Goal: Information Seeking & Learning: Learn about a topic

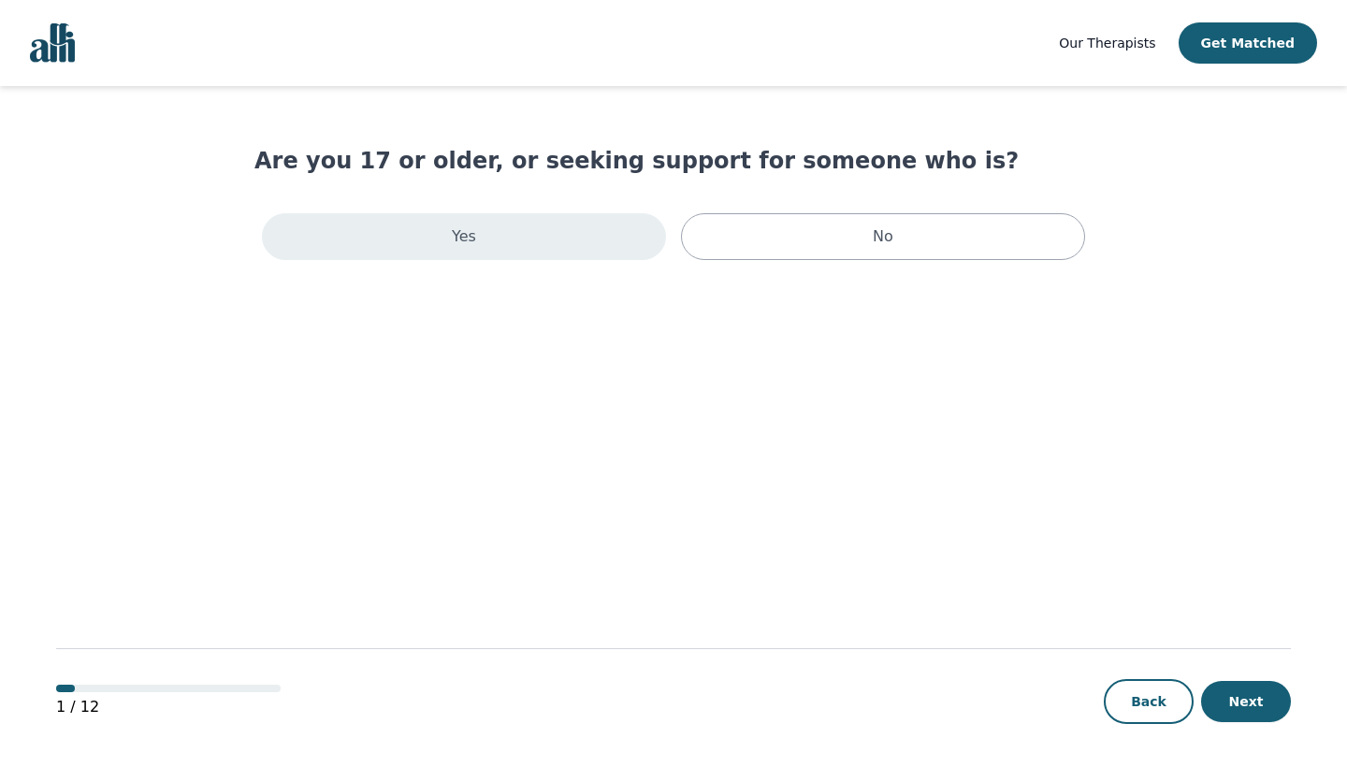
click at [585, 246] on div "Yes" at bounding box center [464, 236] width 404 height 47
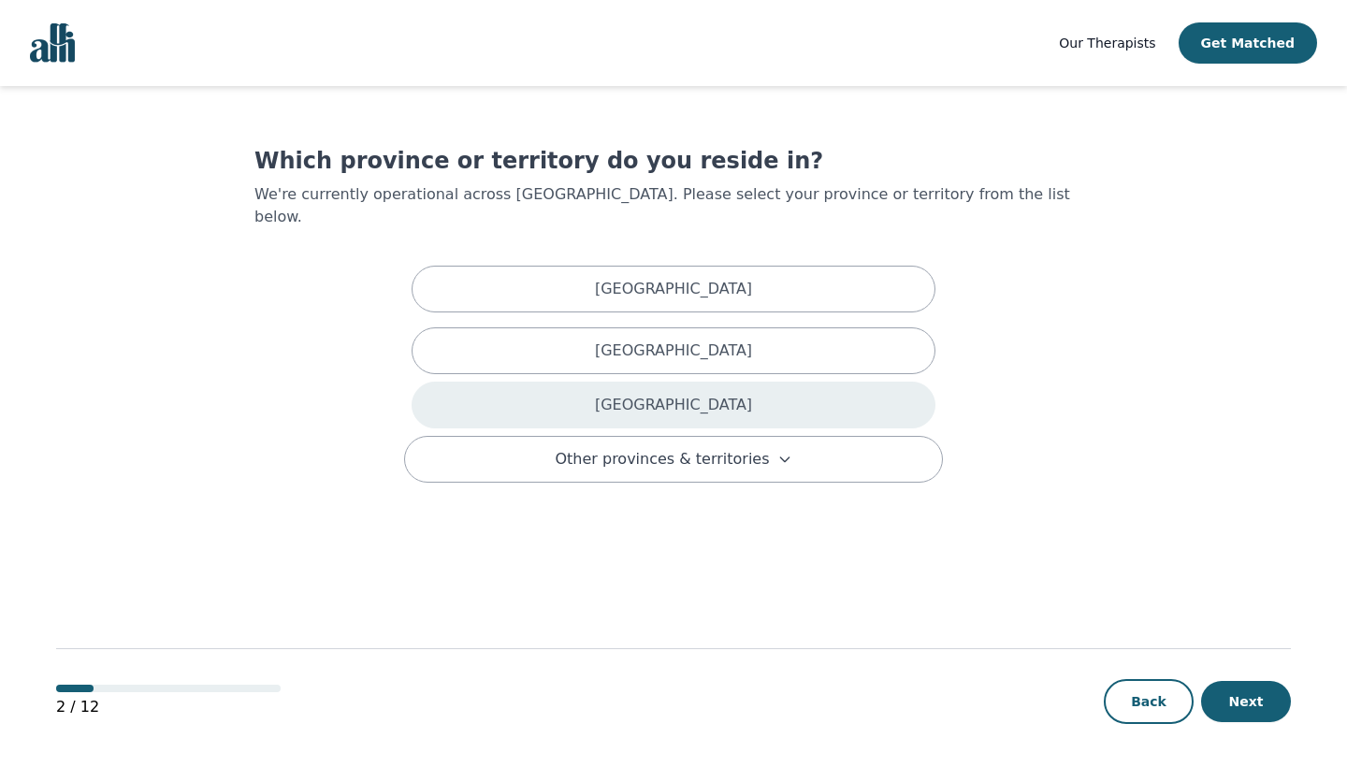
click at [748, 382] on div "Ontario" at bounding box center [674, 405] width 524 height 47
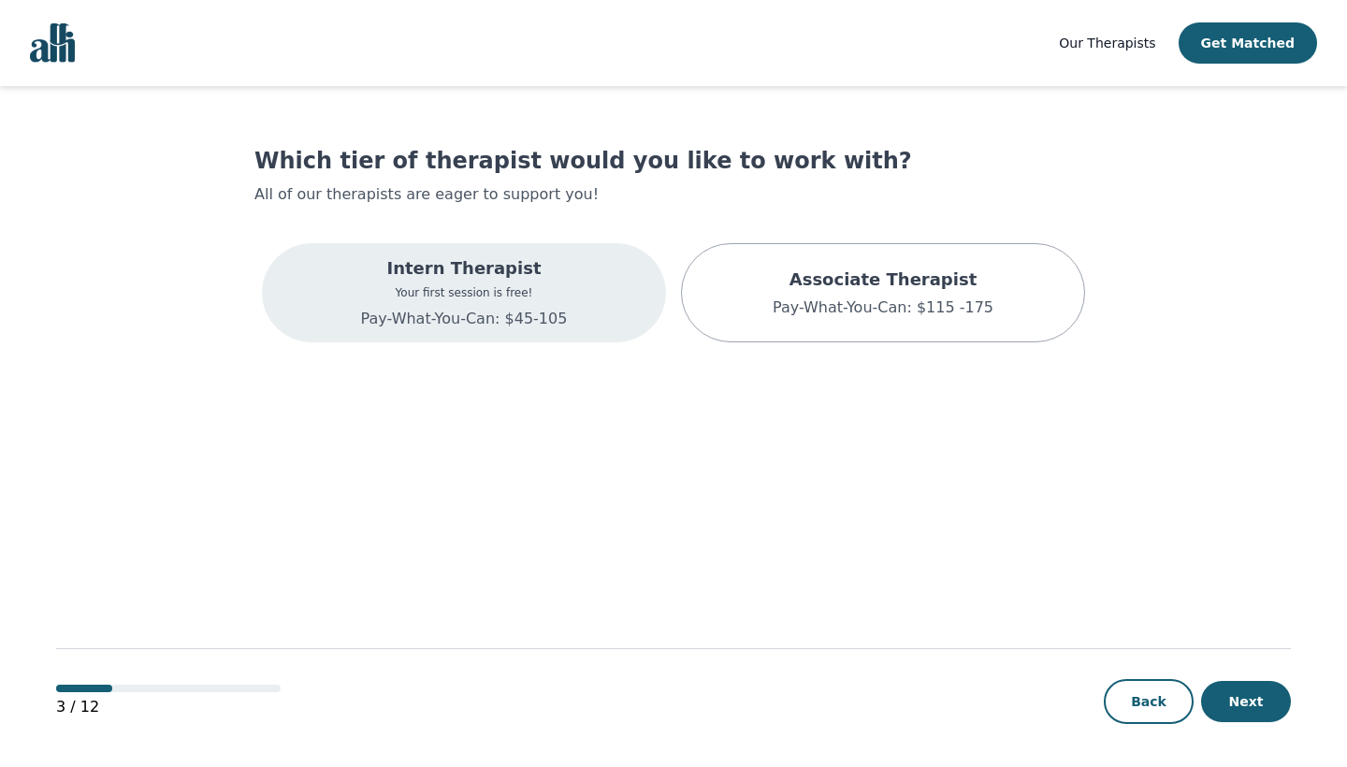
click at [531, 287] on p "Your first session is free!" at bounding box center [464, 292] width 207 height 15
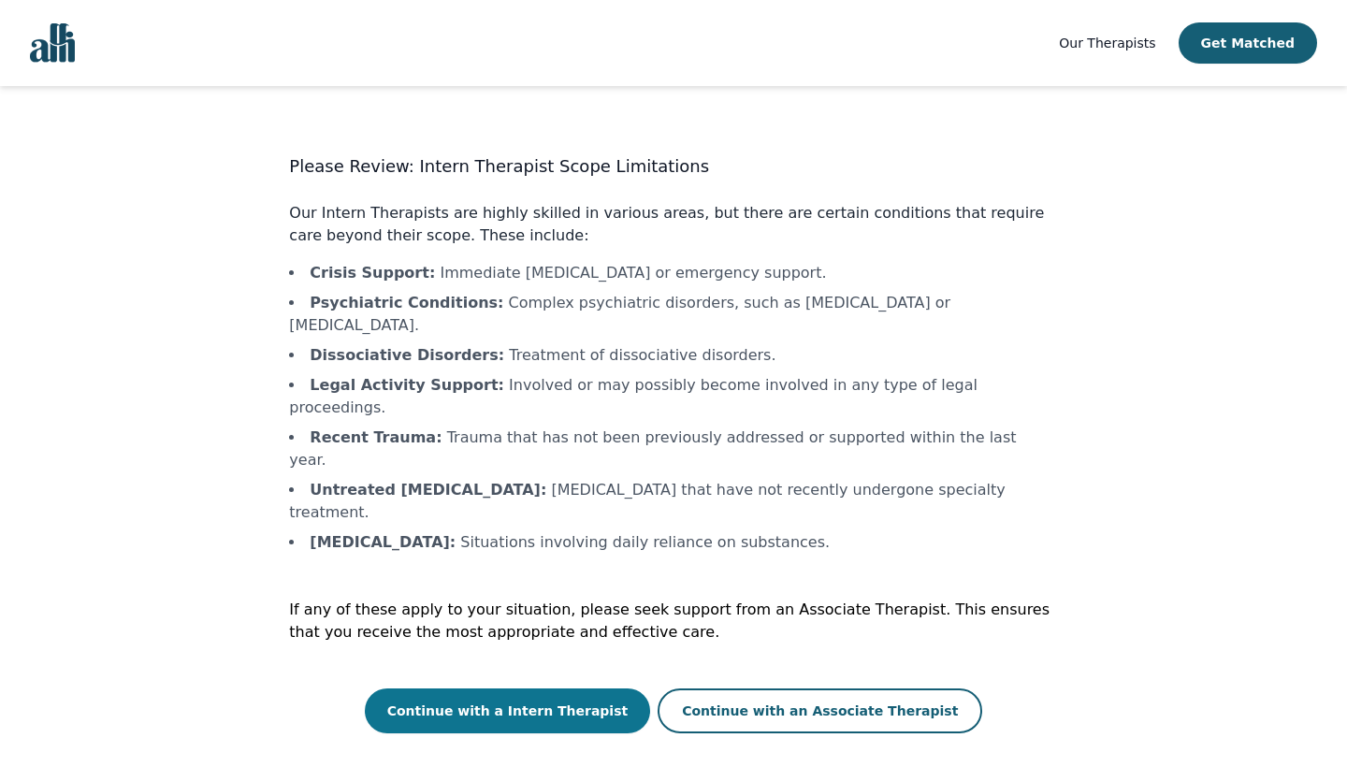
click at [611, 688] on button "Continue with a Intern Therapist" at bounding box center [508, 710] width 286 height 45
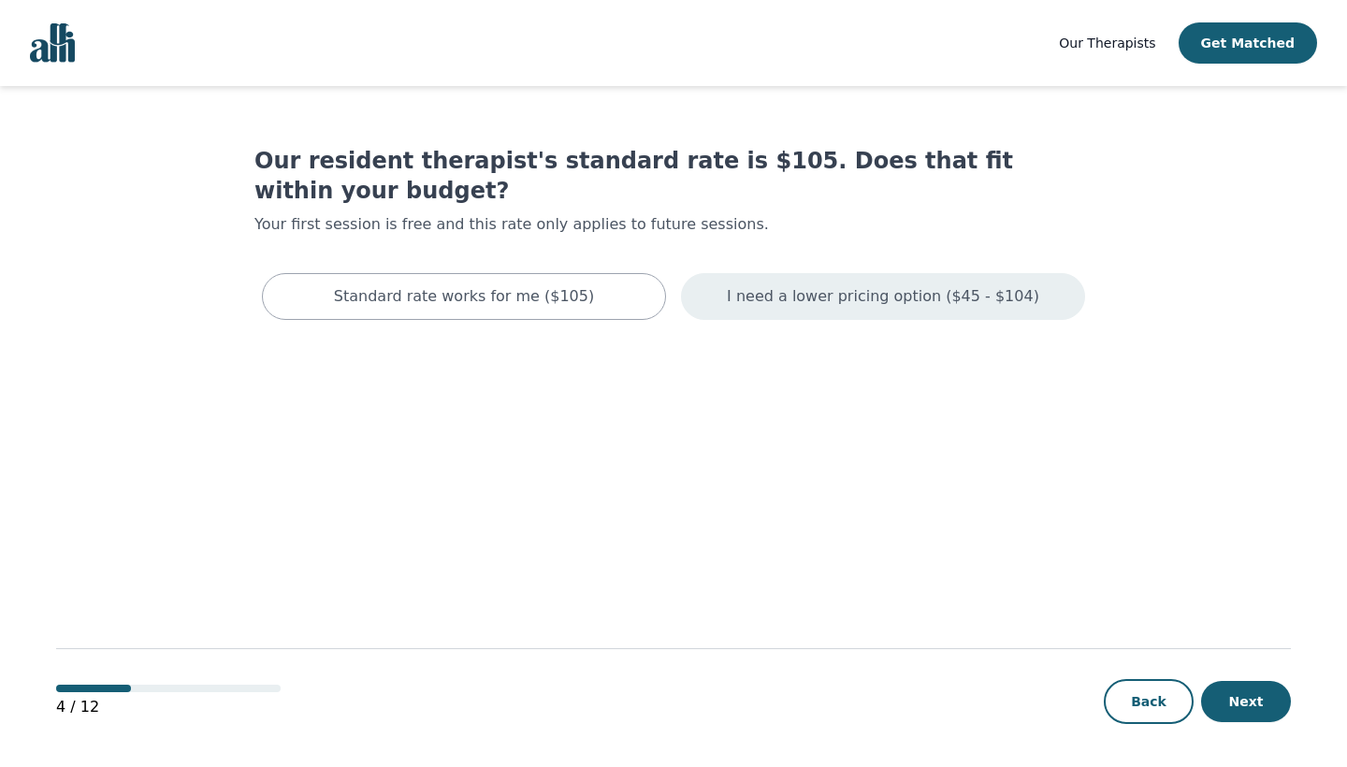
click at [869, 285] on p "I need a lower pricing option ($45 - $104)" at bounding box center [883, 296] width 312 height 22
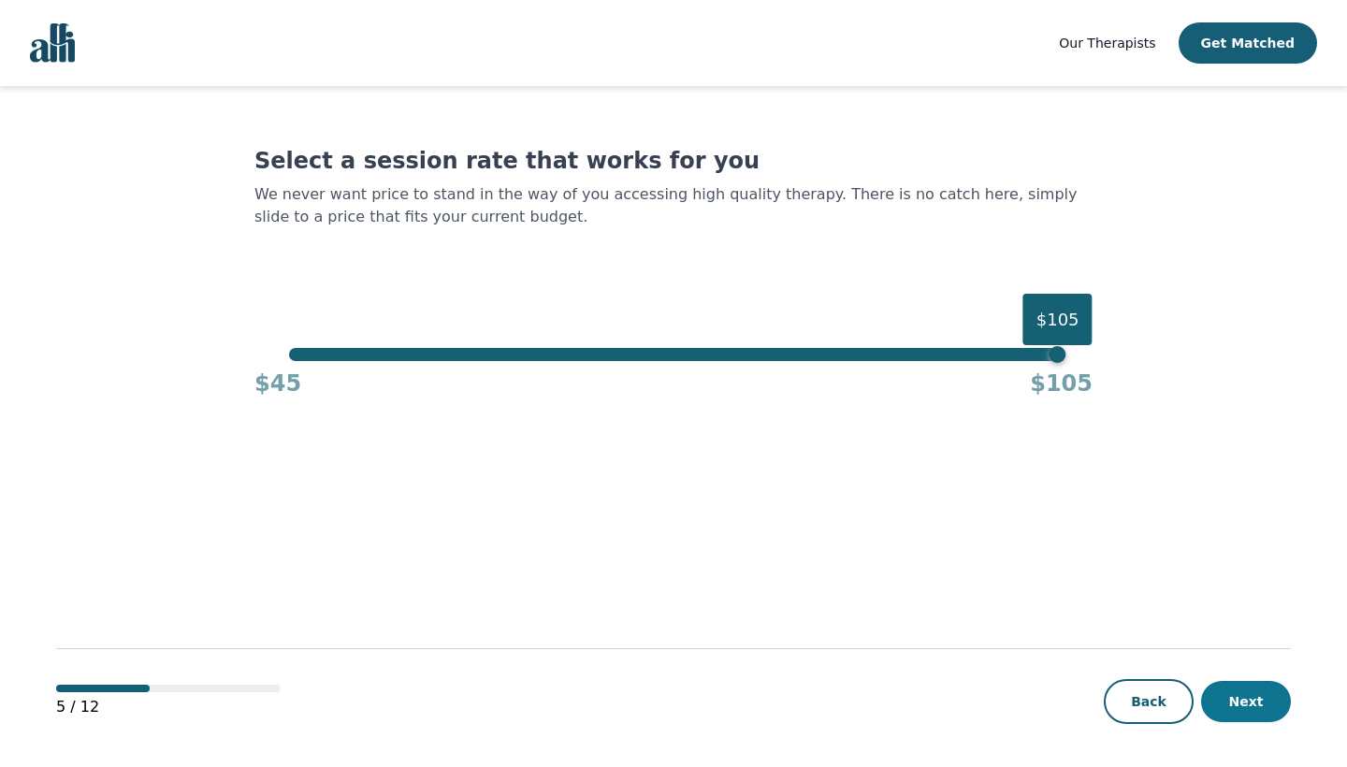
click at [1268, 707] on button "Next" at bounding box center [1246, 701] width 90 height 41
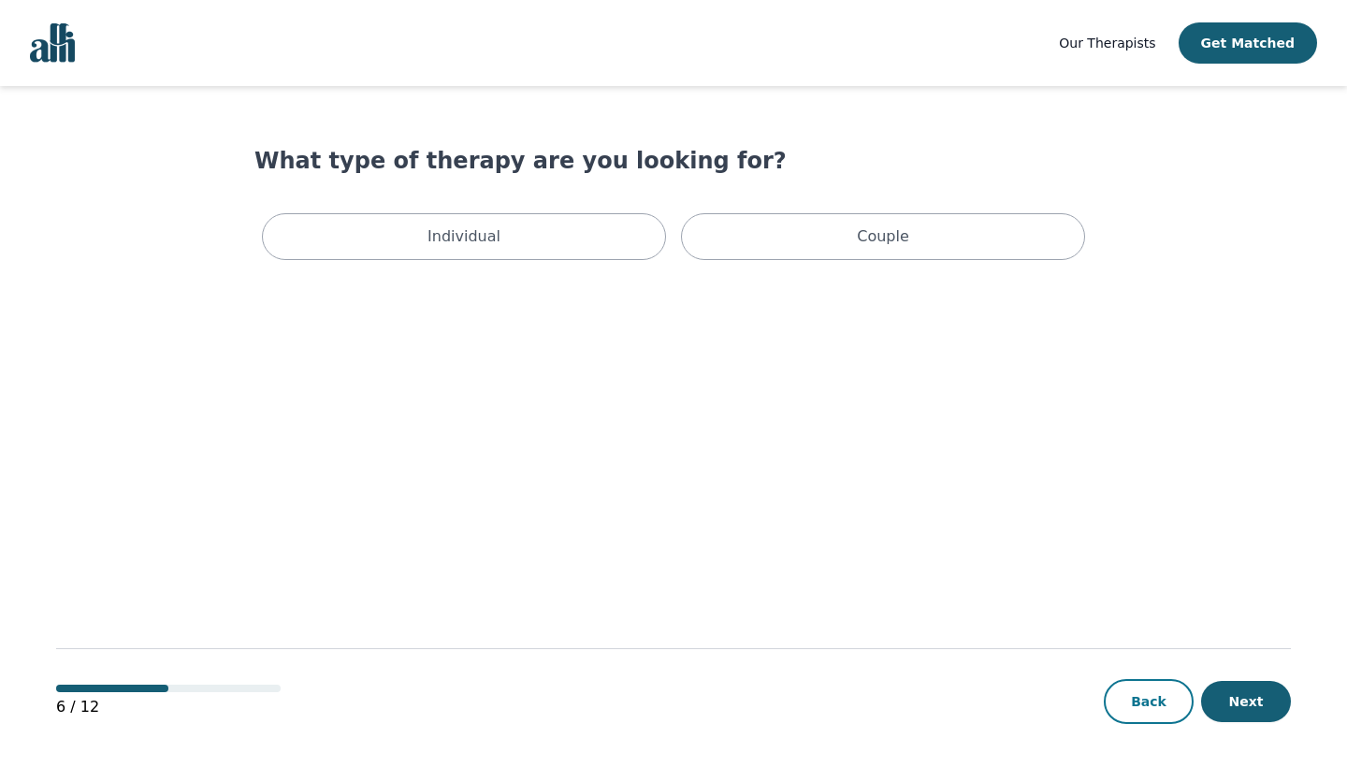
click at [1174, 705] on button "Back" at bounding box center [1149, 701] width 90 height 45
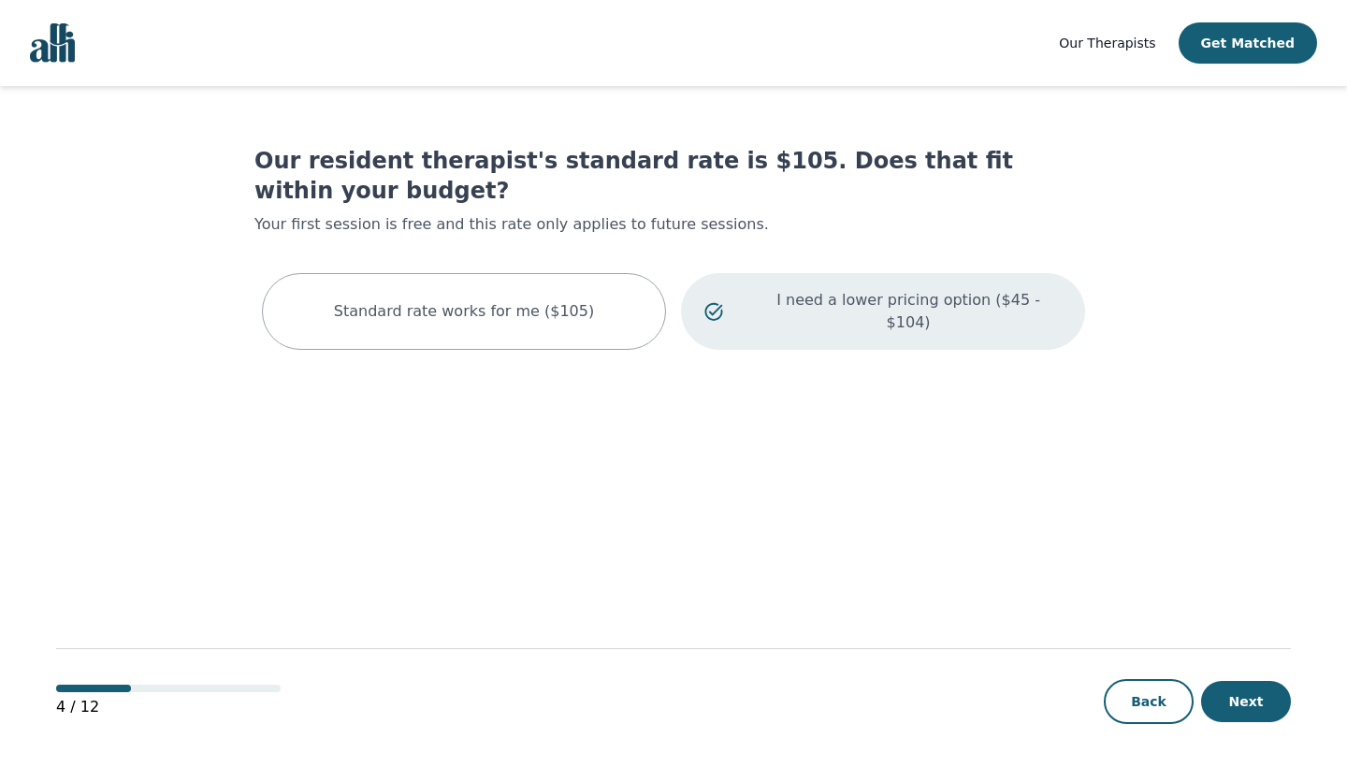
click at [864, 289] on p "I need a lower pricing option ($45 - $104)" at bounding box center [908, 311] width 307 height 45
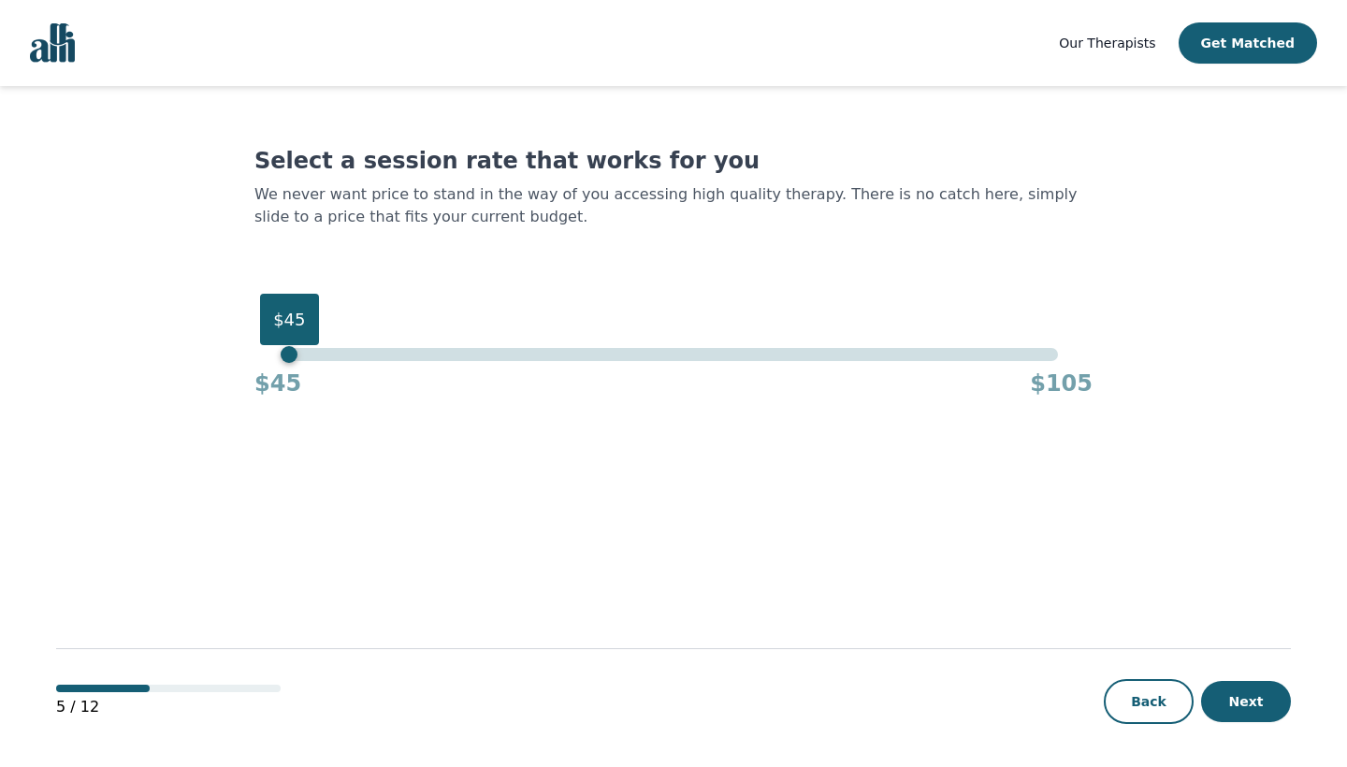
drag, startPoint x: 1059, startPoint y: 358, endPoint x: 0, endPoint y: 438, distance: 1061.8
click at [0, 438] on div "Our Therapists Get Matched Select a session rate that works for you We never wa…" at bounding box center [673, 384] width 1347 height 769
click at [1267, 709] on button "Next" at bounding box center [1246, 701] width 90 height 41
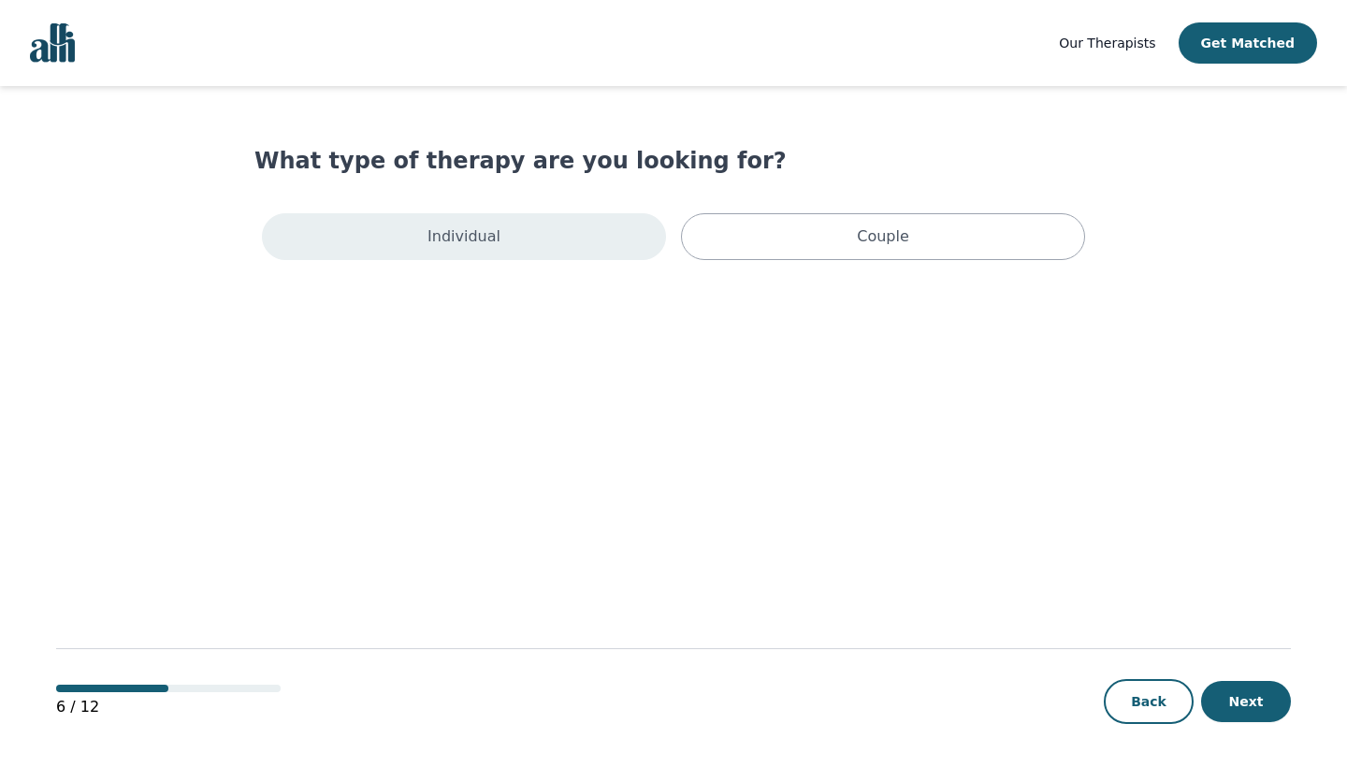
click at [617, 239] on div "Individual" at bounding box center [464, 236] width 404 height 47
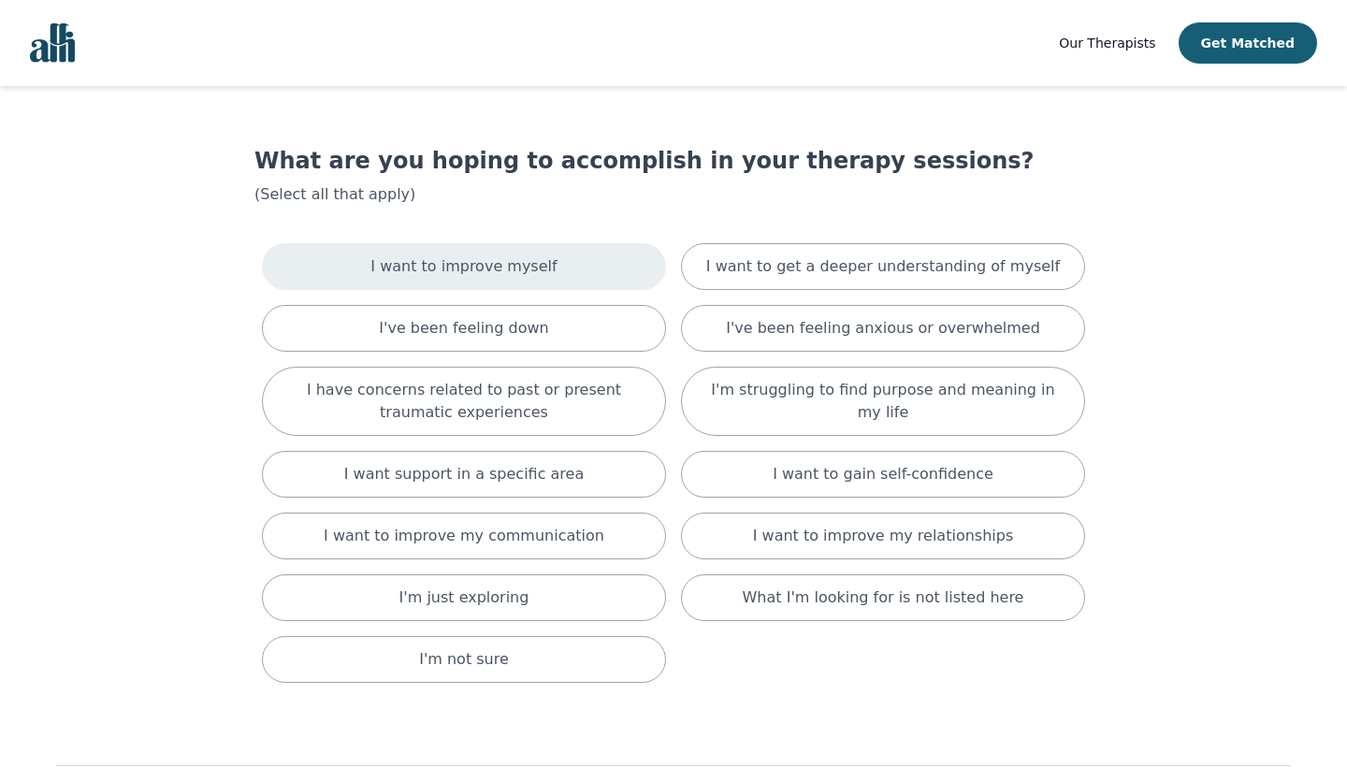
click at [613, 259] on div "I want to improve myself" at bounding box center [464, 266] width 404 height 47
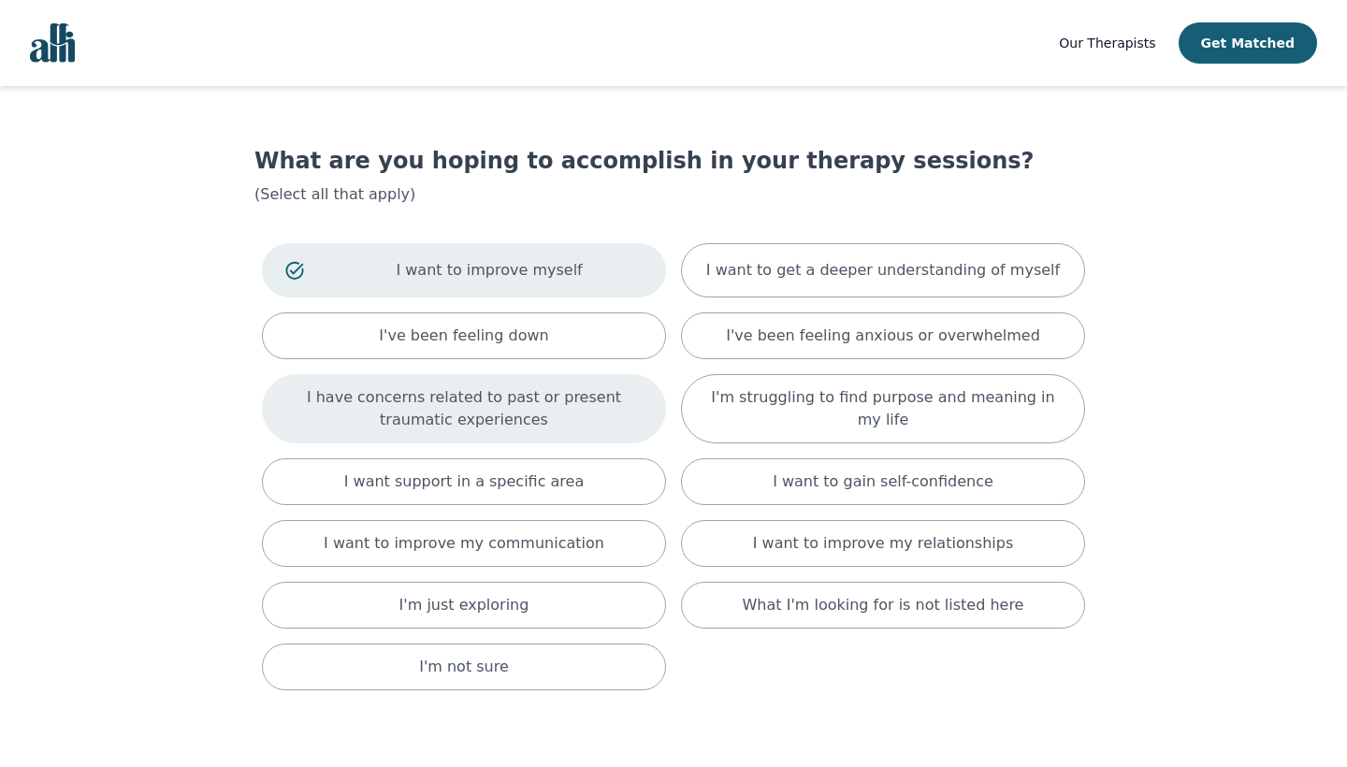
click at [582, 410] on p "I have concerns related to past or present traumatic experiences" at bounding box center [463, 408] width 357 height 45
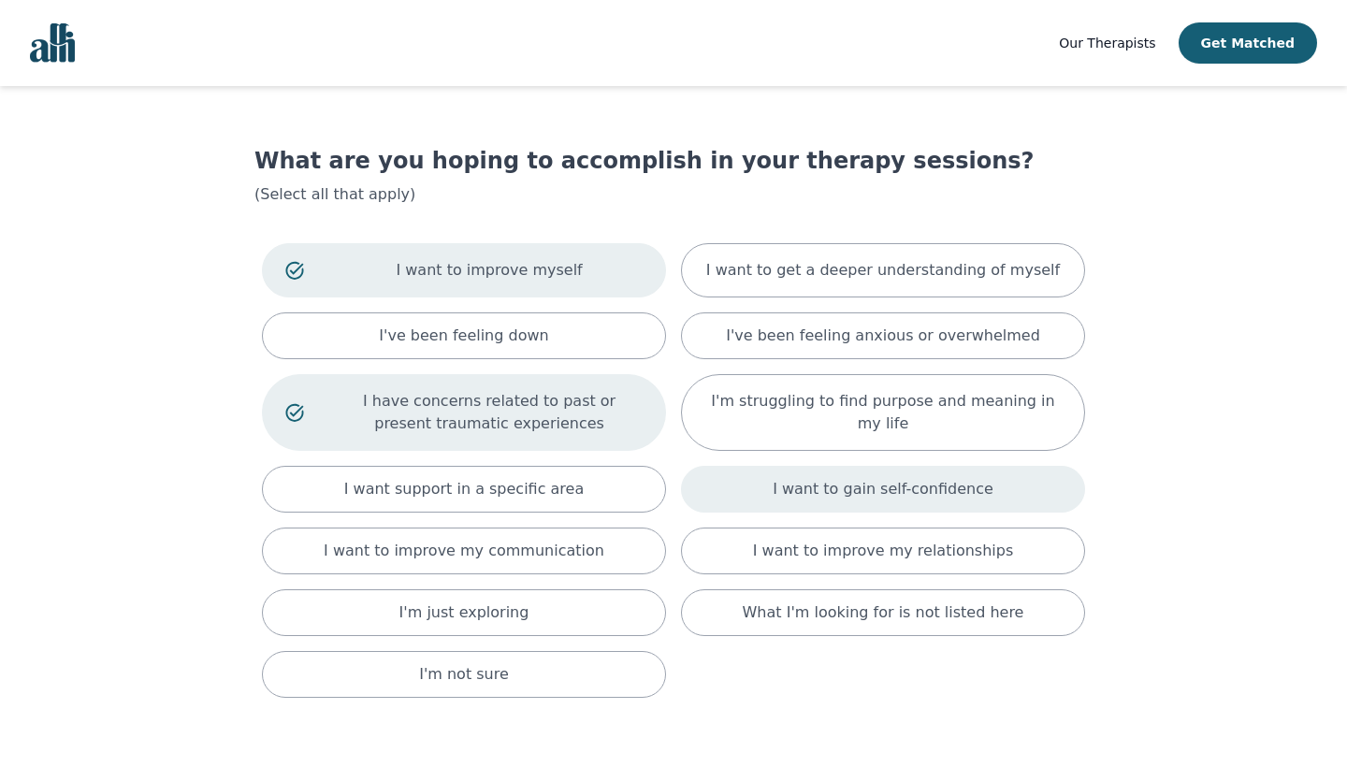
click at [819, 496] on p "I want to gain self-confidence" at bounding box center [883, 489] width 221 height 22
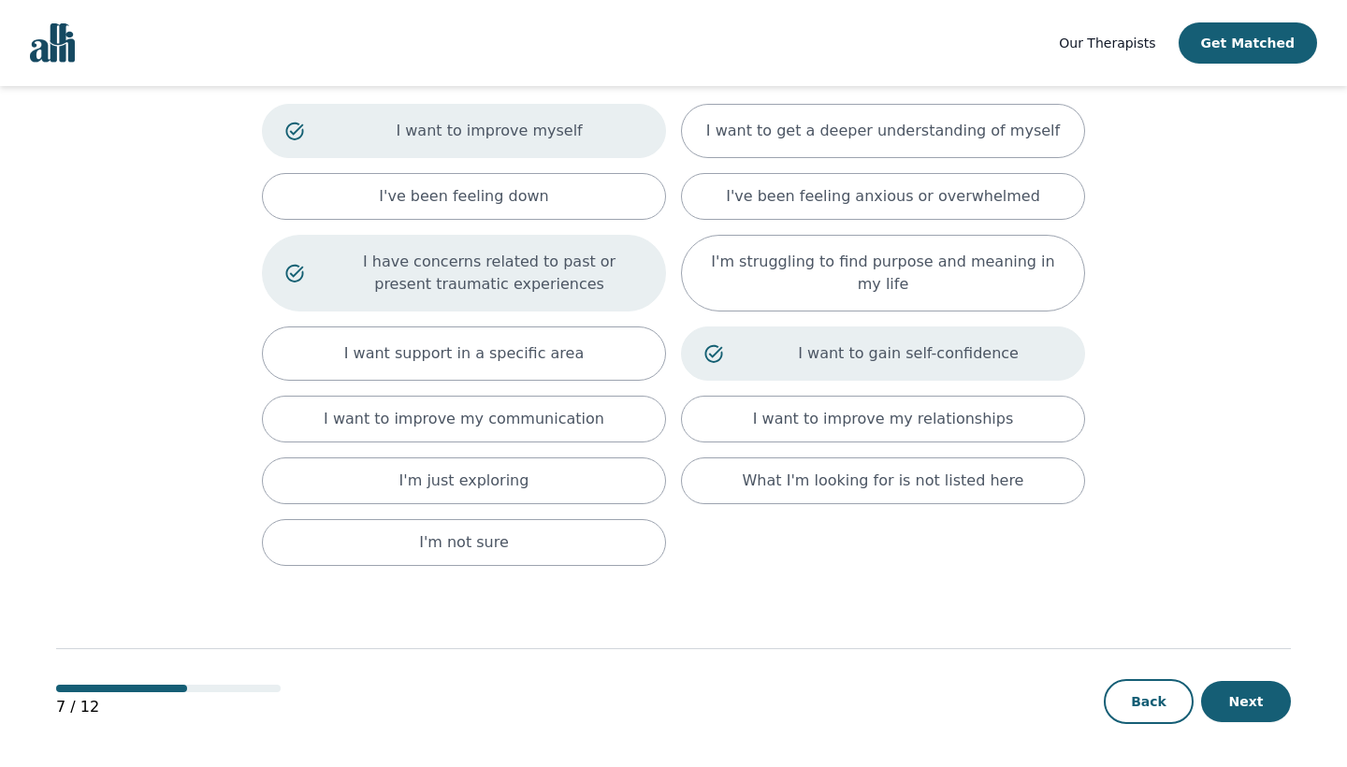
scroll to position [140, 0]
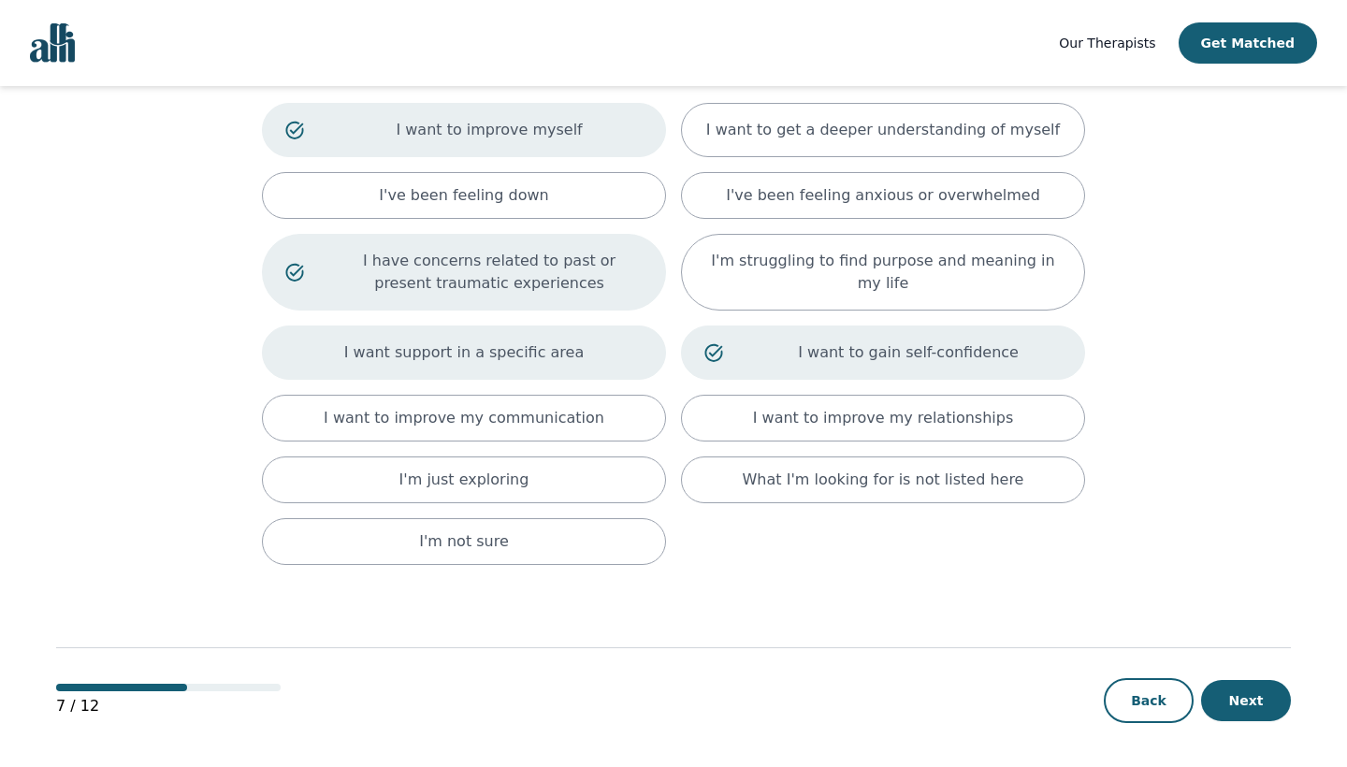
click at [571, 365] on div "I want support in a specific area" at bounding box center [464, 353] width 404 height 54
click at [1262, 713] on button "Next" at bounding box center [1246, 700] width 90 height 41
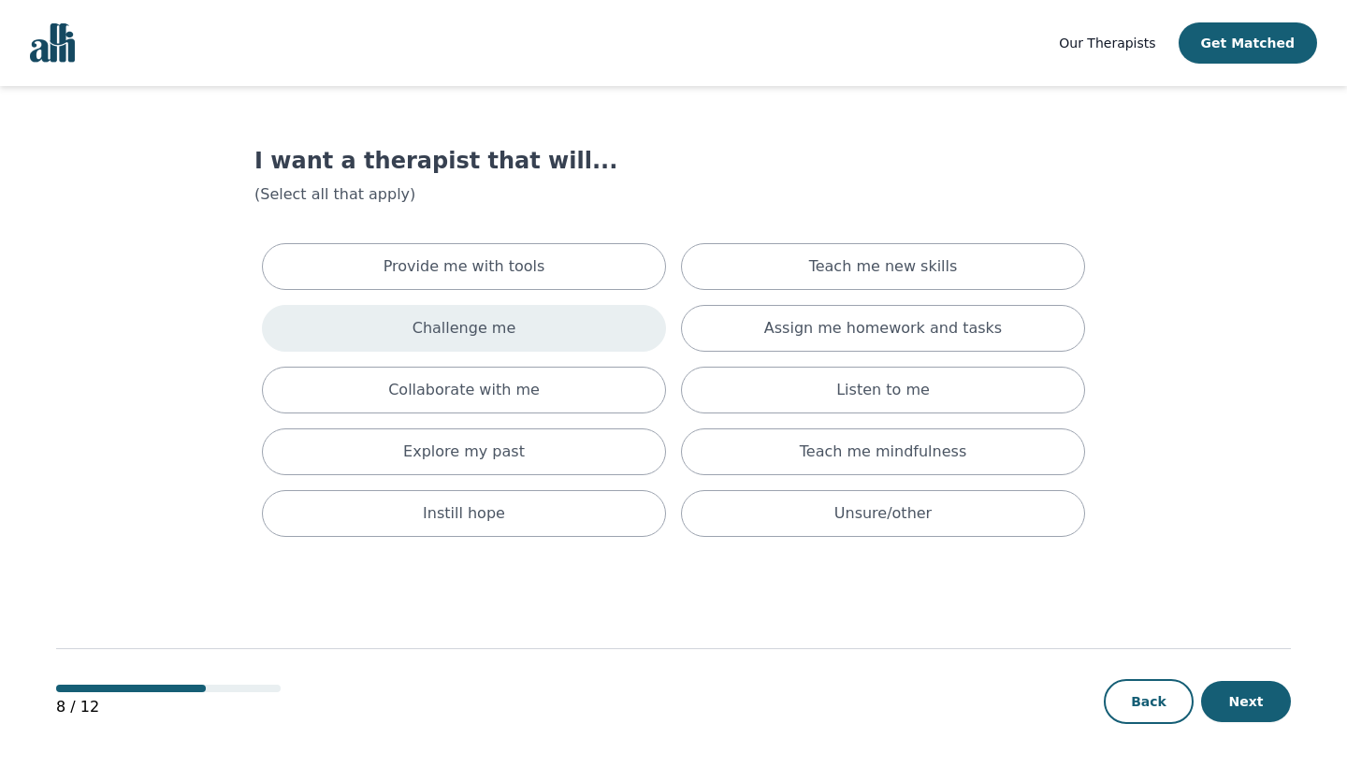
click at [592, 314] on div "Challenge me" at bounding box center [464, 328] width 404 height 47
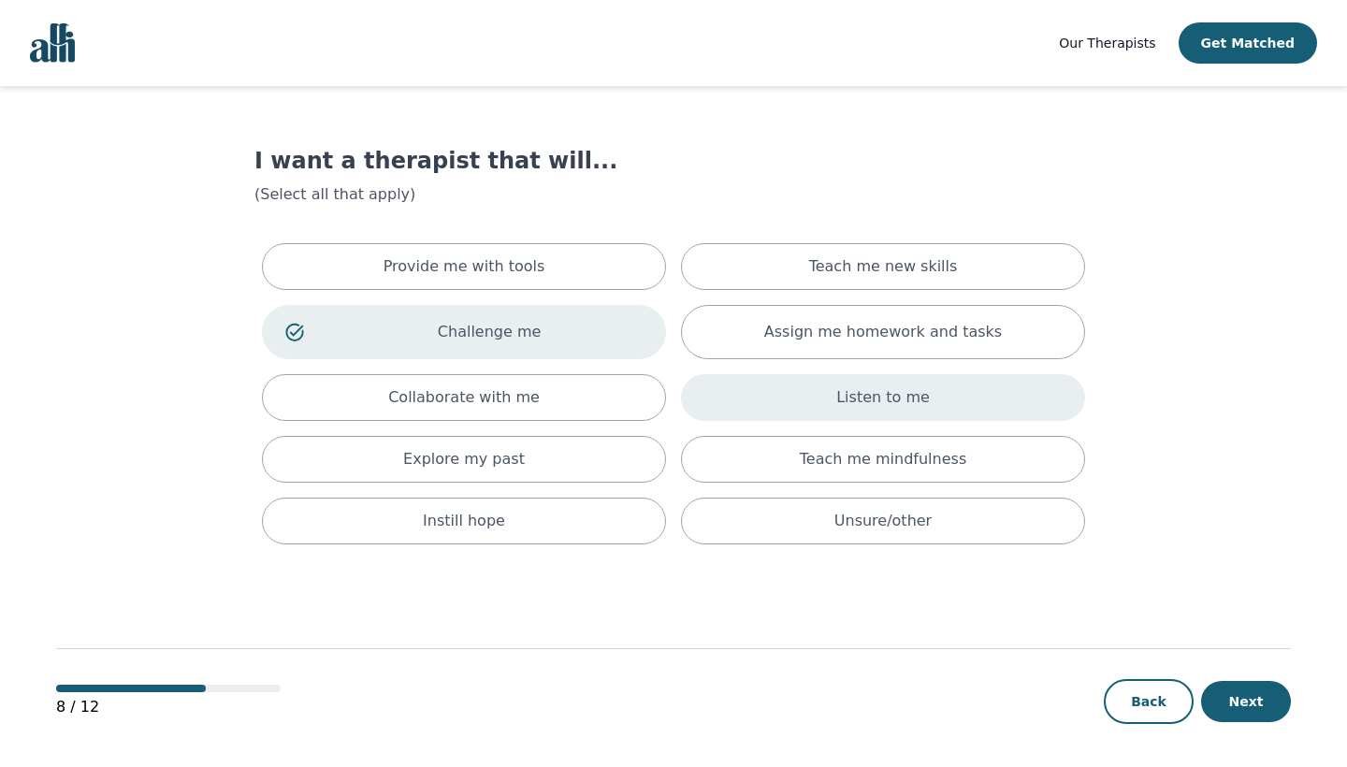
click at [788, 401] on div "Listen to me" at bounding box center [883, 397] width 404 height 47
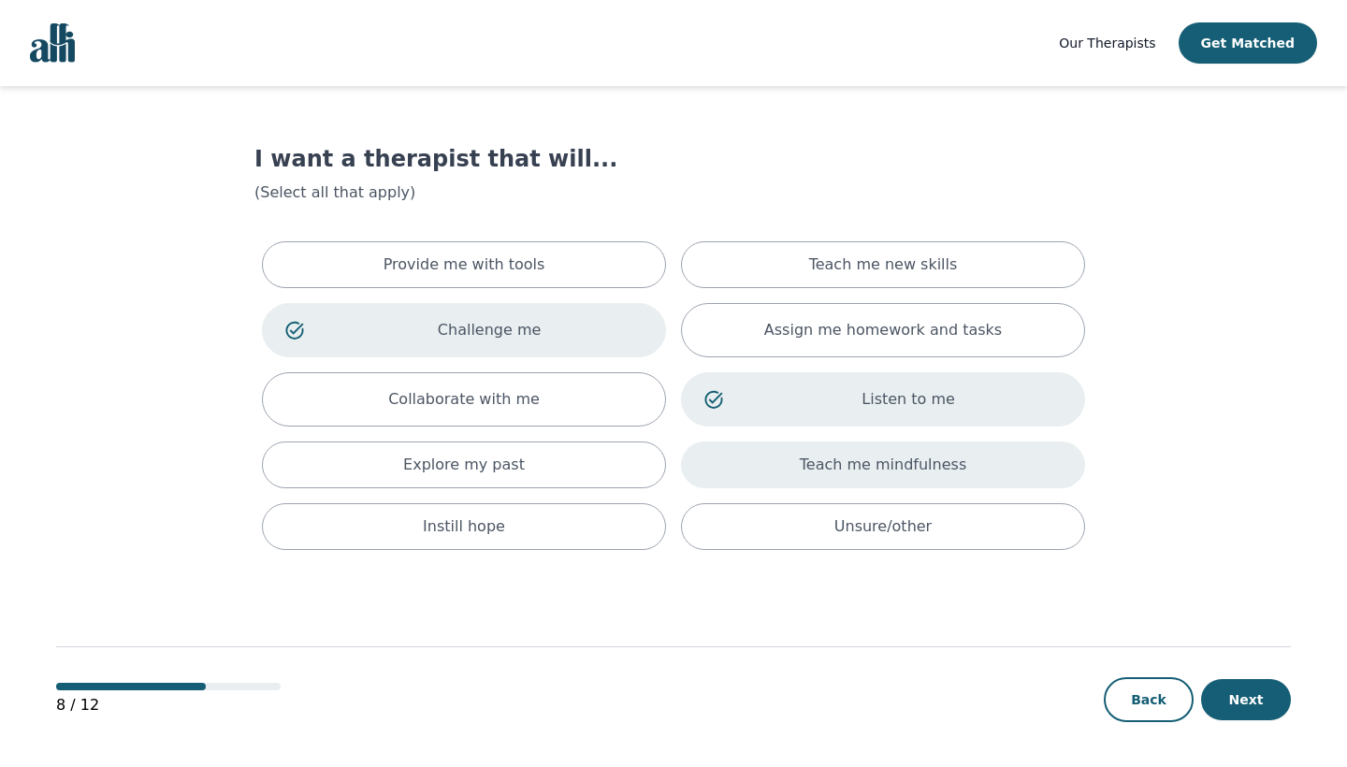
scroll to position [2, 0]
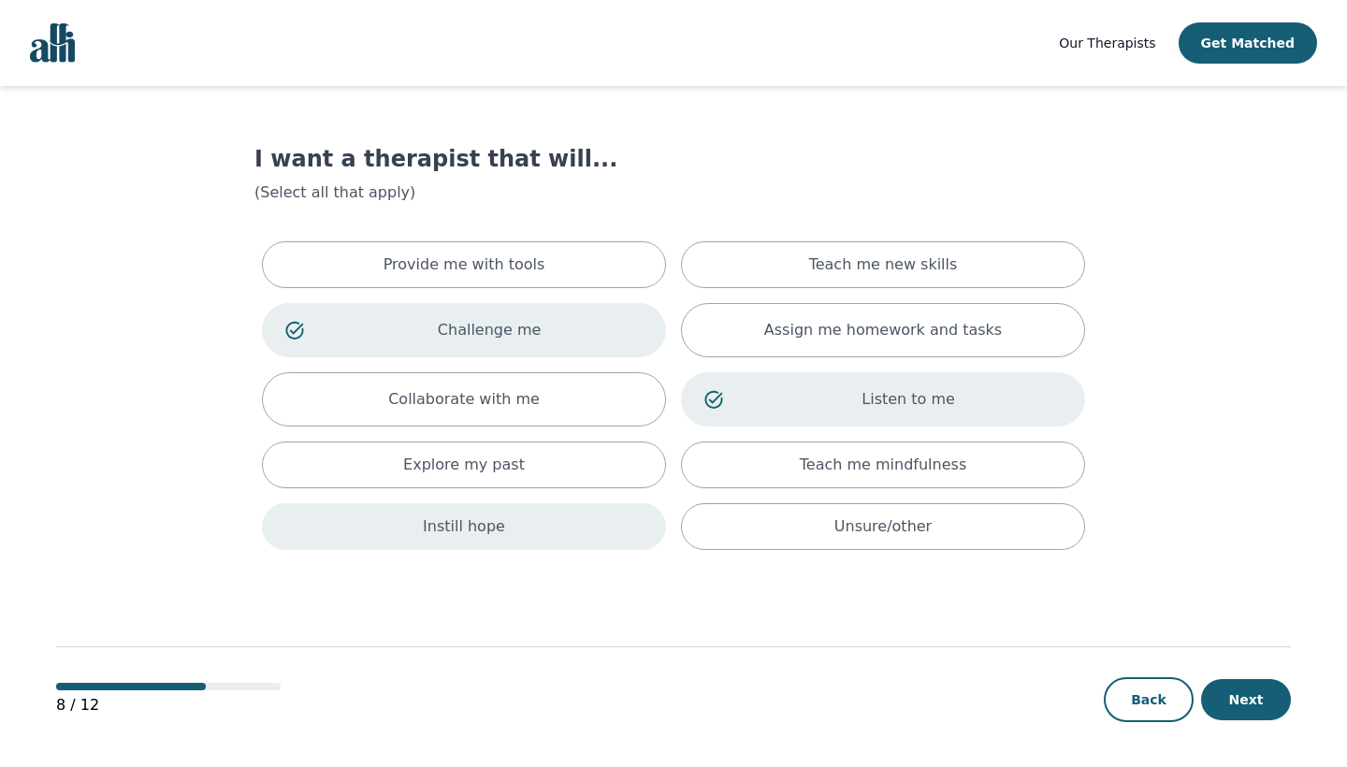
click at [646, 528] on div "Instill hope" at bounding box center [464, 526] width 404 height 47
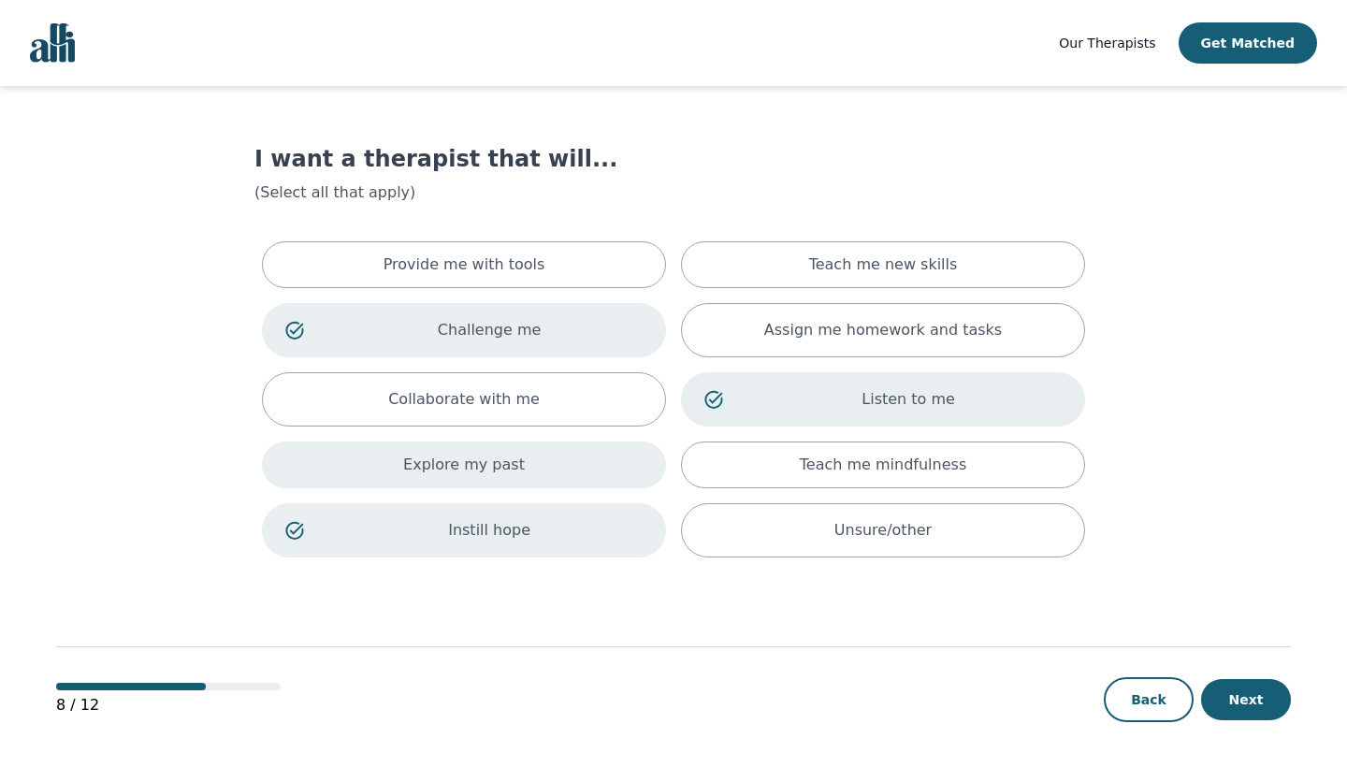
click at [609, 453] on div "Explore my past" at bounding box center [464, 464] width 404 height 47
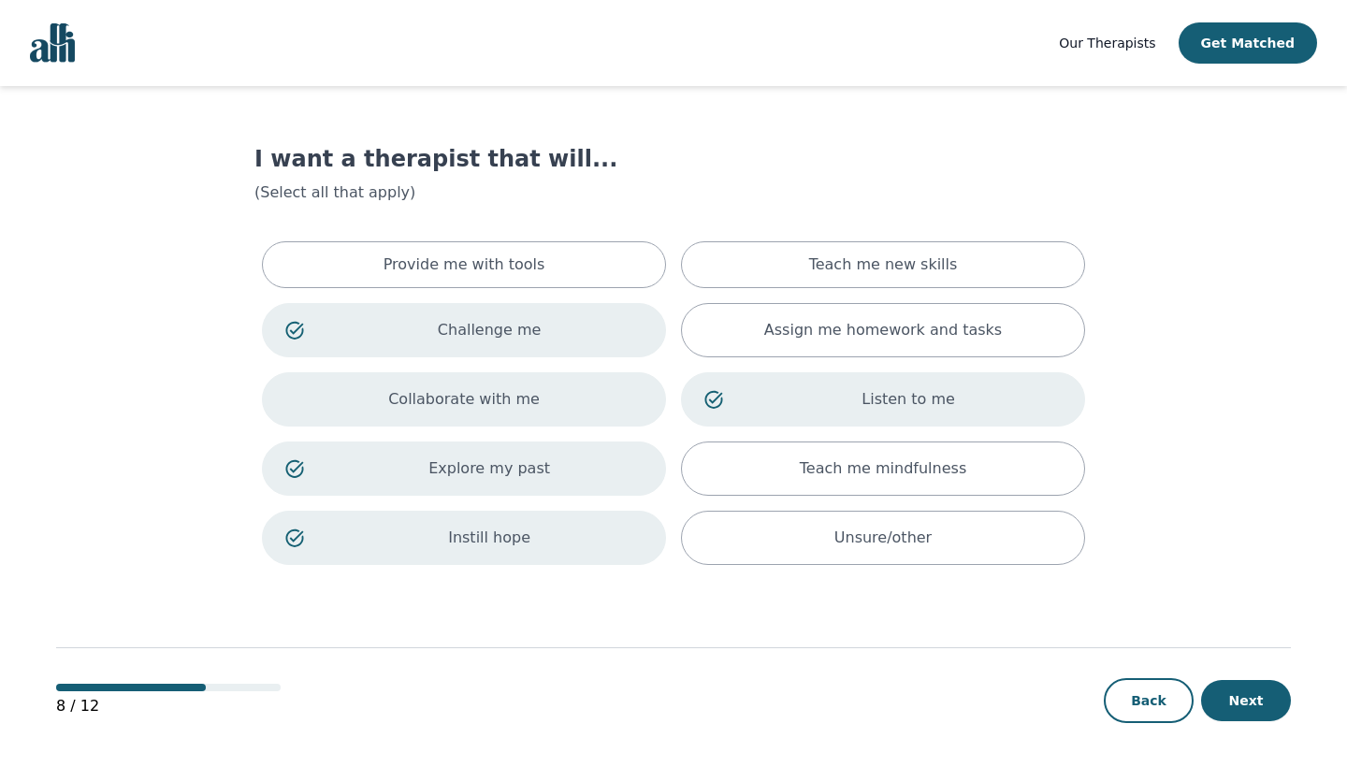
click at [639, 413] on div "Collaborate with me" at bounding box center [464, 399] width 404 height 54
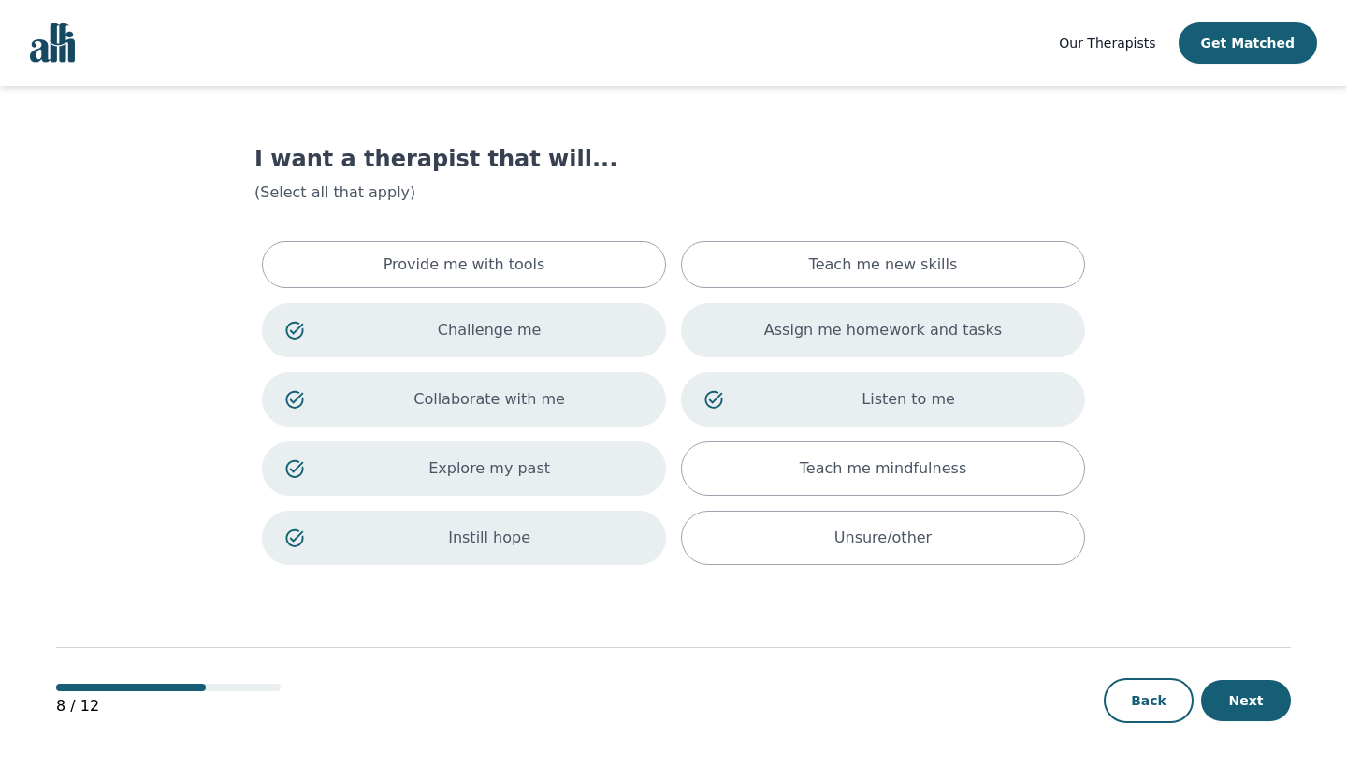
click at [1043, 355] on div "Assign me homework and tasks" at bounding box center [883, 330] width 404 height 54
click at [1014, 289] on div "Provide me with tools Teach me new skills Challenge me Assign me homework and t…" at bounding box center [673, 403] width 838 height 339
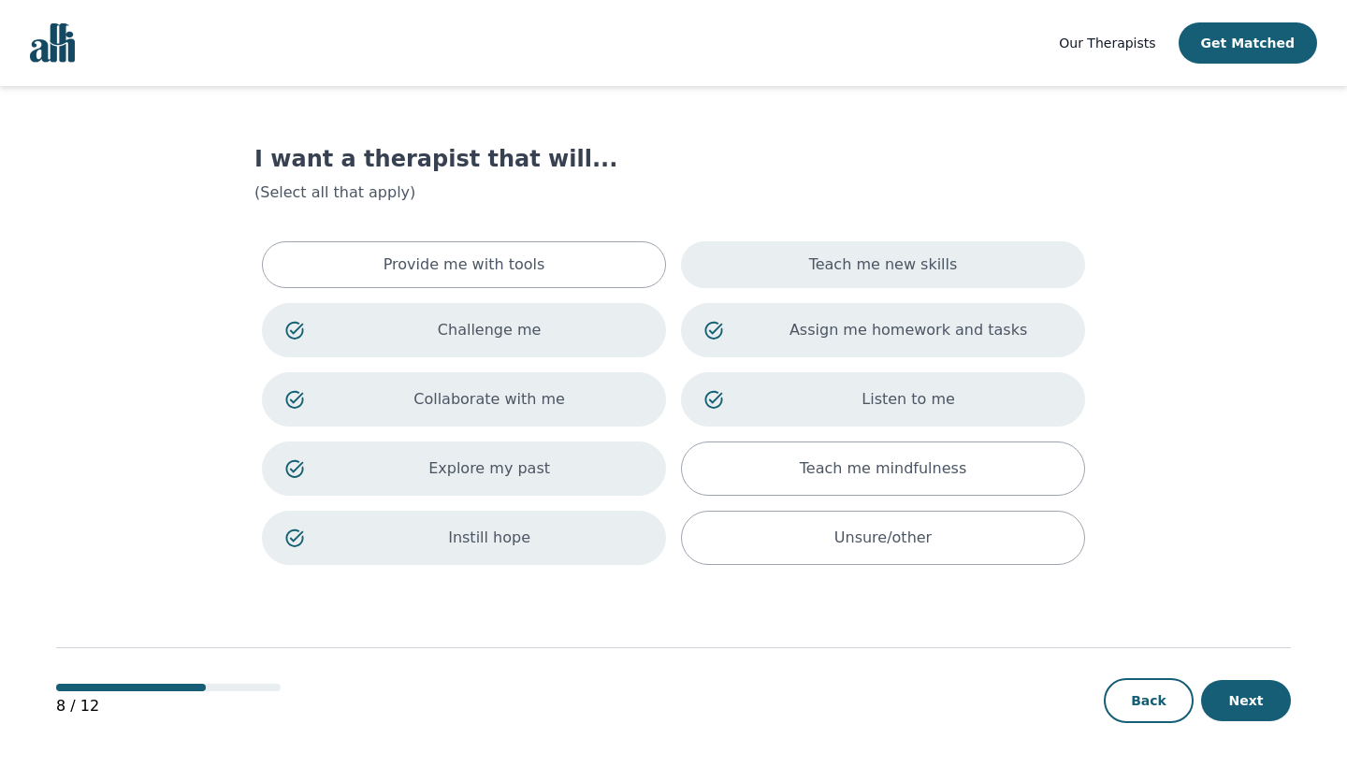
click at [1022, 270] on div "Teach me new skills" at bounding box center [883, 264] width 404 height 47
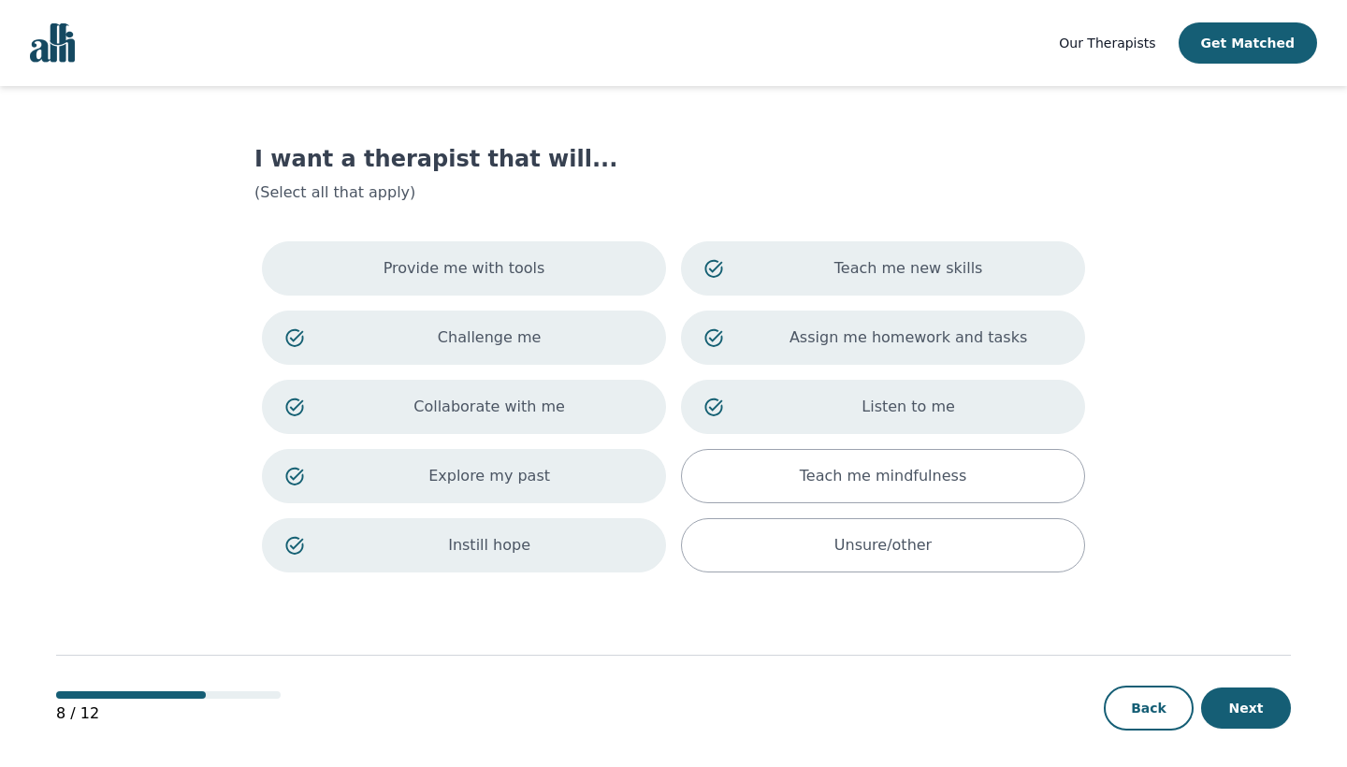
click at [505, 273] on p "Provide me with tools" at bounding box center [464, 268] width 162 height 22
click at [1255, 717] on button "Next" at bounding box center [1246, 707] width 90 height 41
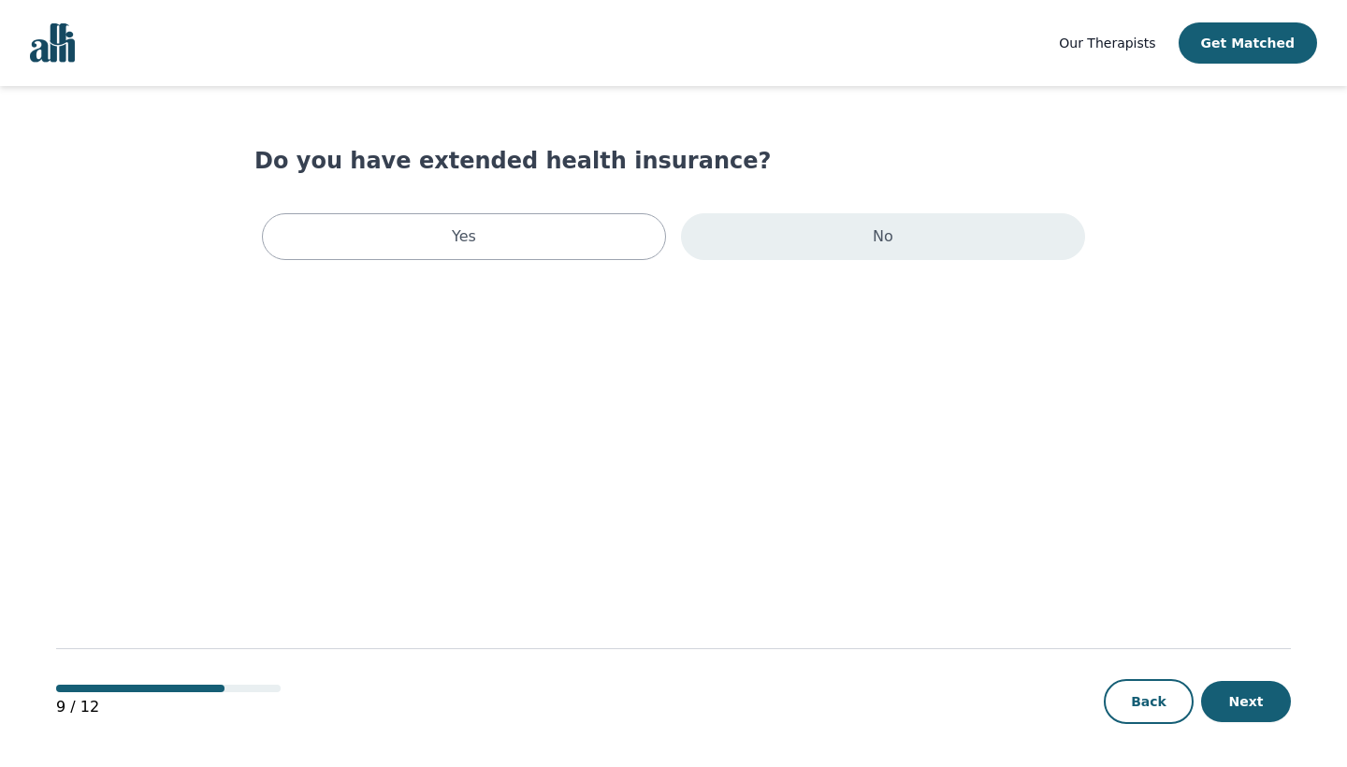
click at [801, 246] on div "No" at bounding box center [883, 236] width 404 height 47
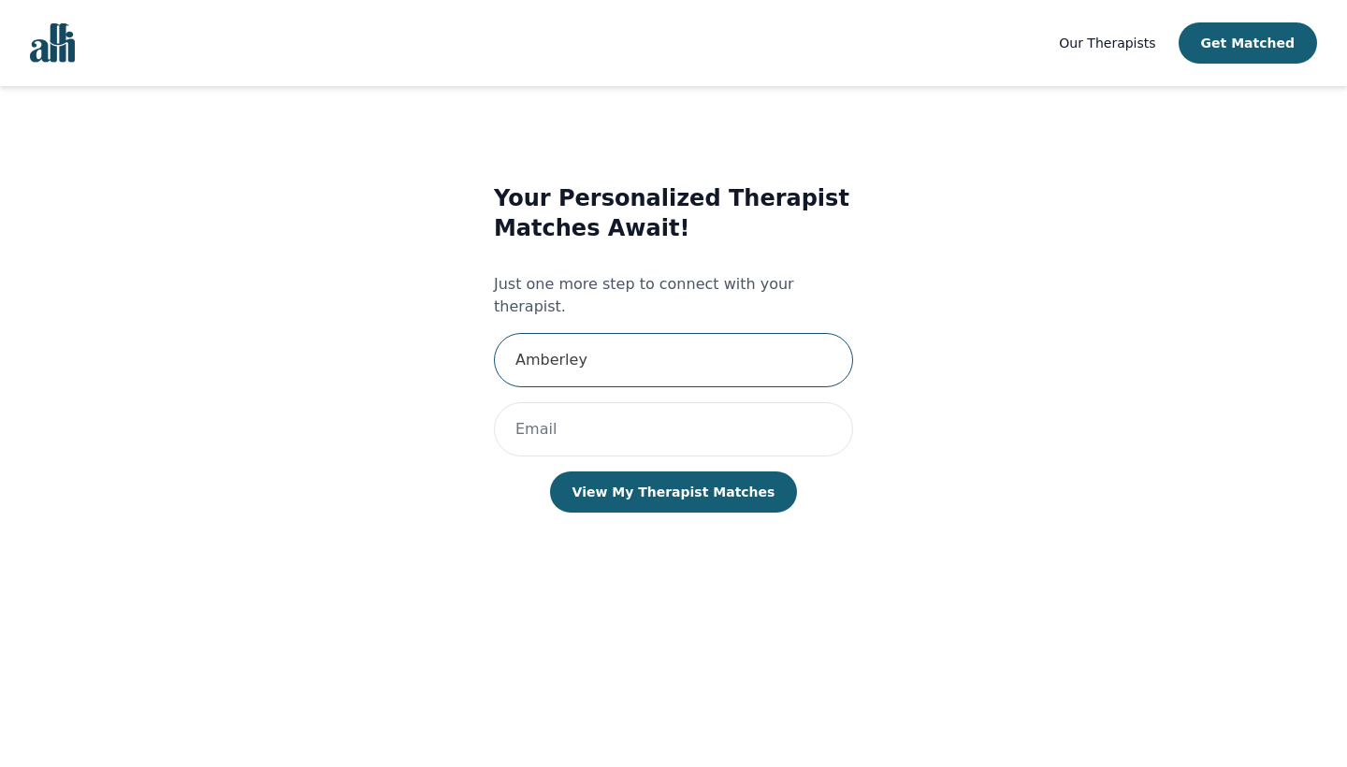
type input "Amberley"
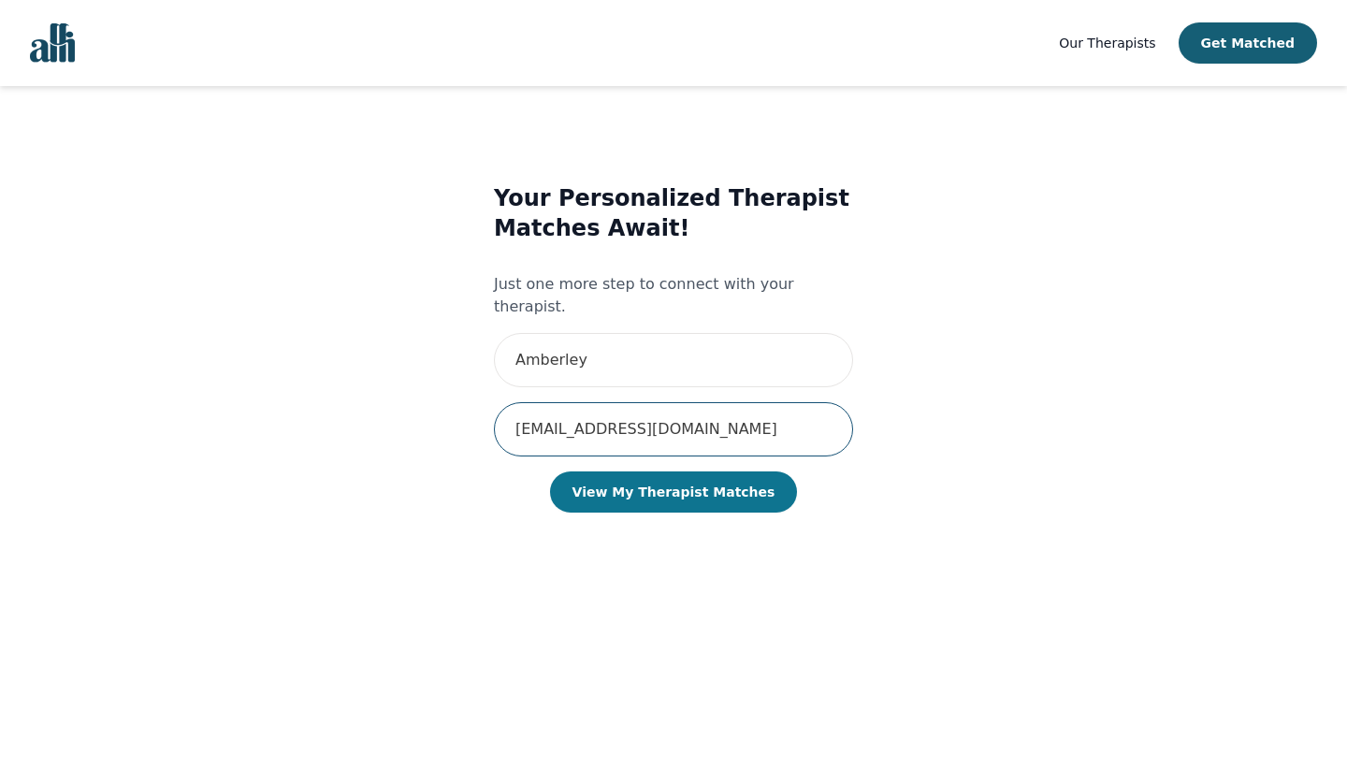
type input "amberleywatson95@hotmail.com"
click at [614, 471] on button "View My Therapist Matches" at bounding box center [674, 491] width 248 height 41
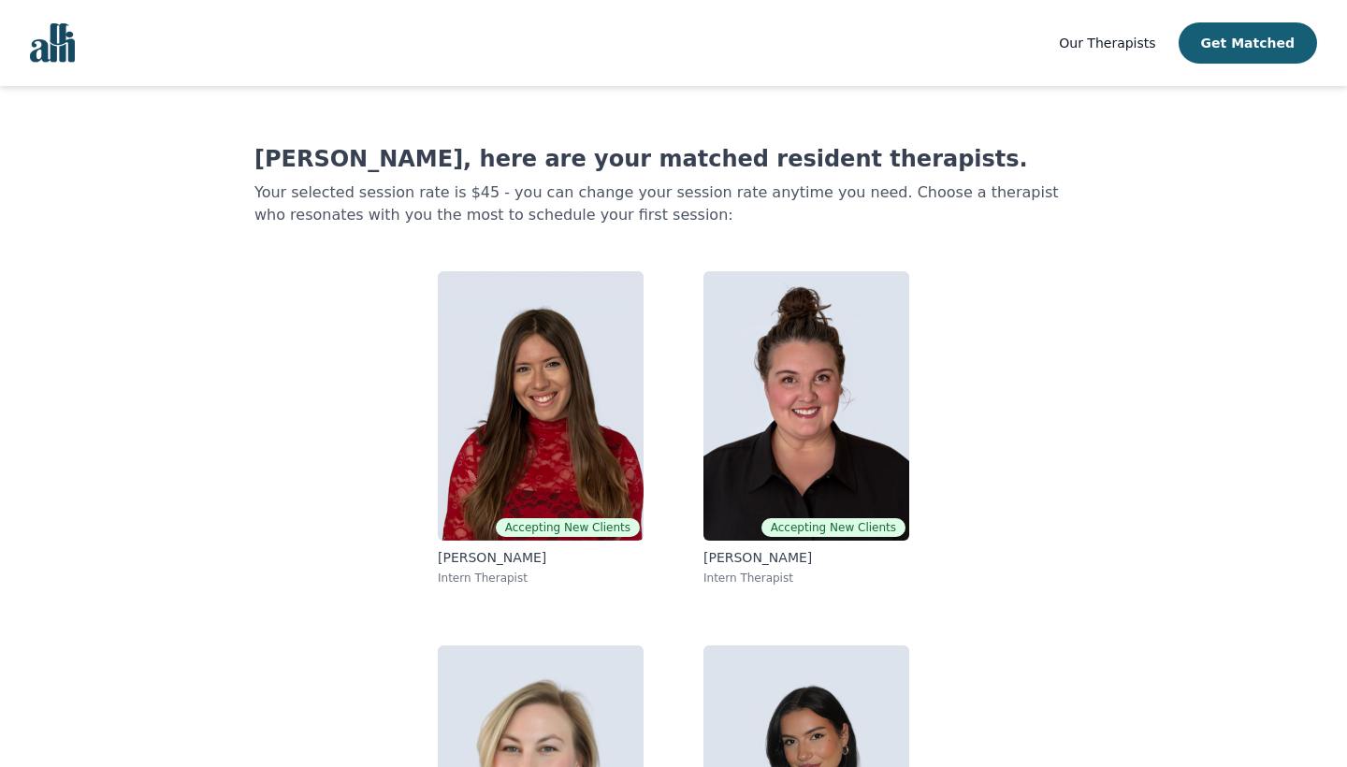
scroll to position [7, 0]
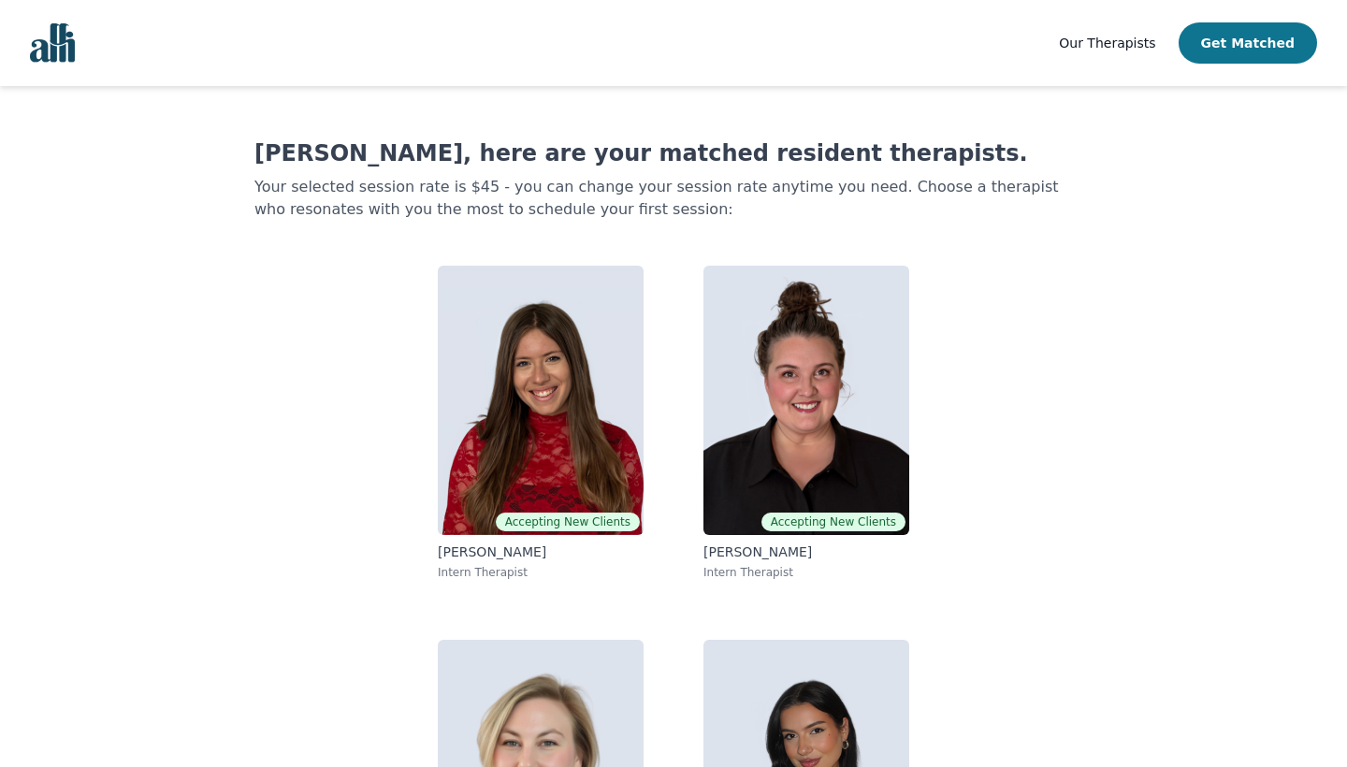
click at [1250, 49] on button "Get Matched" at bounding box center [1248, 42] width 138 height 41
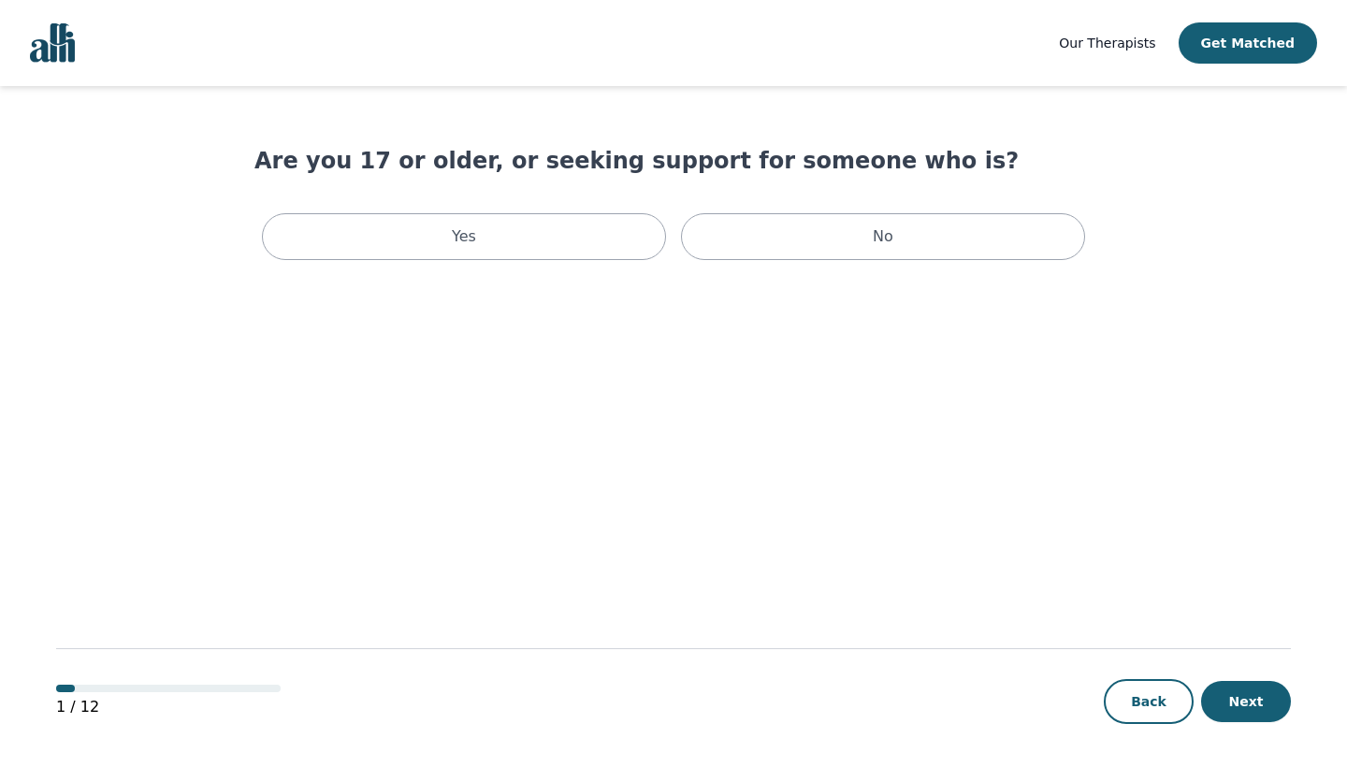
click at [1142, 51] on link "Our Therapists" at bounding box center [1107, 43] width 96 height 22
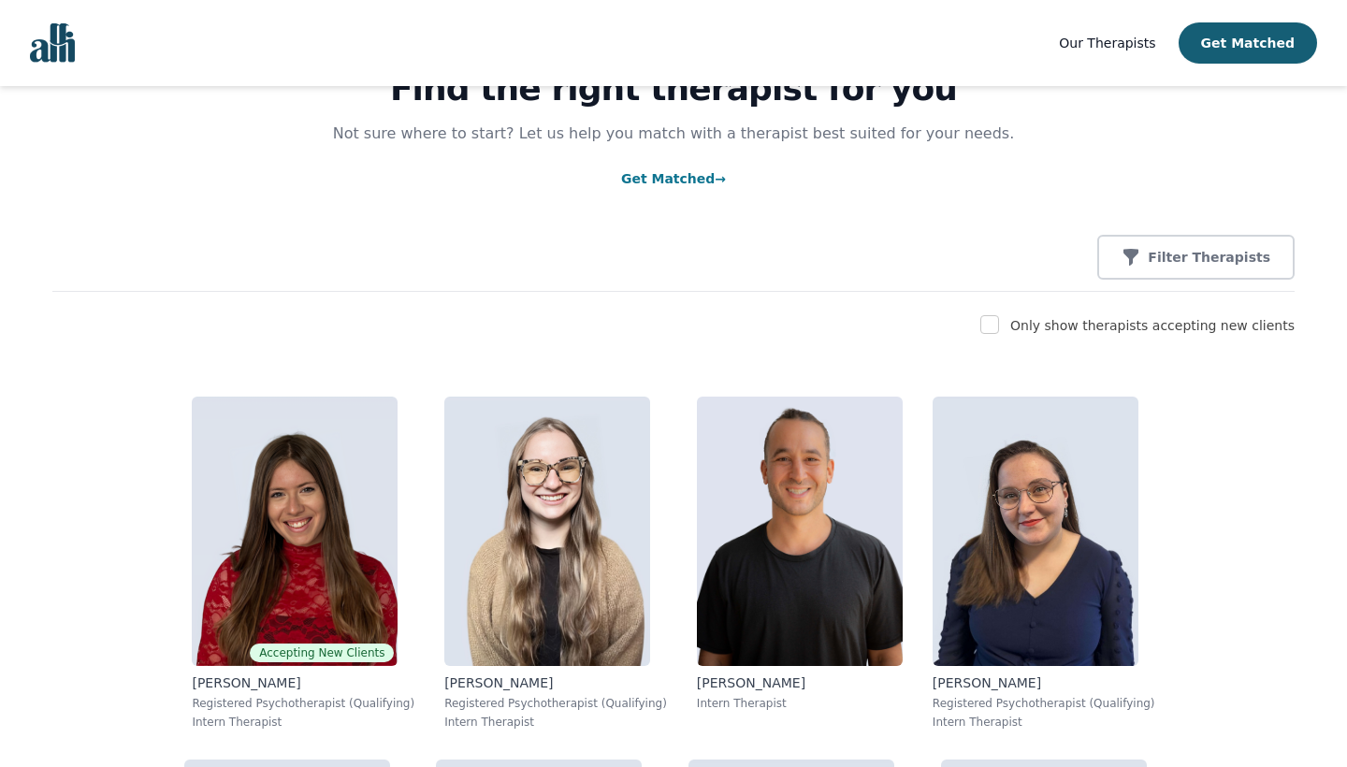
scroll to position [120, 0]
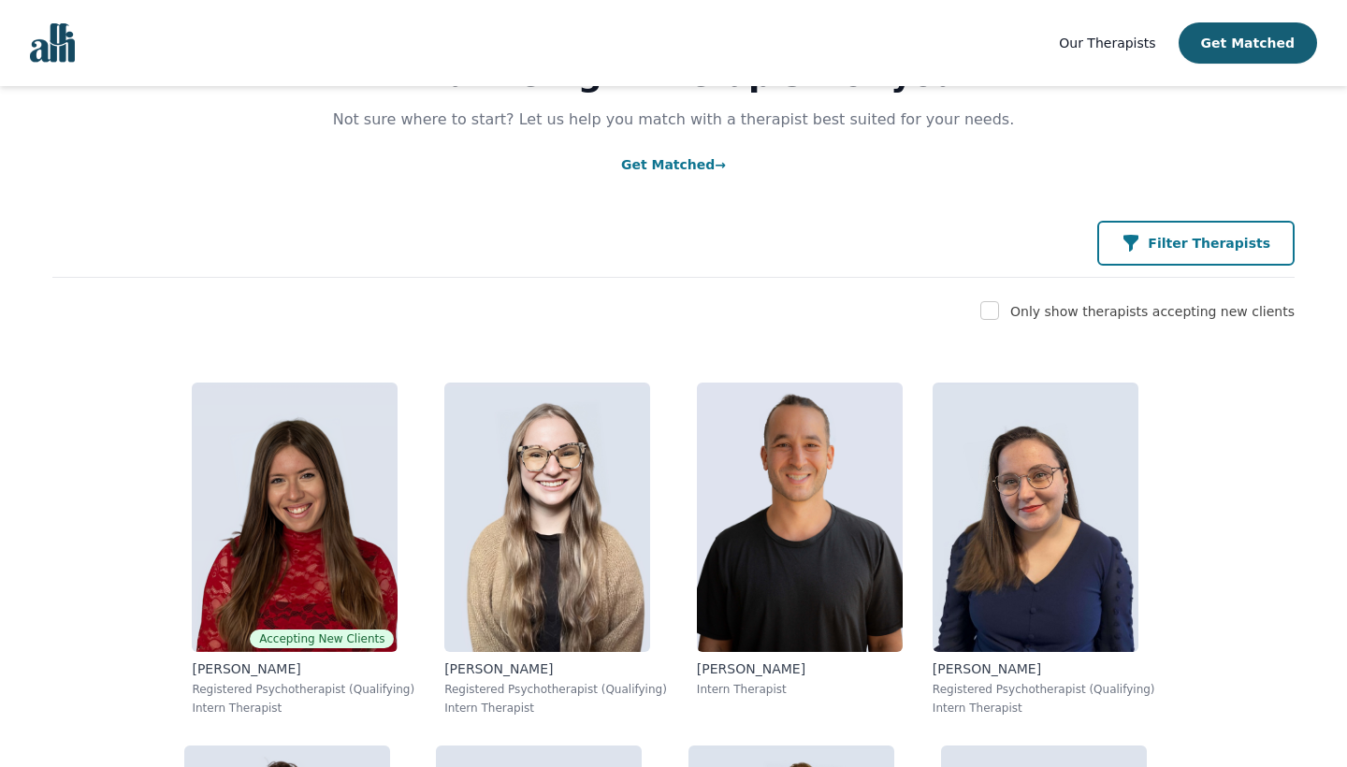
click at [1164, 244] on div "Filter Therapists" at bounding box center [1195, 243] width 149 height 19
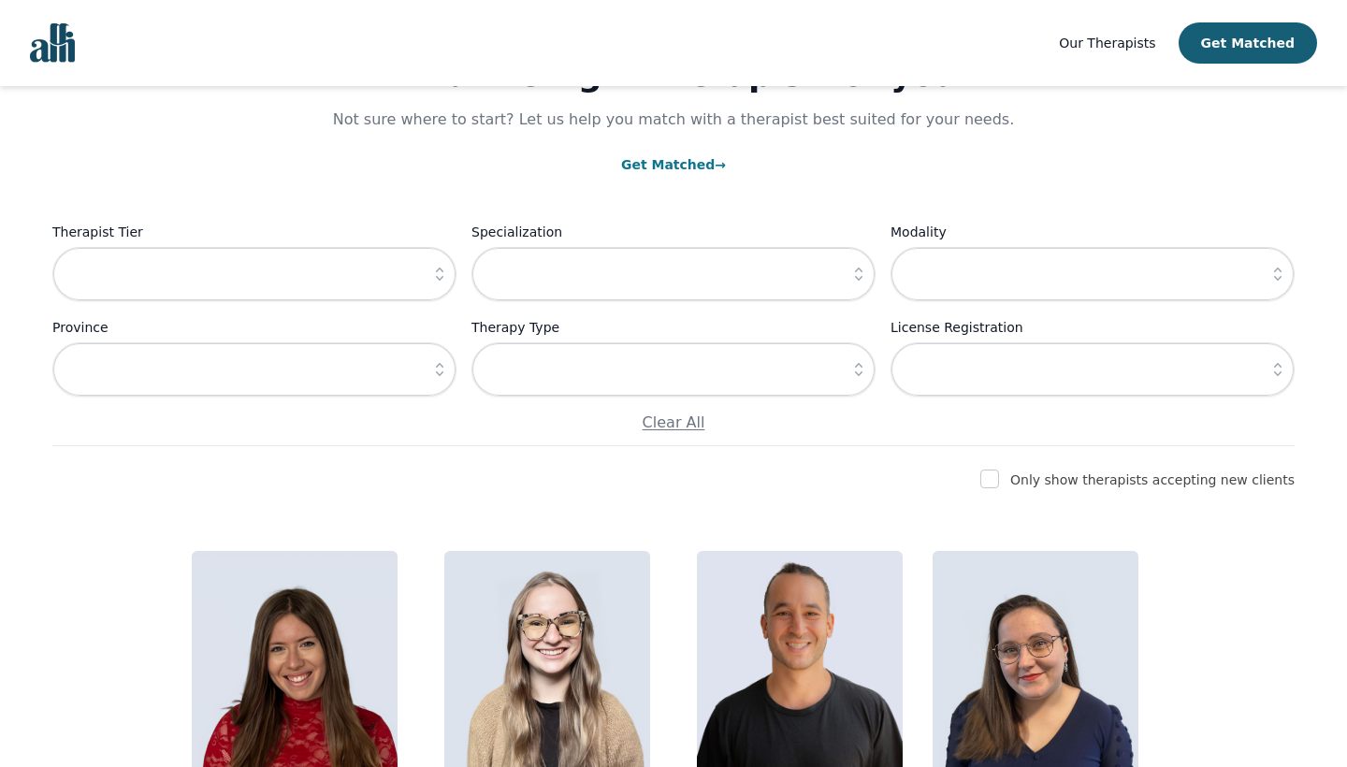
click at [441, 284] on button "button" at bounding box center [440, 274] width 34 height 54
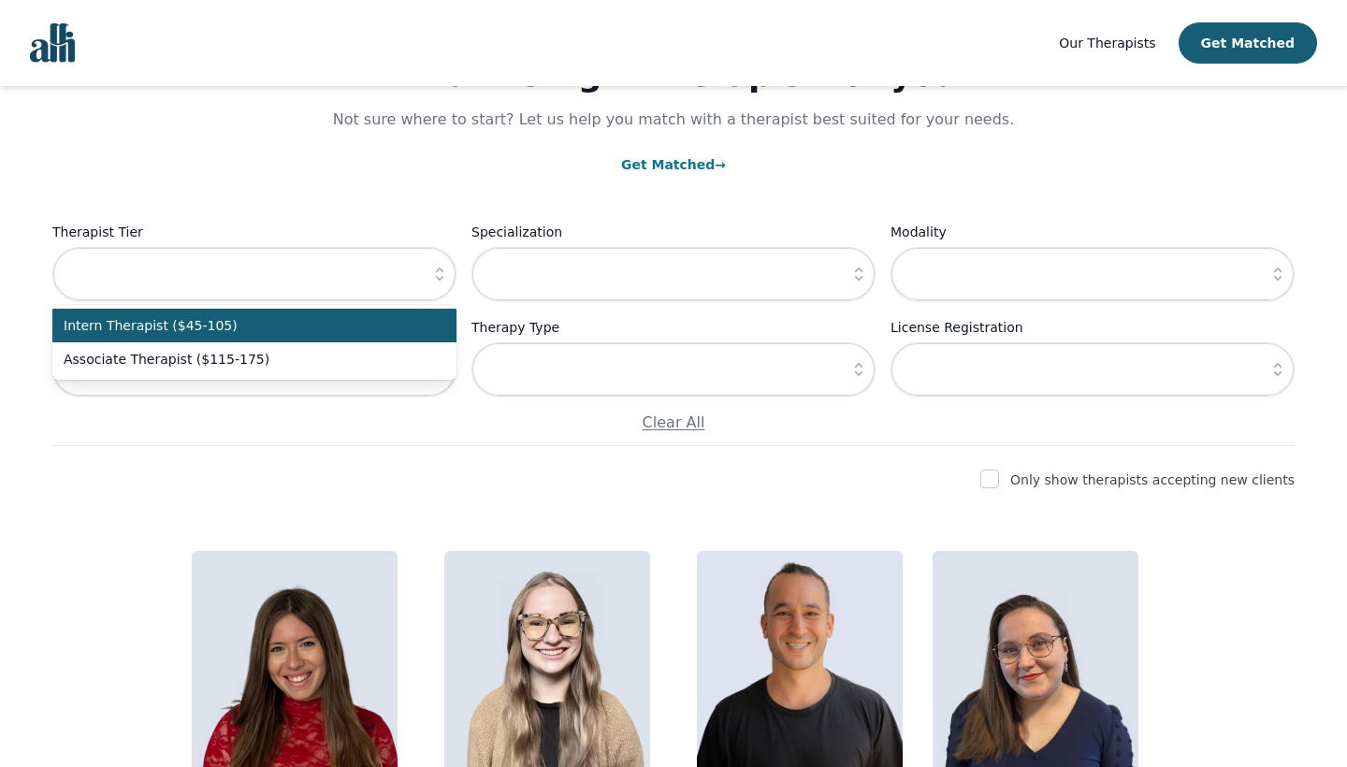
click at [410, 326] on span "Intern Therapist ($45-105)" at bounding box center [243, 325] width 359 height 19
type input "Intern Therapist ($45-105)"
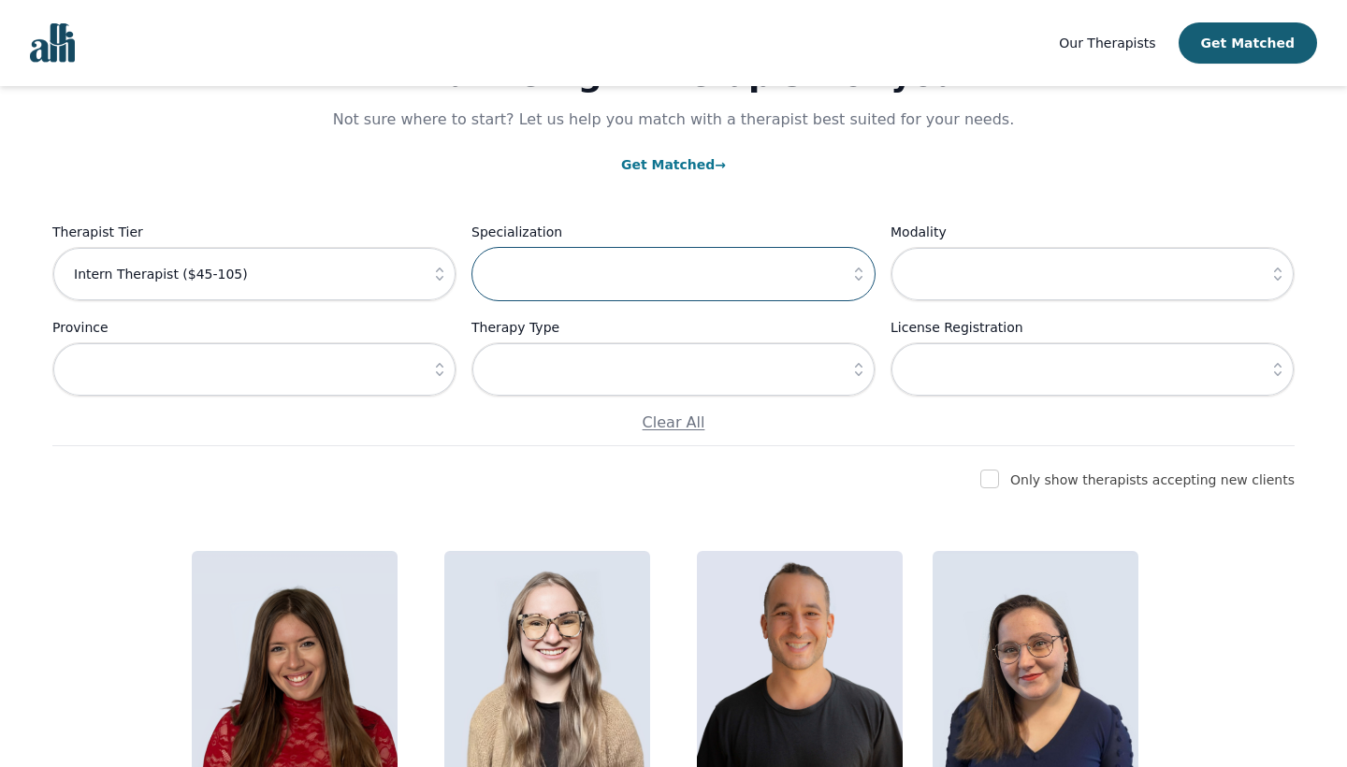
click at [589, 274] on input "text" at bounding box center [673, 274] width 404 height 54
click at [856, 284] on button "button" at bounding box center [859, 274] width 34 height 54
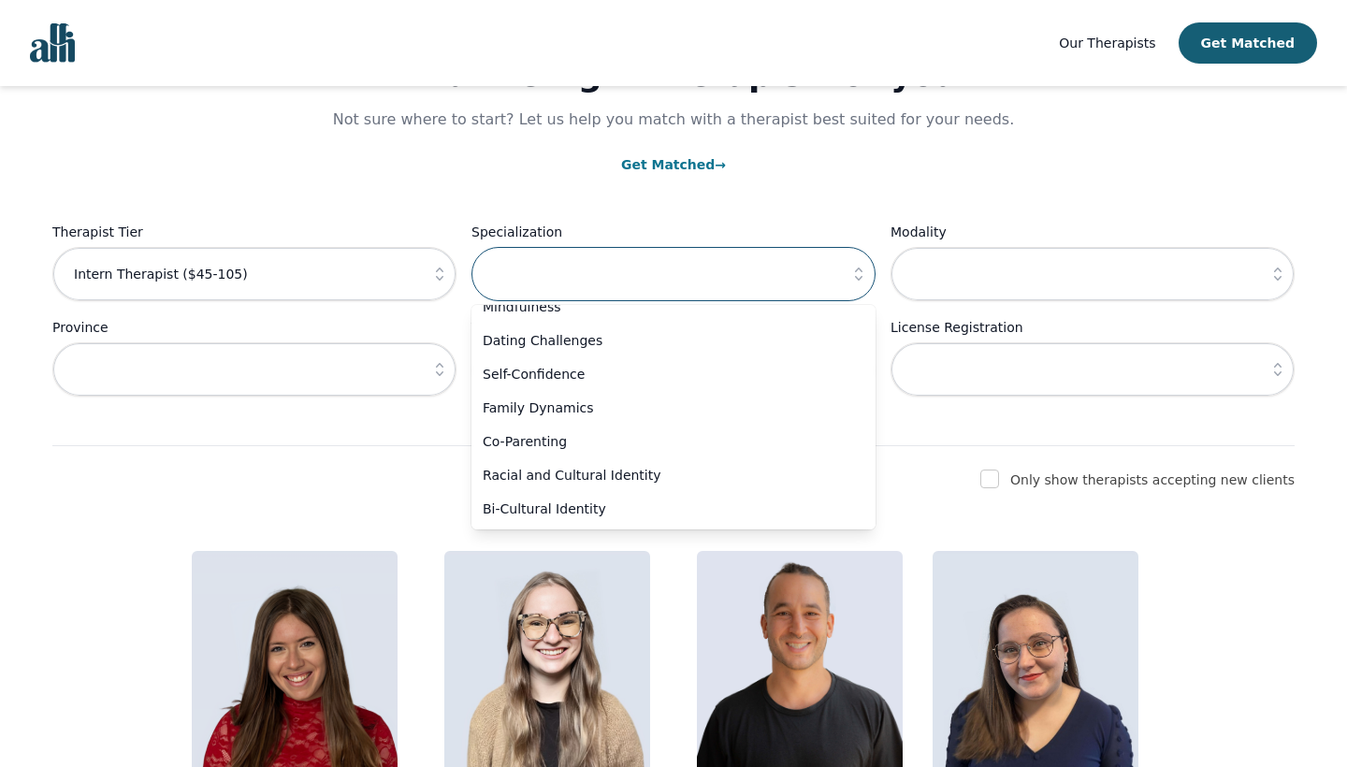
scroll to position [1265, 0]
click at [1020, 219] on div "Find the right therapist for you Not sure where to start? Let us help you match…" at bounding box center [673, 206] width 1242 height 480
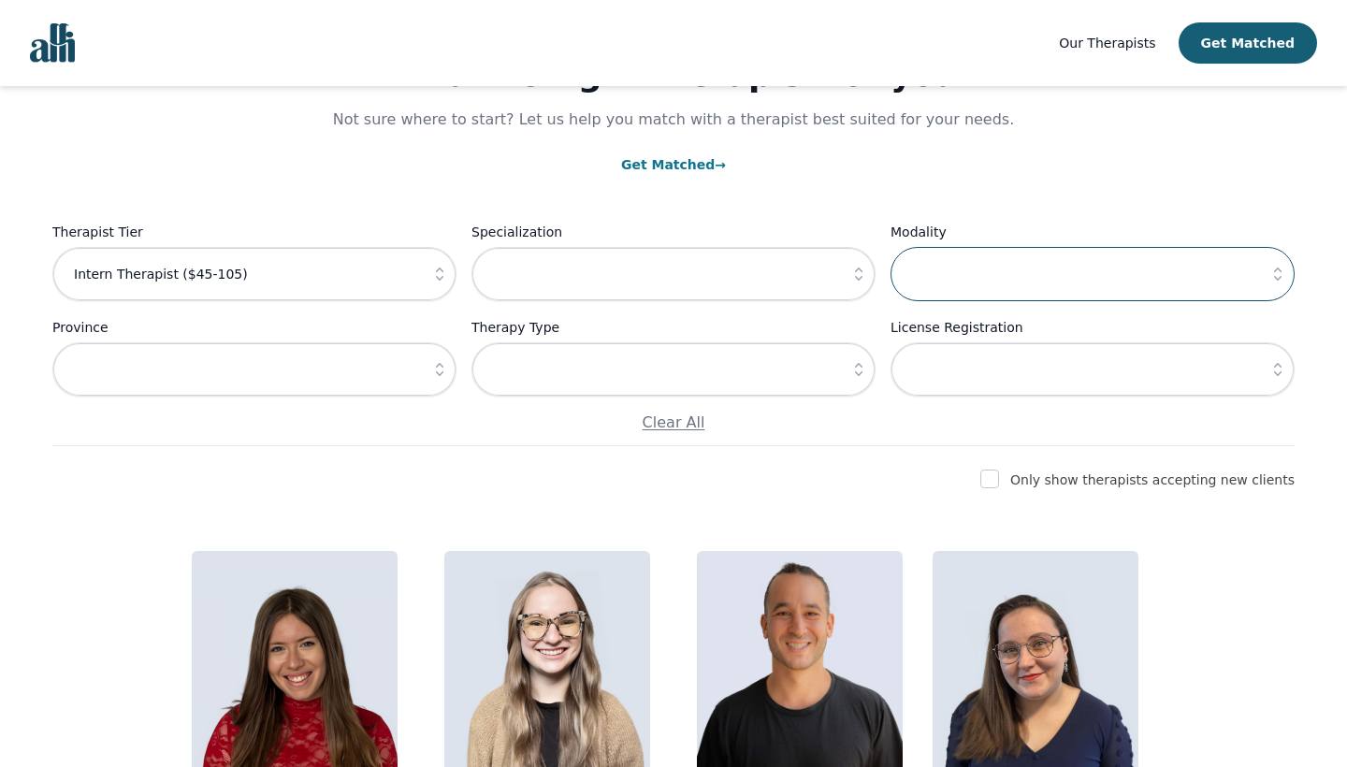
click at [1049, 273] on input "text" at bounding box center [1092, 274] width 404 height 54
click at [1282, 270] on icon "button" at bounding box center [1277, 274] width 19 height 19
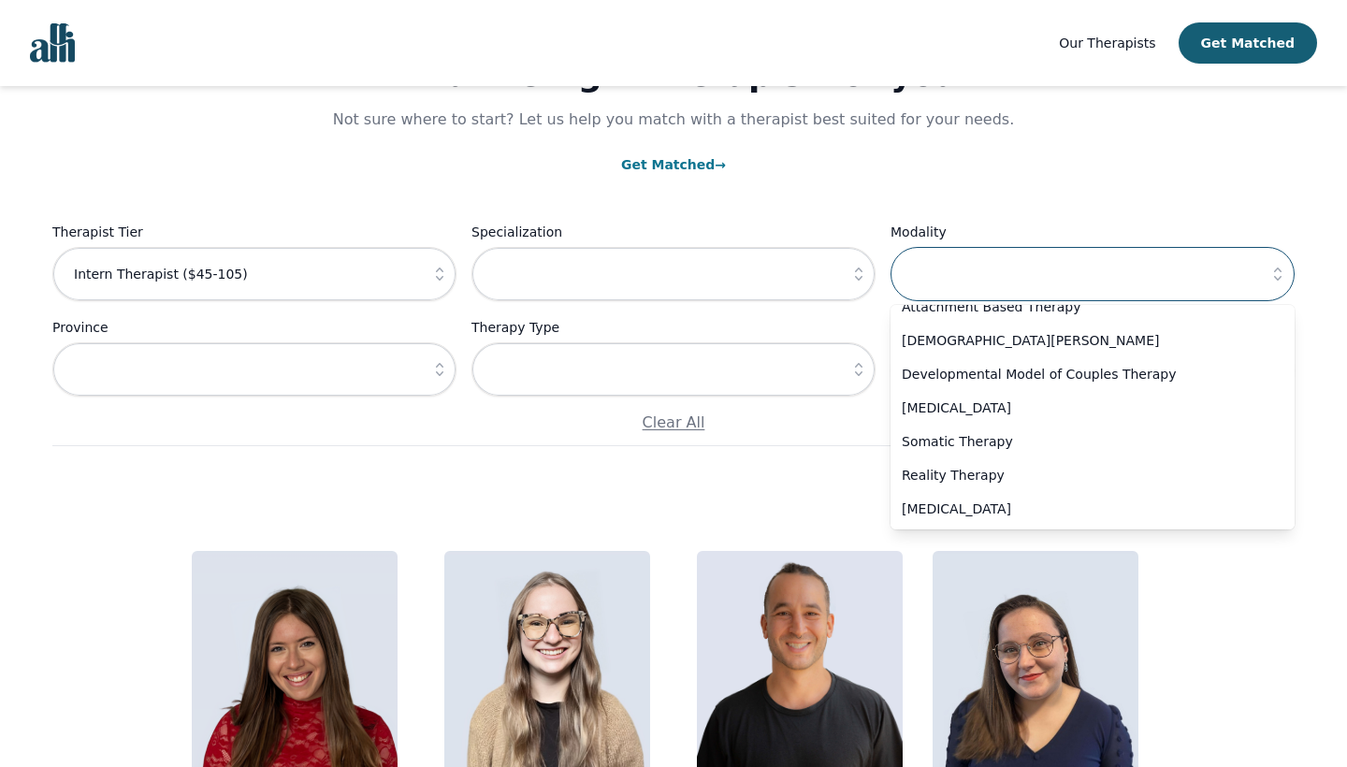
scroll to position [995, 0]
click at [428, 399] on div "Therapist Tier Intern Therapist ($45-105) Specialization Modality Gottman Metho…" at bounding box center [673, 327] width 1242 height 213
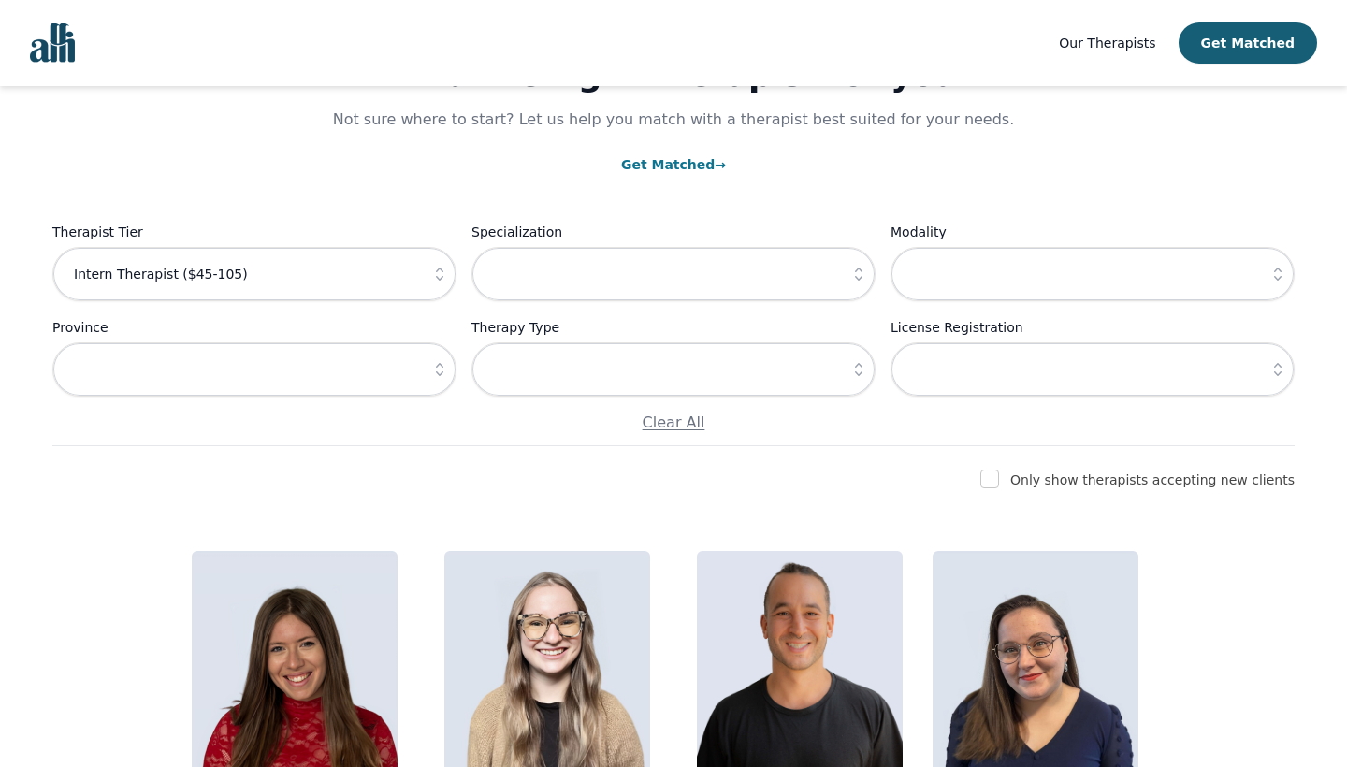
click at [438, 369] on icon "button" at bounding box center [439, 369] width 19 height 19
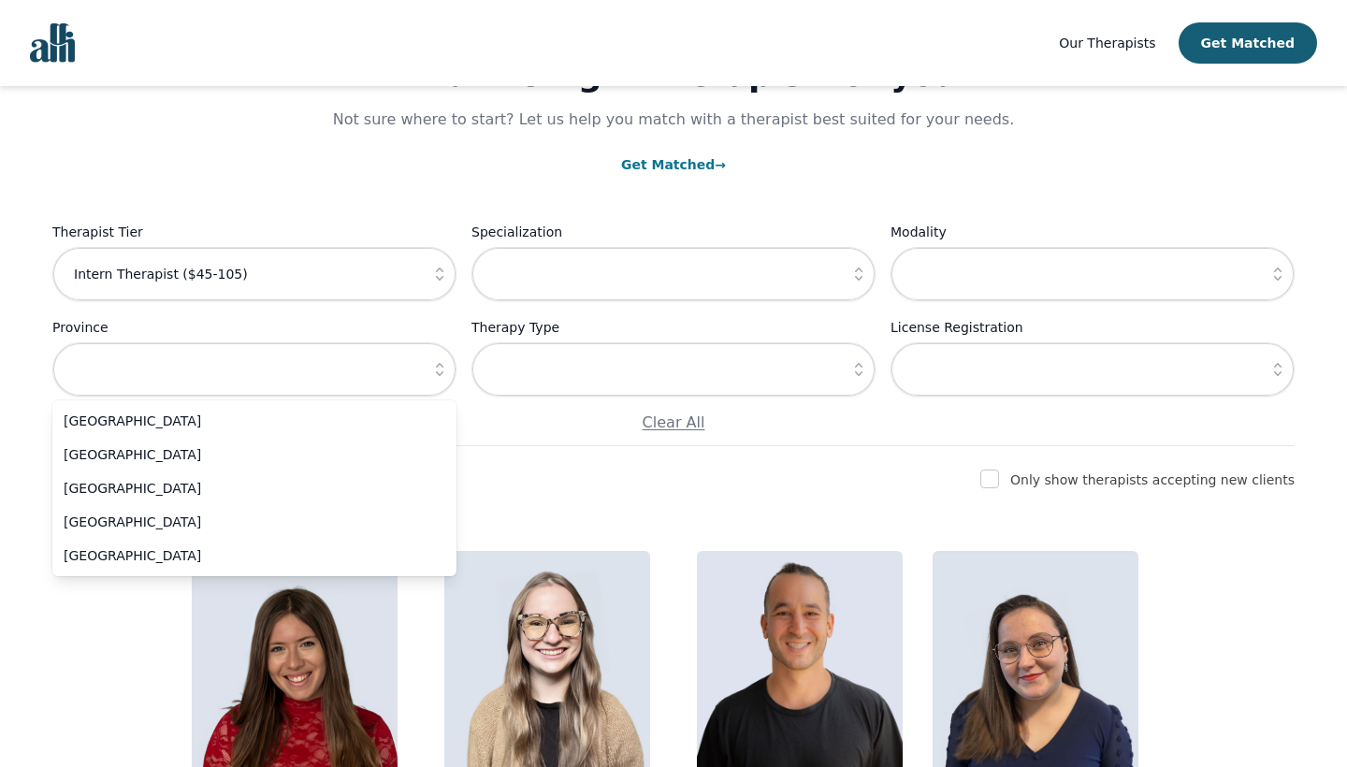
click at [861, 385] on button "button" at bounding box center [859, 369] width 34 height 54
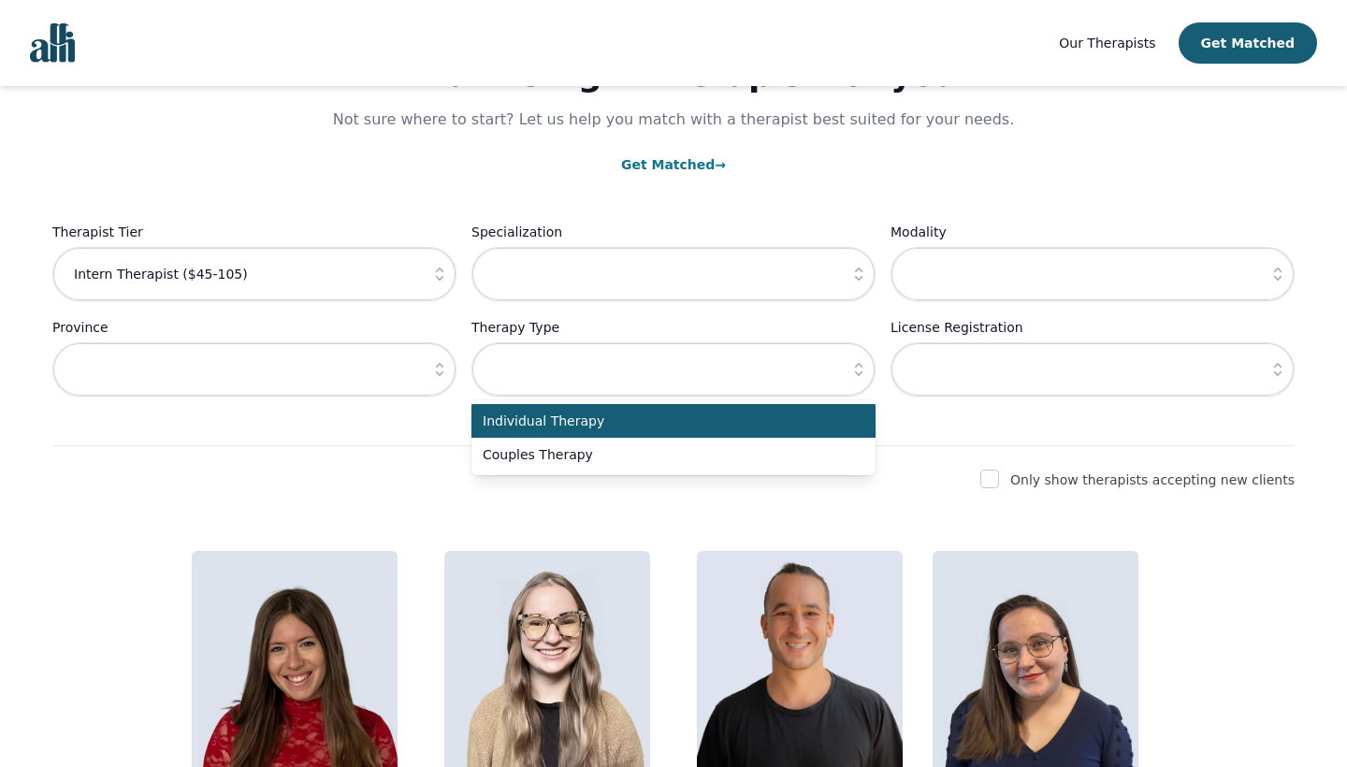
click at [833, 429] on span "Individual Therapy" at bounding box center [662, 421] width 359 height 19
type input "Individual Therapy"
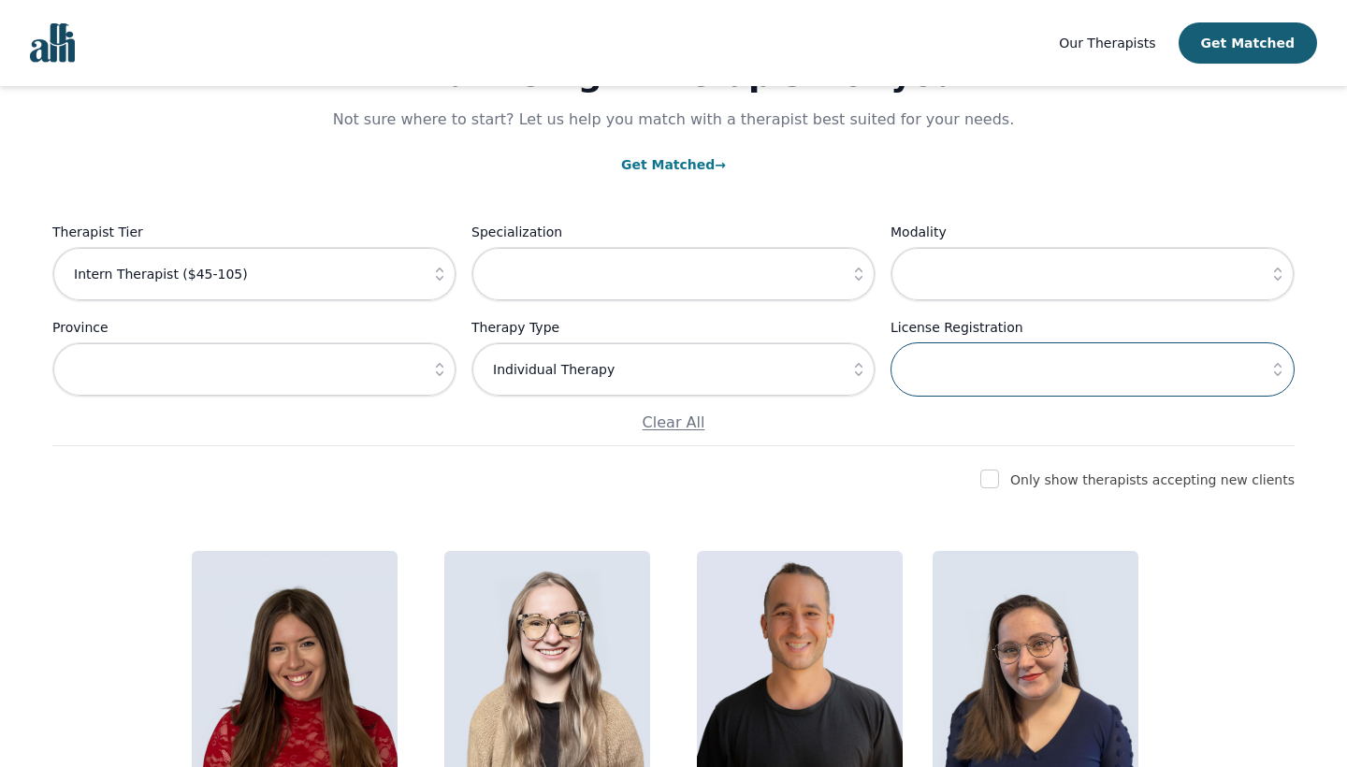
click at [1039, 375] on input "text" at bounding box center [1092, 369] width 404 height 54
click at [1286, 363] on icon "button" at bounding box center [1277, 369] width 19 height 19
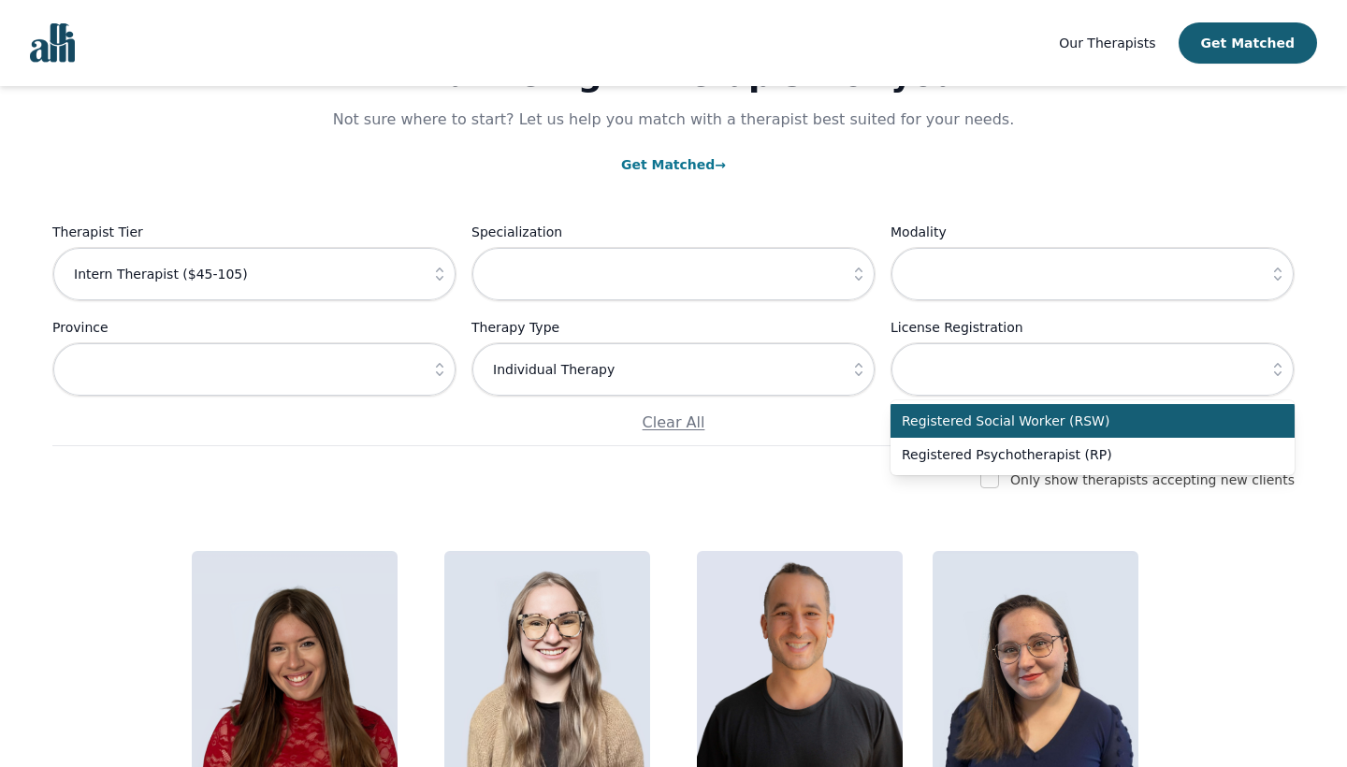
click at [1286, 363] on icon "button" at bounding box center [1277, 369] width 19 height 19
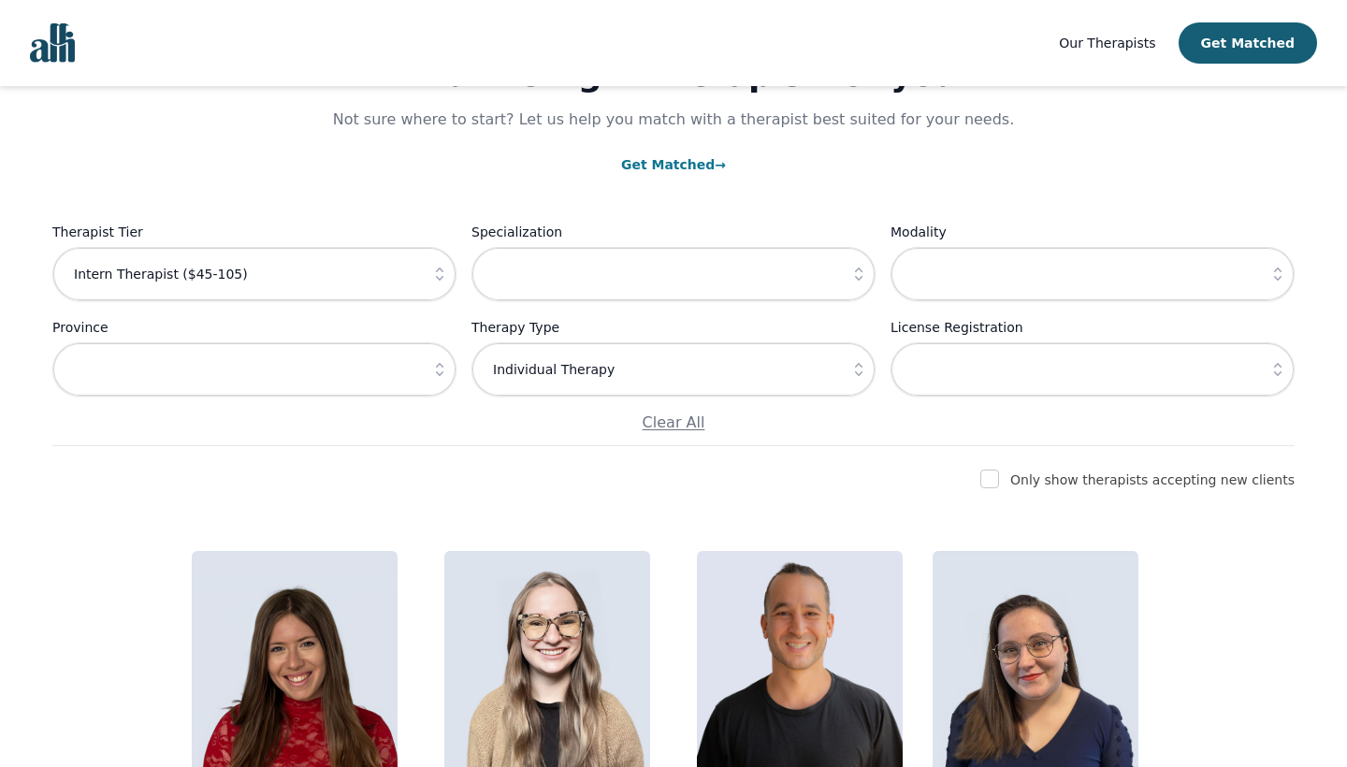
click at [999, 477] on input "checkbox" at bounding box center [989, 479] width 19 height 19
checkbox input "true"
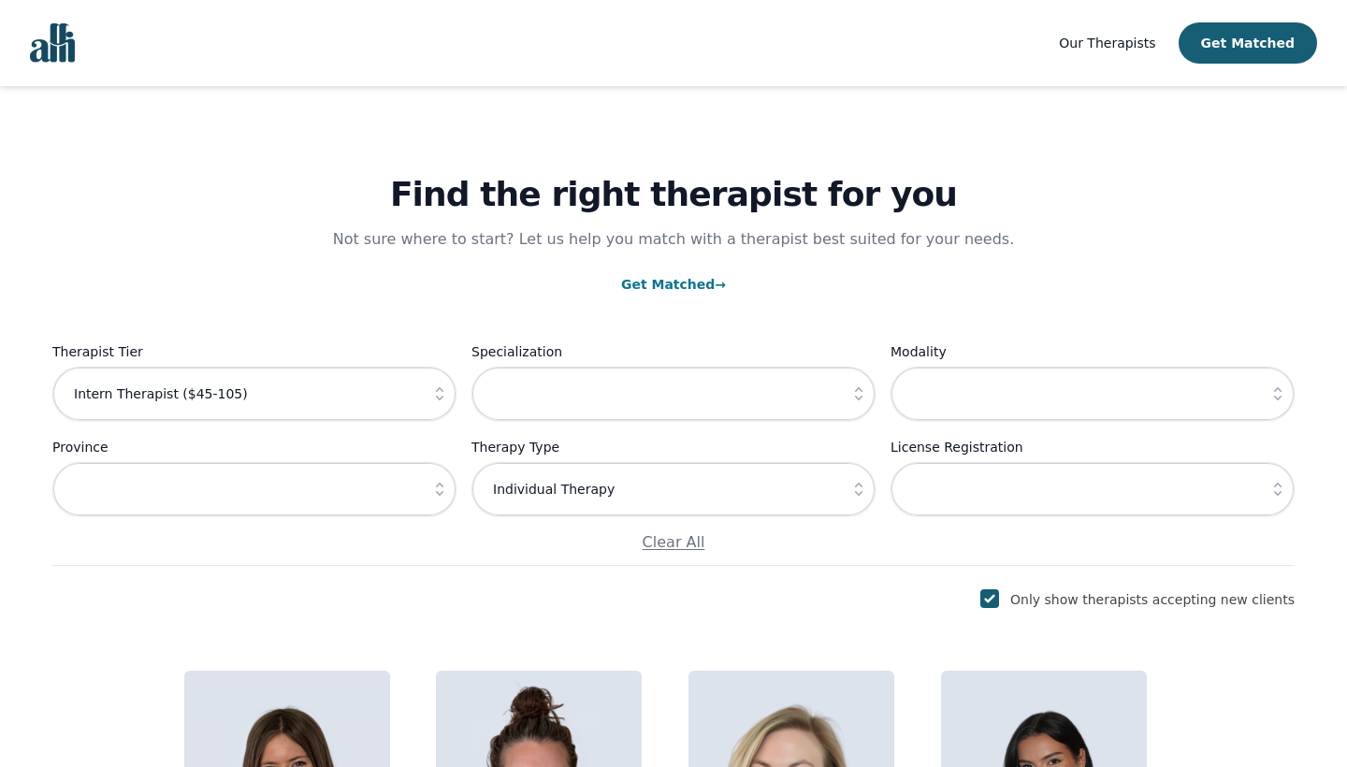
scroll to position [0, 0]
click at [439, 487] on icon "button" at bounding box center [439, 489] width 19 height 19
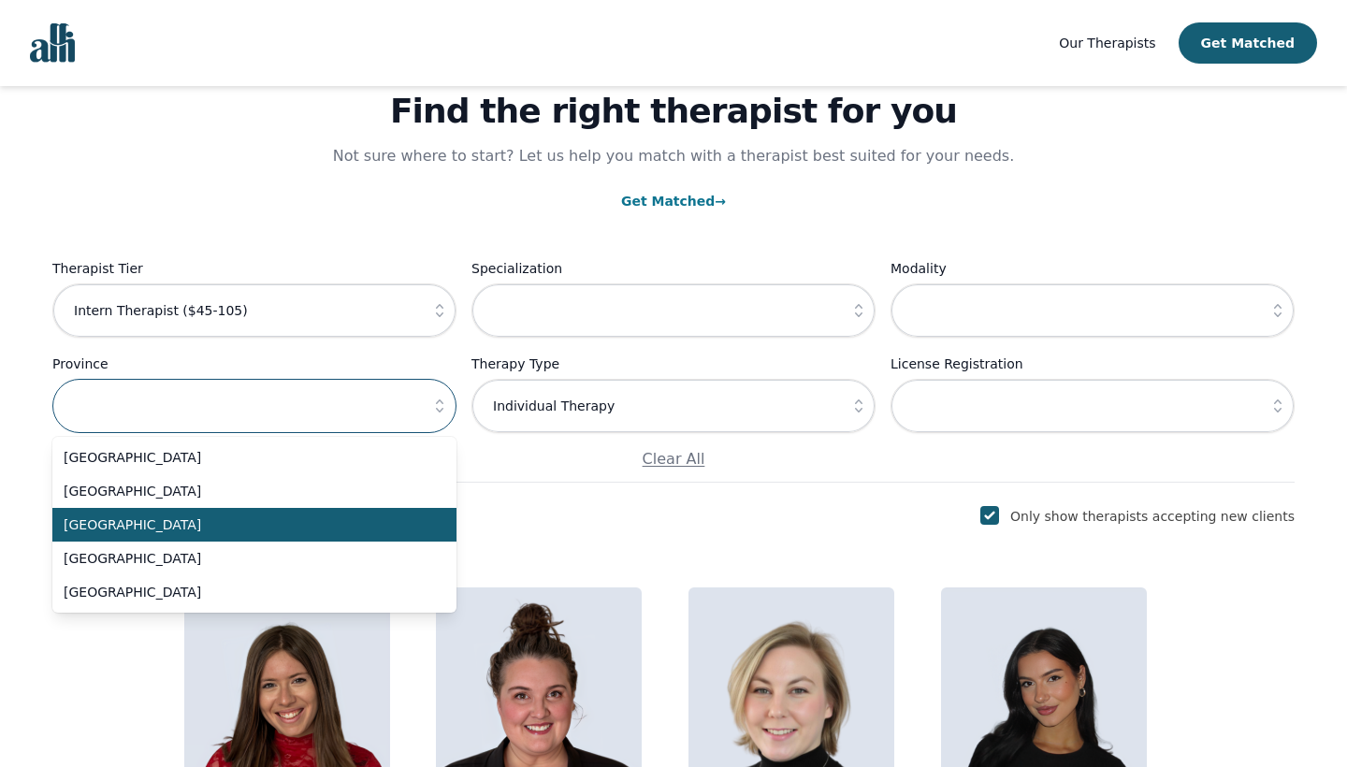
scroll to position [76, 0]
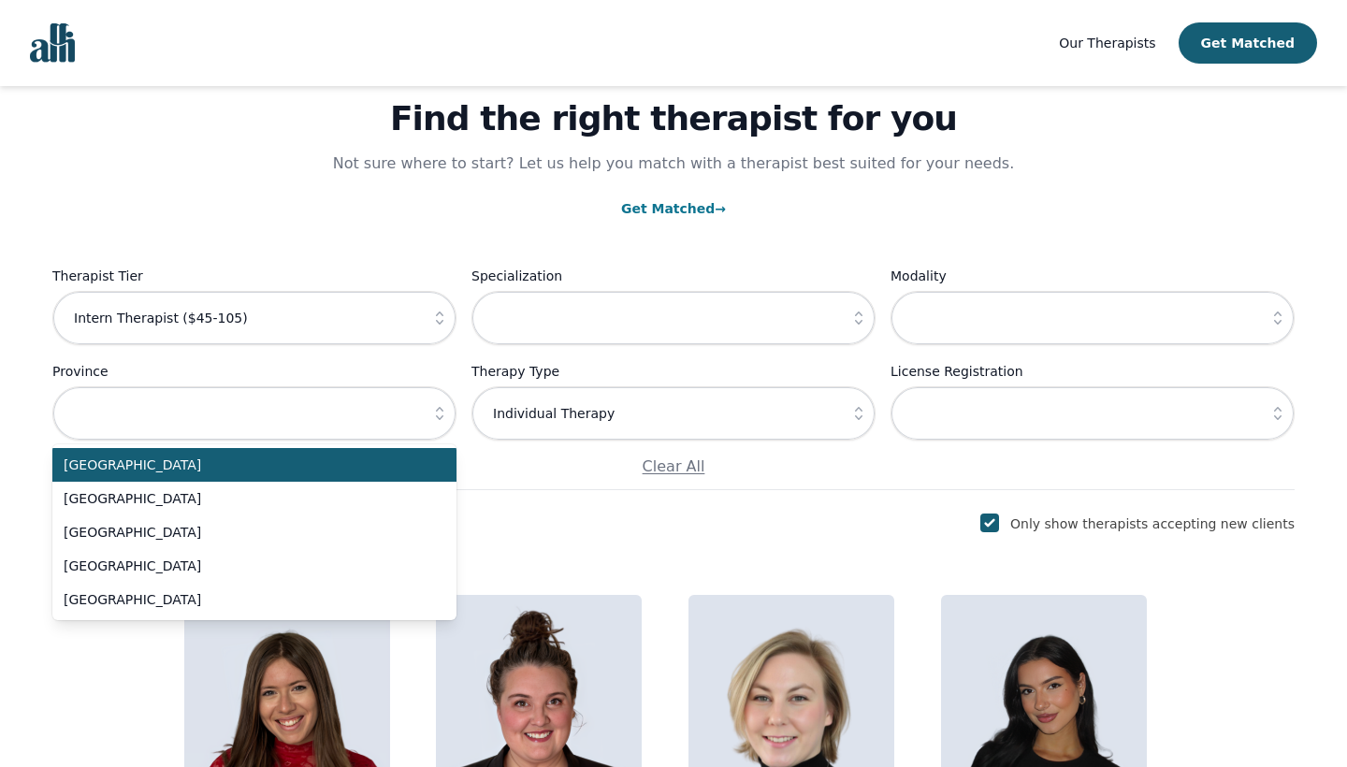
click at [314, 455] on li "Alberta" at bounding box center [254, 465] width 404 height 34
type input "Alberta"
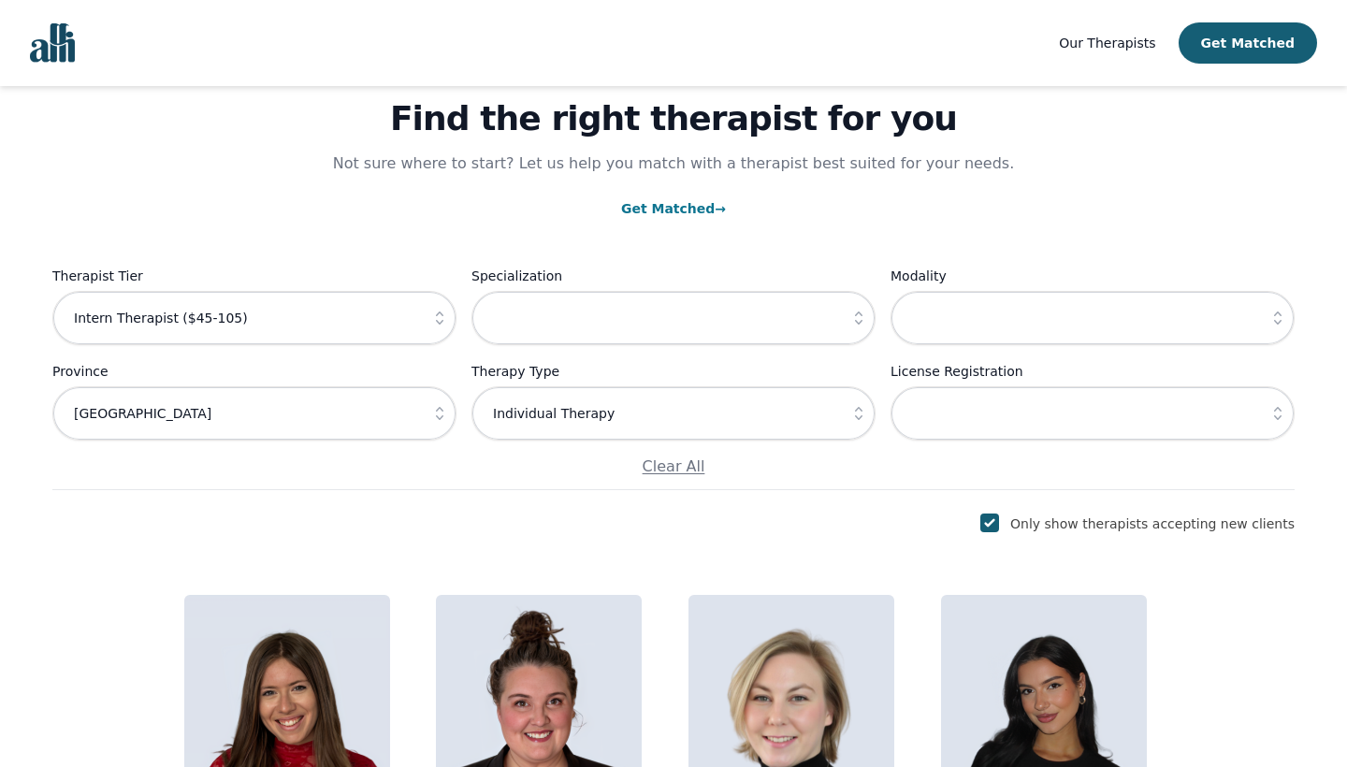
click at [1035, 409] on input "text" at bounding box center [1092, 413] width 404 height 54
click at [999, 527] on input "checkbox" at bounding box center [989, 523] width 19 height 19
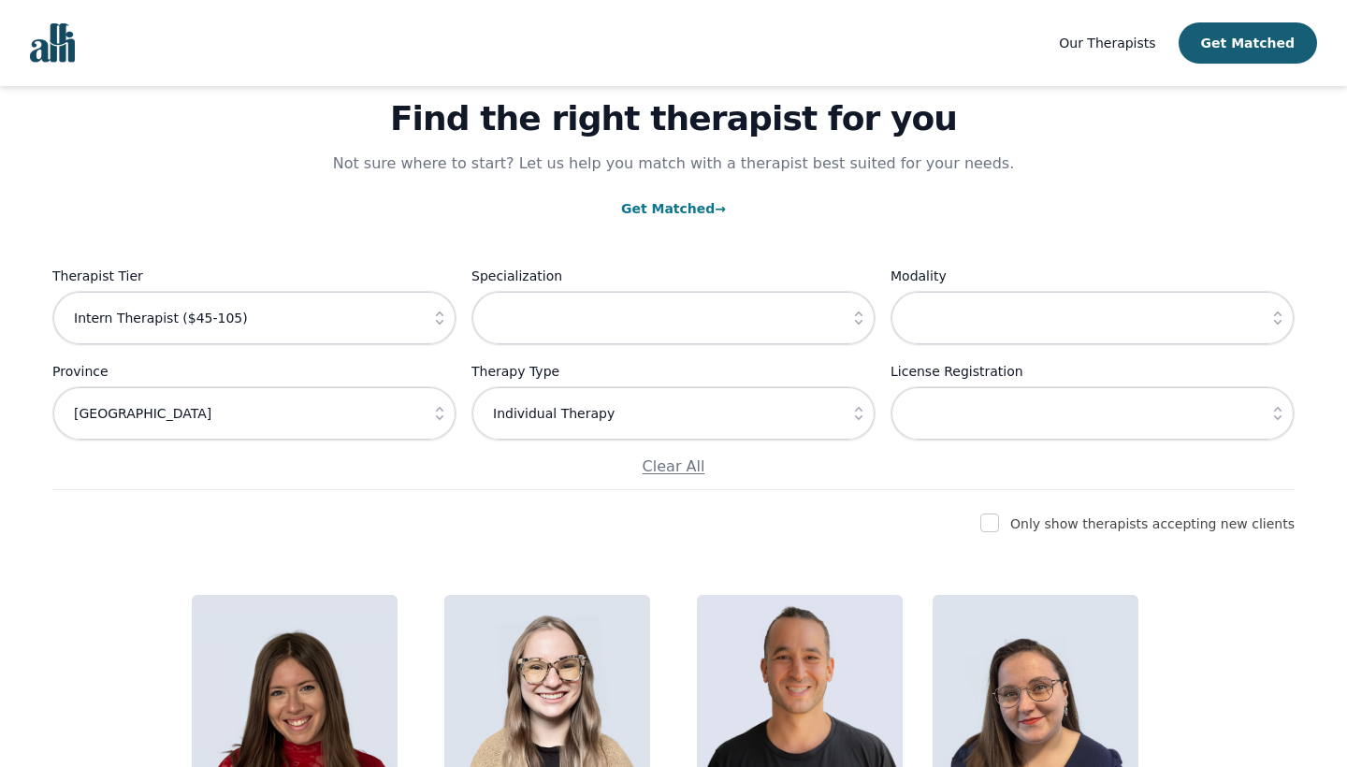
click at [999, 520] on input "checkbox" at bounding box center [989, 523] width 19 height 19
checkbox input "true"
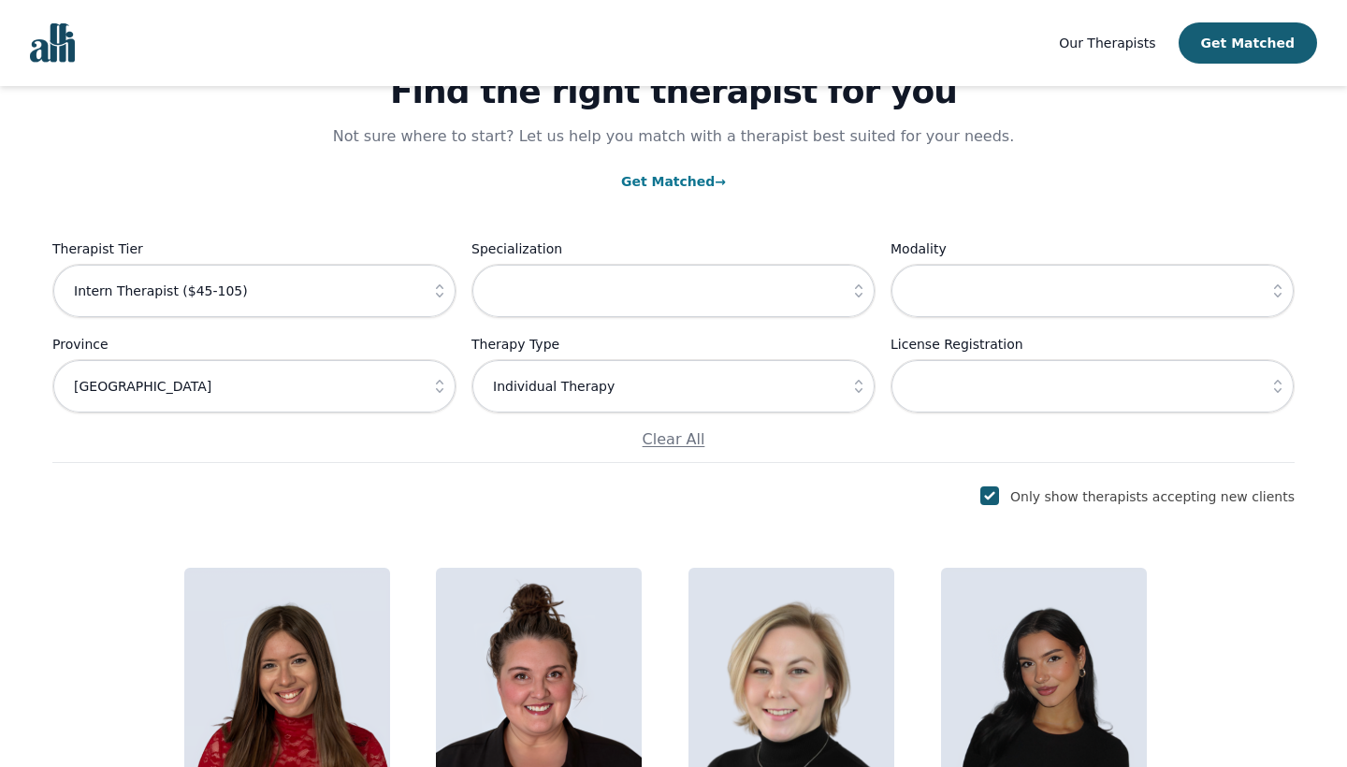
scroll to position [81, 0]
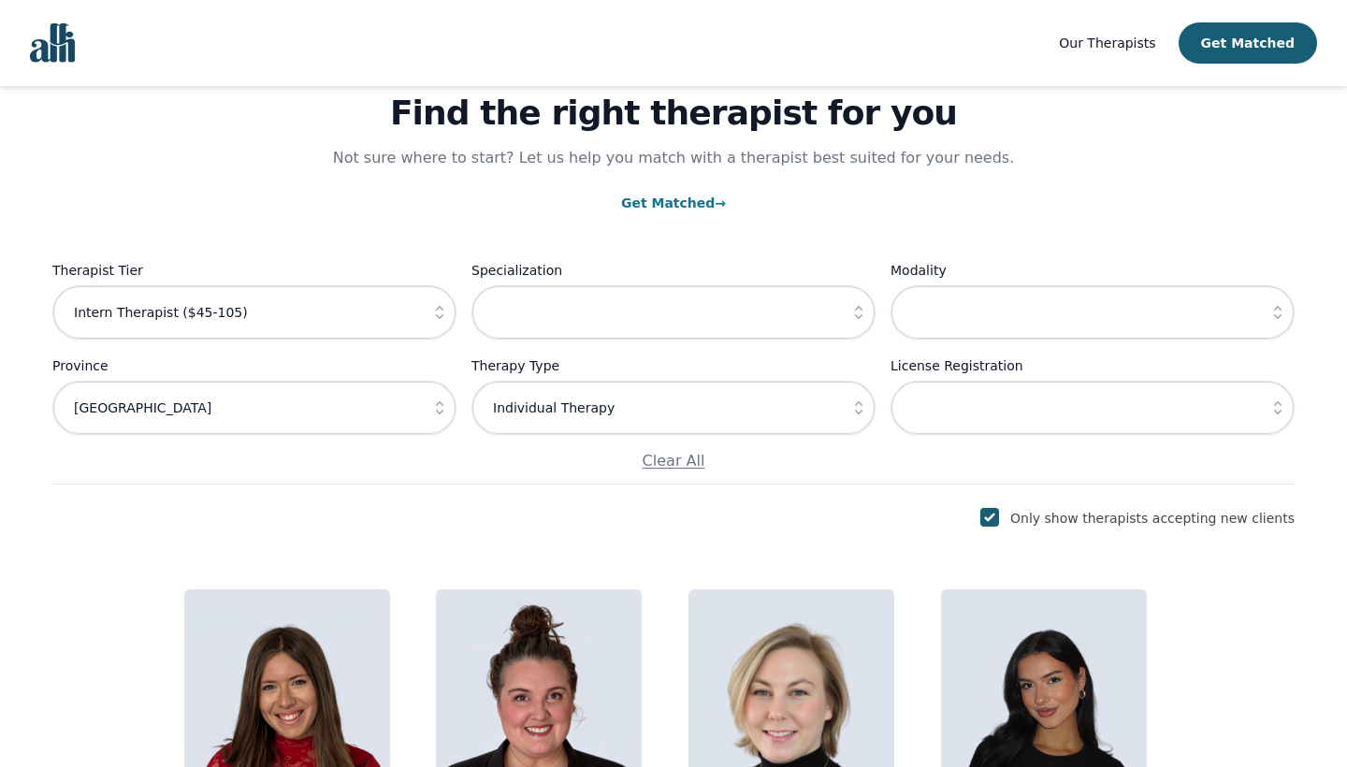
click at [448, 410] on icon "button" at bounding box center [439, 407] width 19 height 19
type input "Alberta"
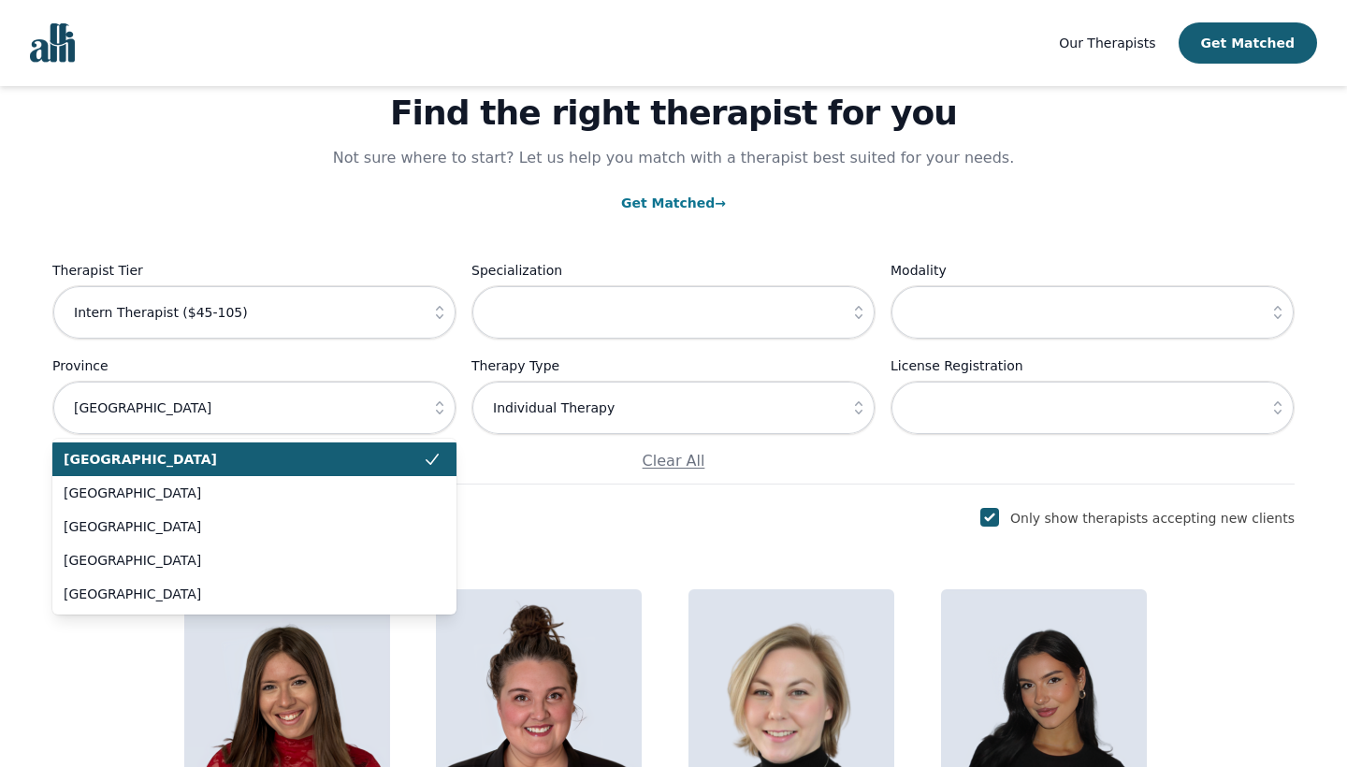
click at [442, 462] on span at bounding box center [440, 459] width 34 height 34
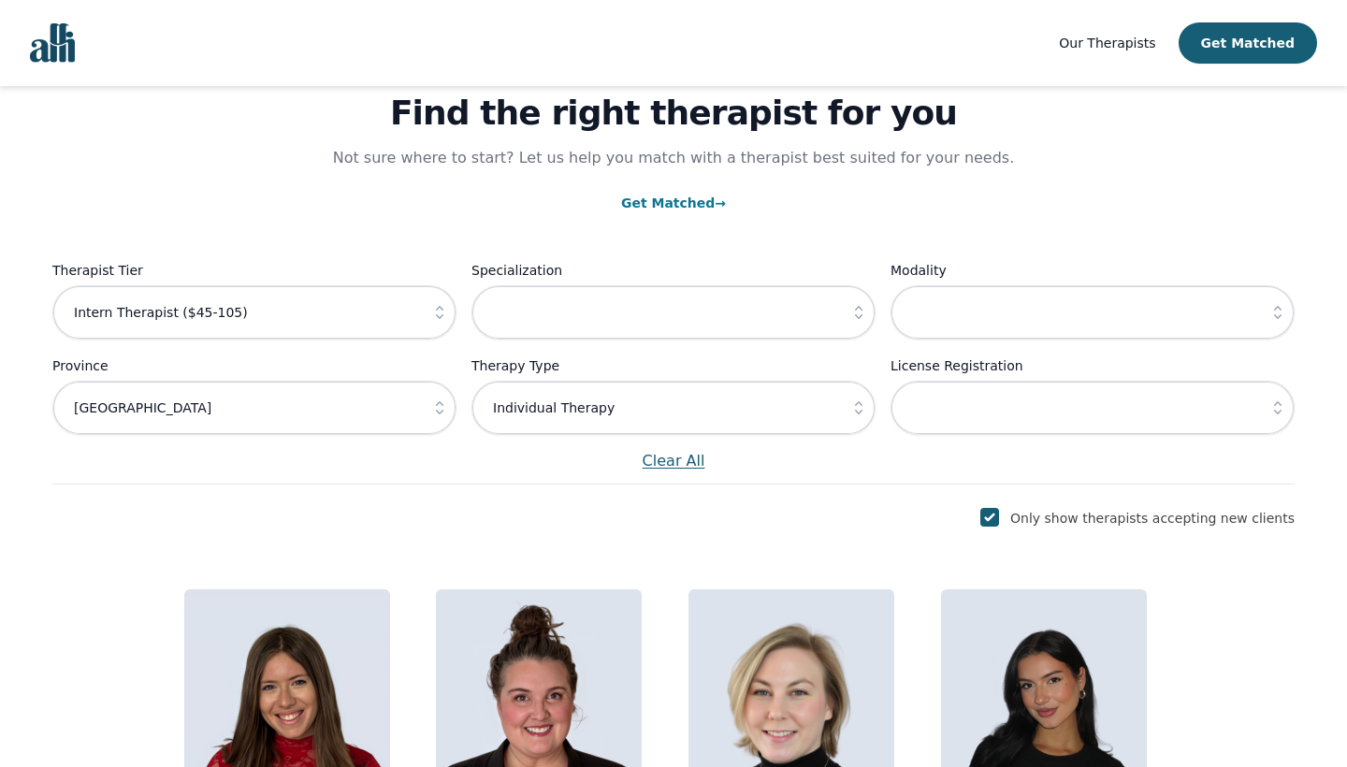
click at [682, 464] on p "Clear All" at bounding box center [673, 461] width 1242 height 22
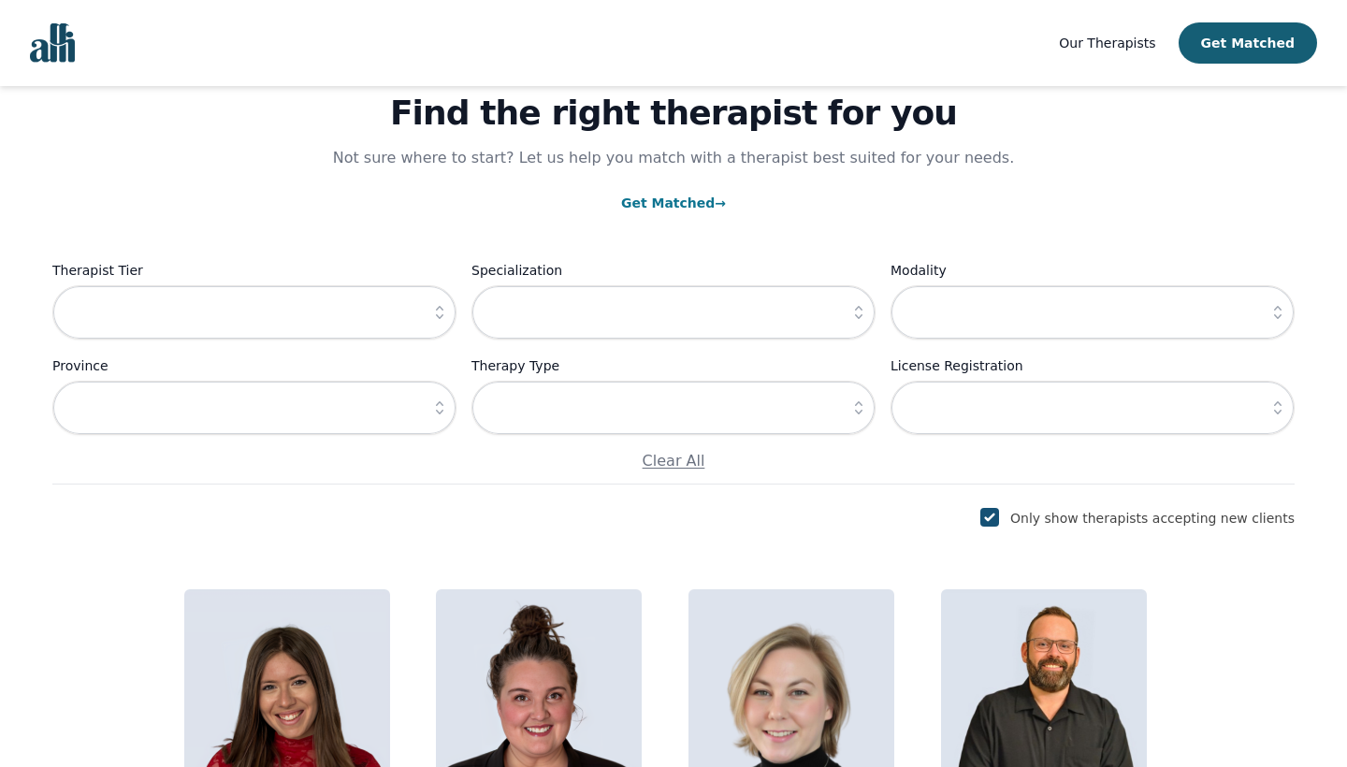
click at [999, 513] on input "checkbox" at bounding box center [989, 517] width 19 height 19
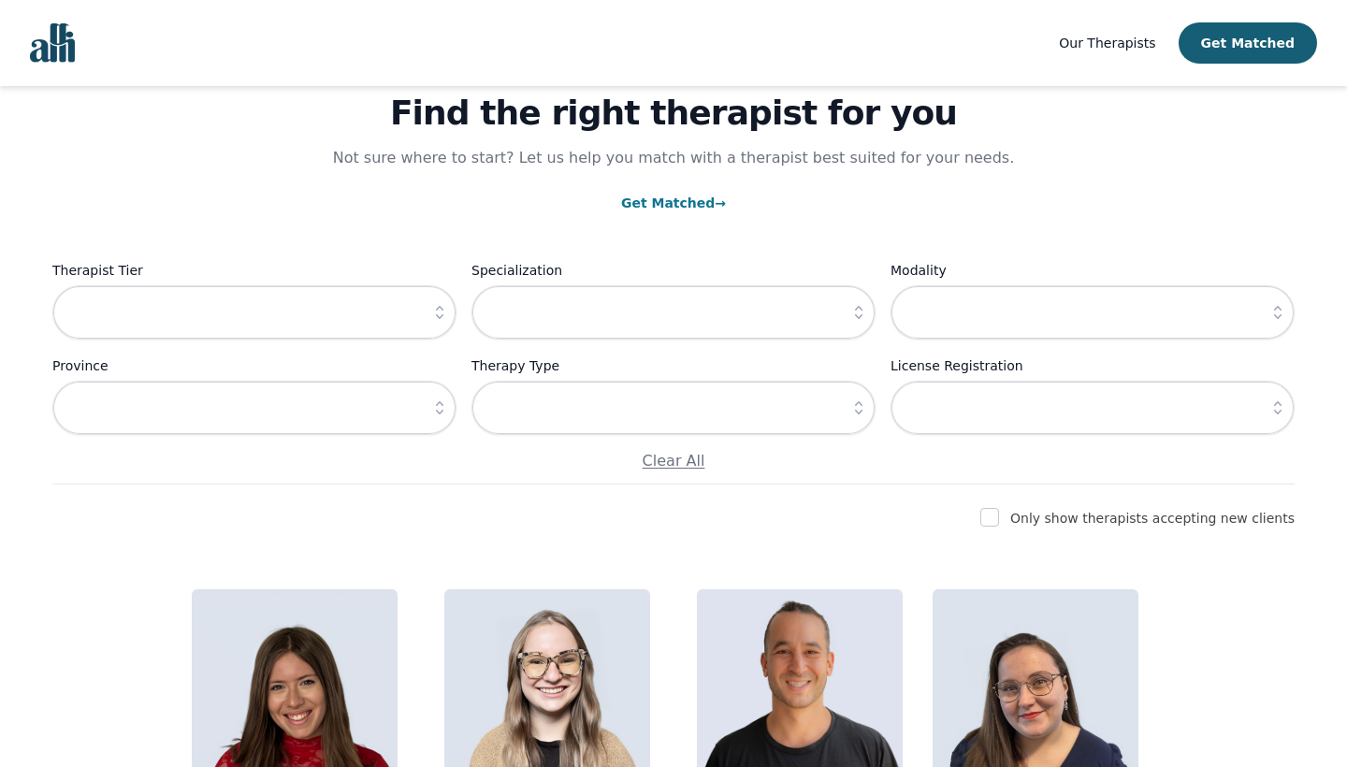
click at [999, 513] on input "checkbox" at bounding box center [989, 517] width 19 height 19
checkbox input "true"
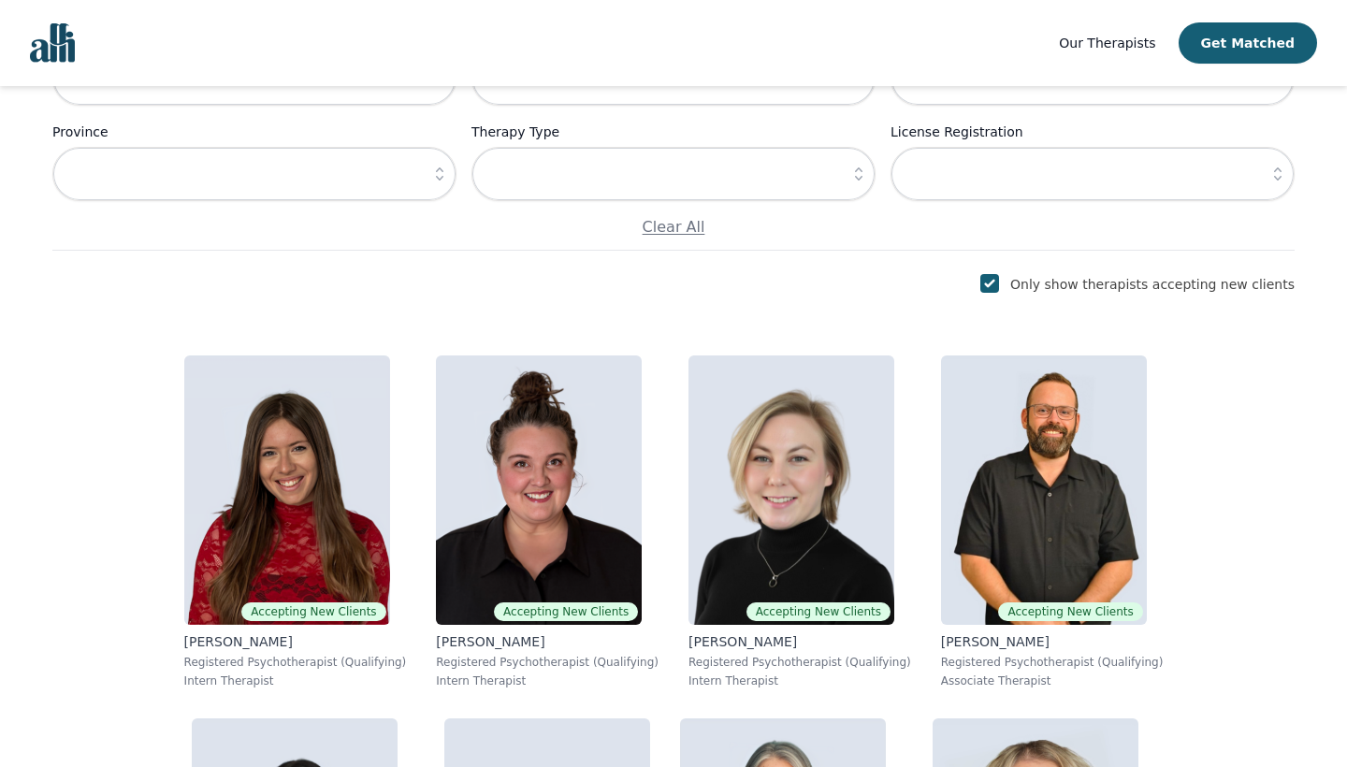
scroll to position [174, 0]
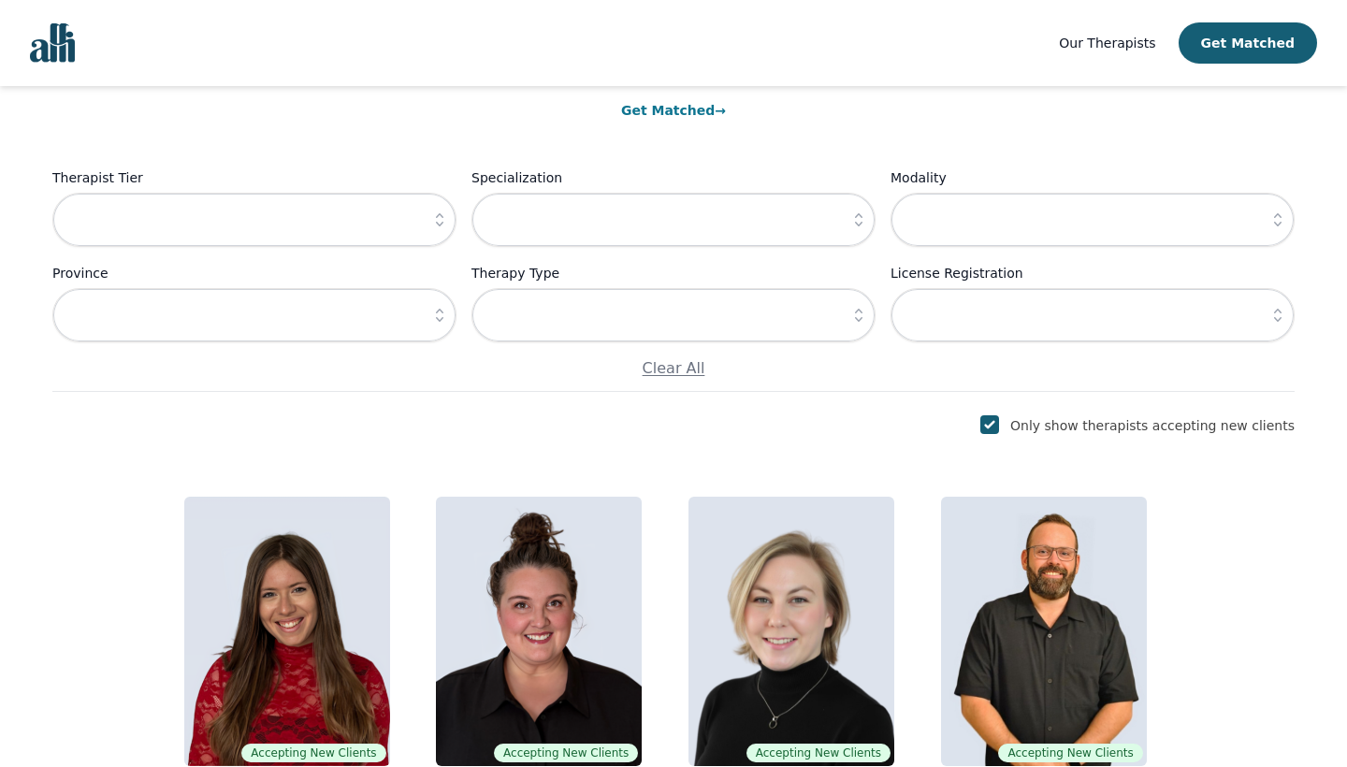
click at [846, 221] on button "button" at bounding box center [859, 220] width 34 height 54
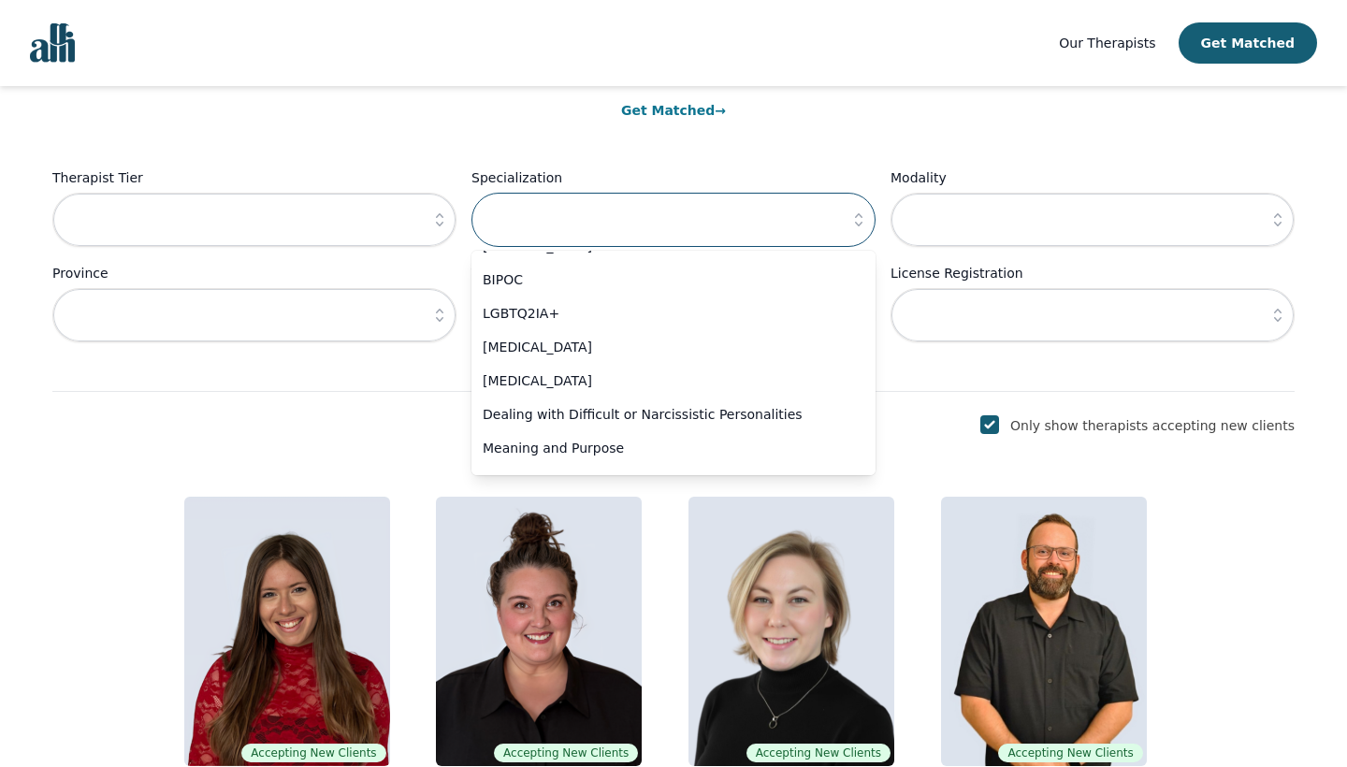
scroll to position [972, 0]
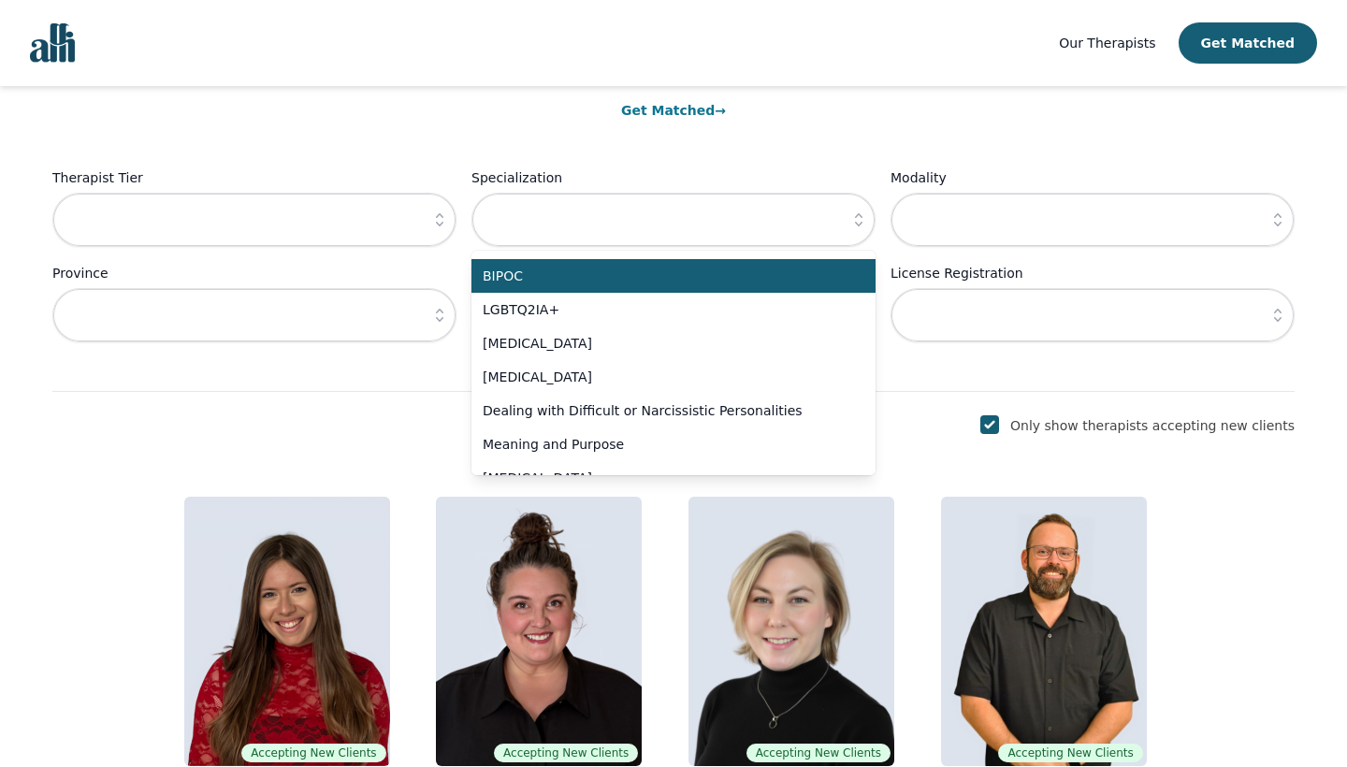
click at [575, 278] on span "BIPOC" at bounding box center [662, 276] width 359 height 19
type input "BIPOC"
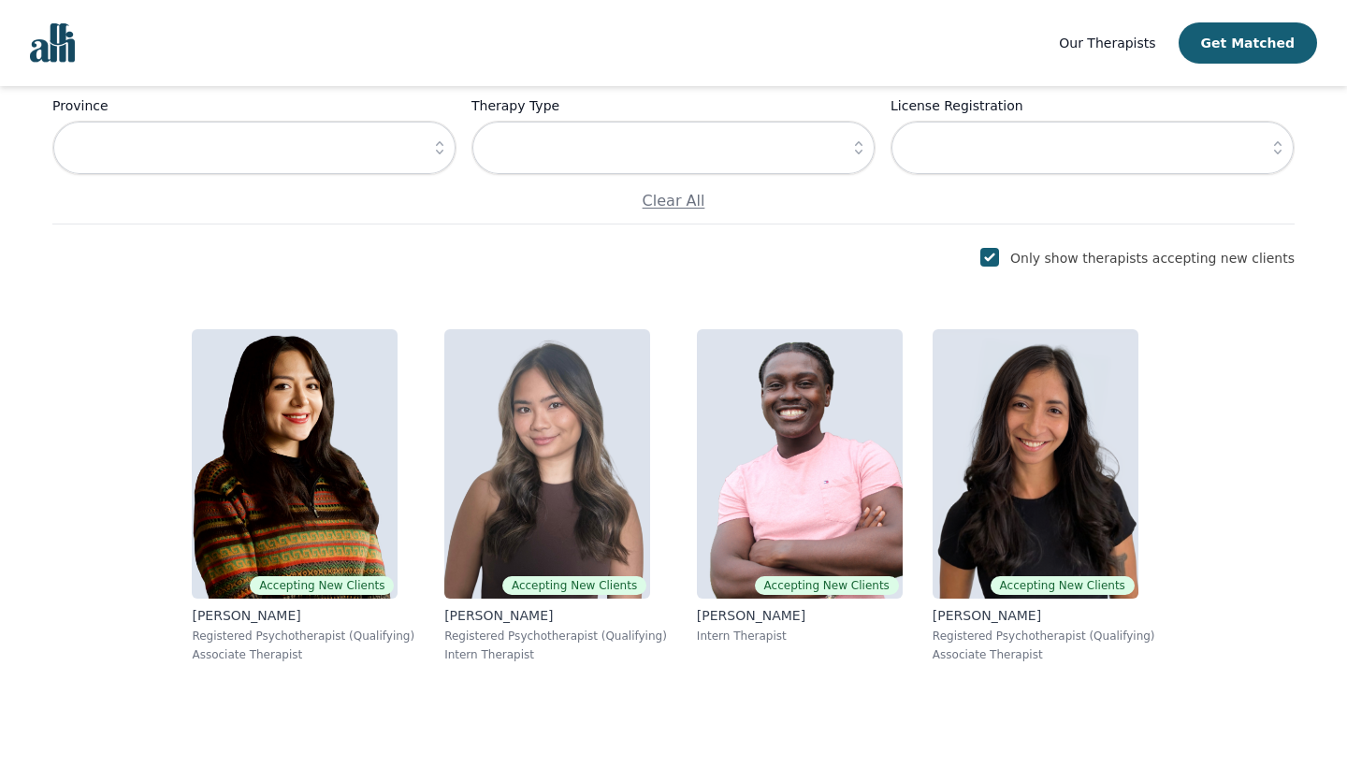
scroll to position [342, 0]
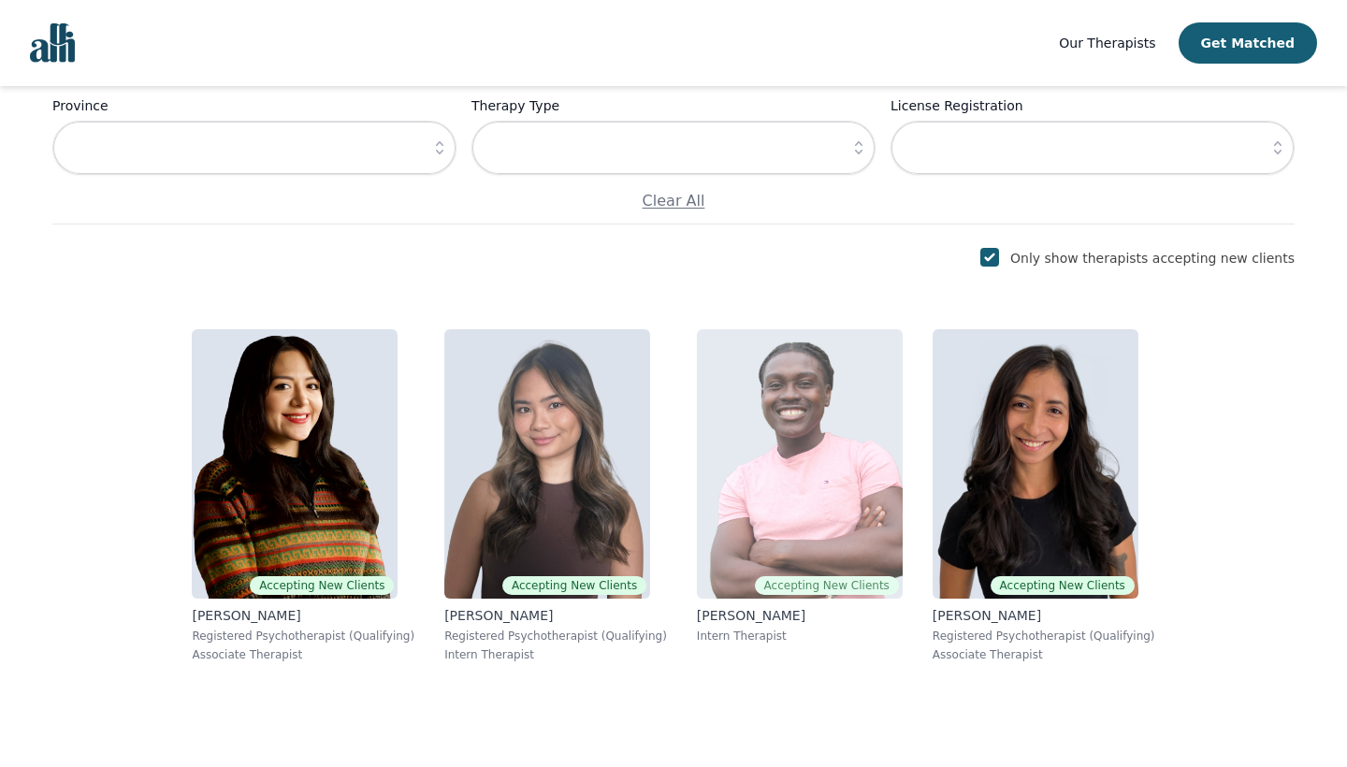
click at [853, 450] on img at bounding box center [800, 463] width 206 height 269
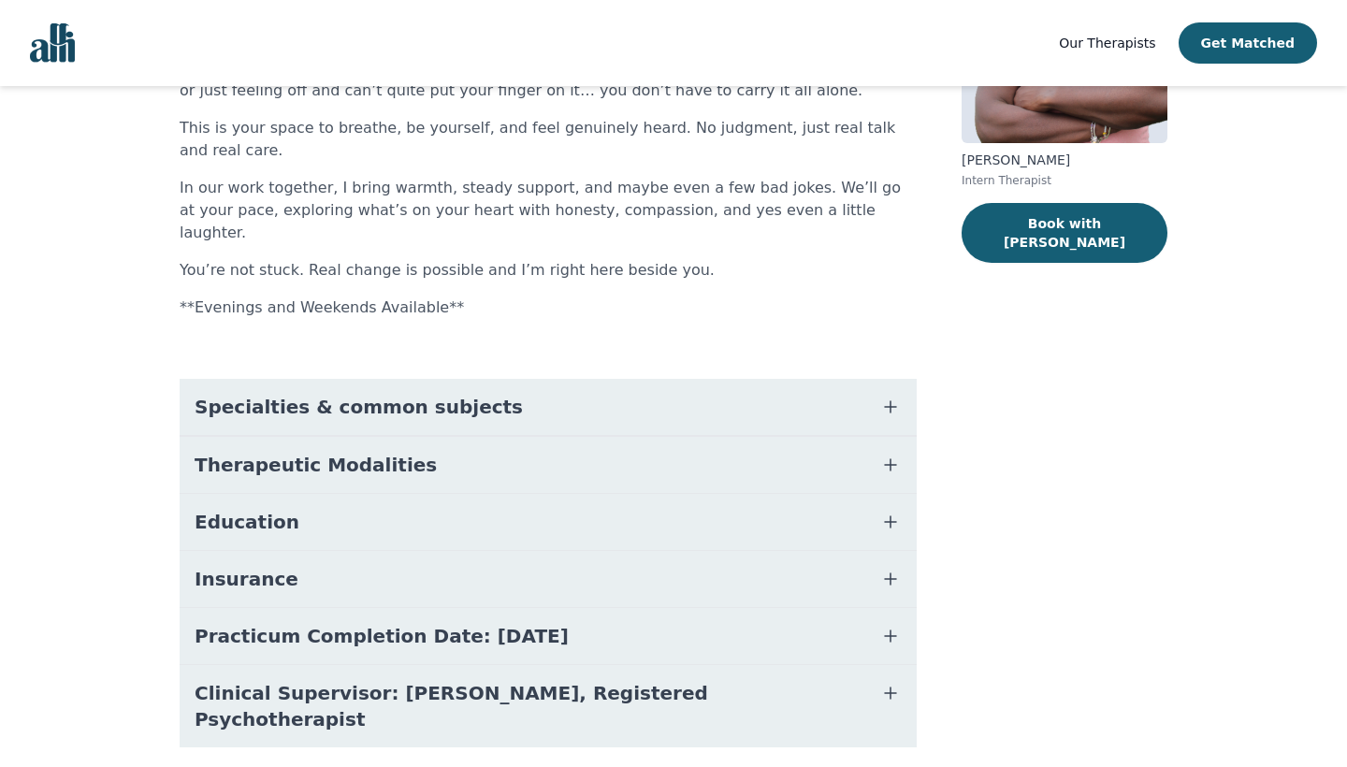
scroll to position [256, 0]
click at [897, 397] on icon "button" at bounding box center [890, 408] width 22 height 22
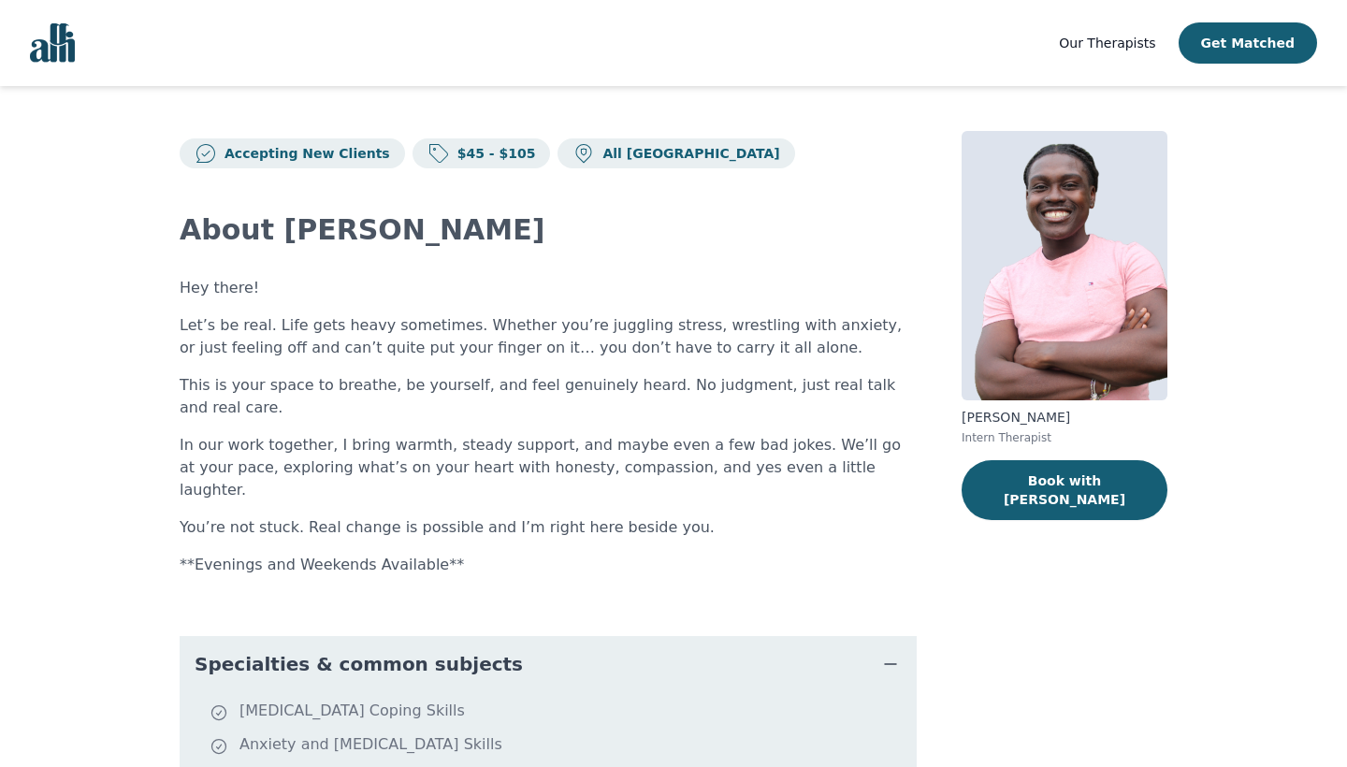
scroll to position [0, 0]
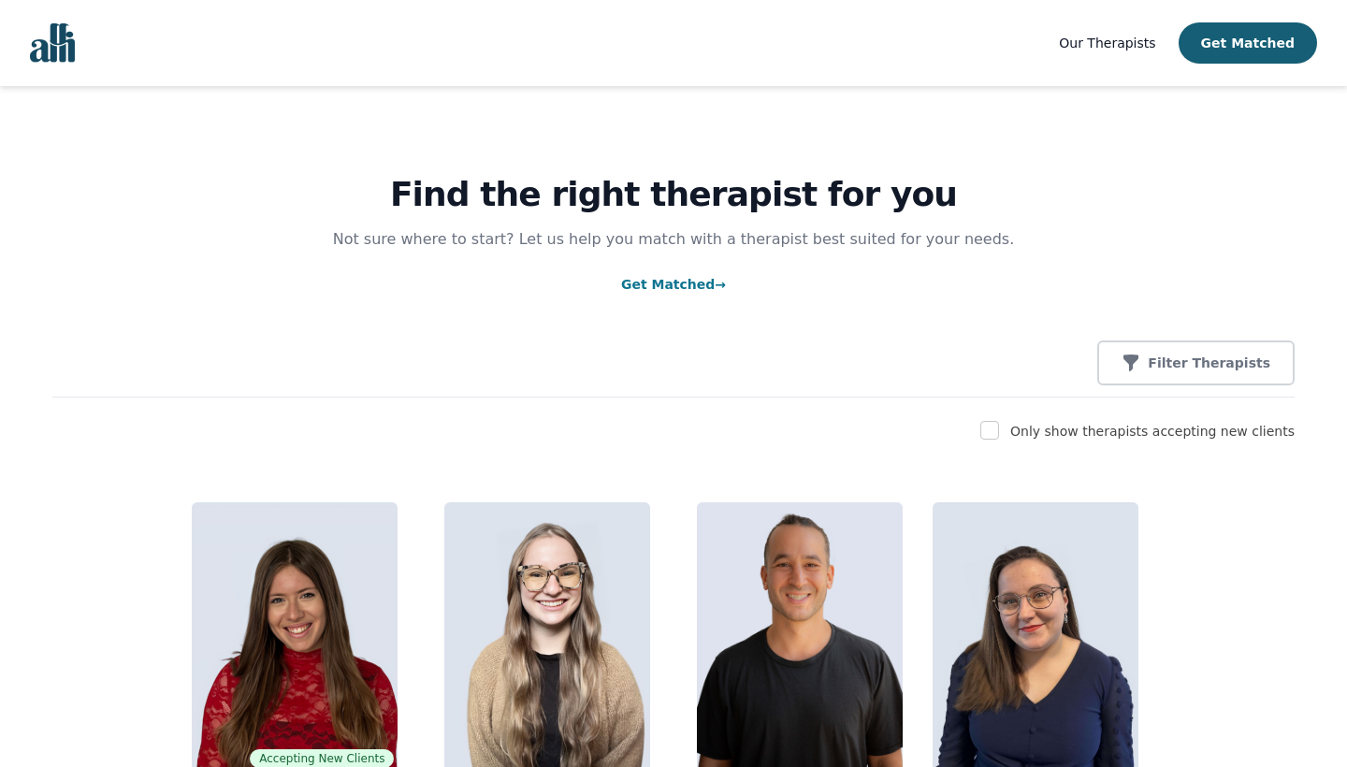
click at [1127, 45] on span "Our Therapists" at bounding box center [1107, 43] width 96 height 15
click at [1121, 44] on span "Our Therapists" at bounding box center [1107, 43] width 96 height 15
click at [1133, 39] on span "Our Therapists" at bounding box center [1107, 43] width 96 height 15
click at [1199, 365] on p "Filter Therapists" at bounding box center [1209, 363] width 123 height 19
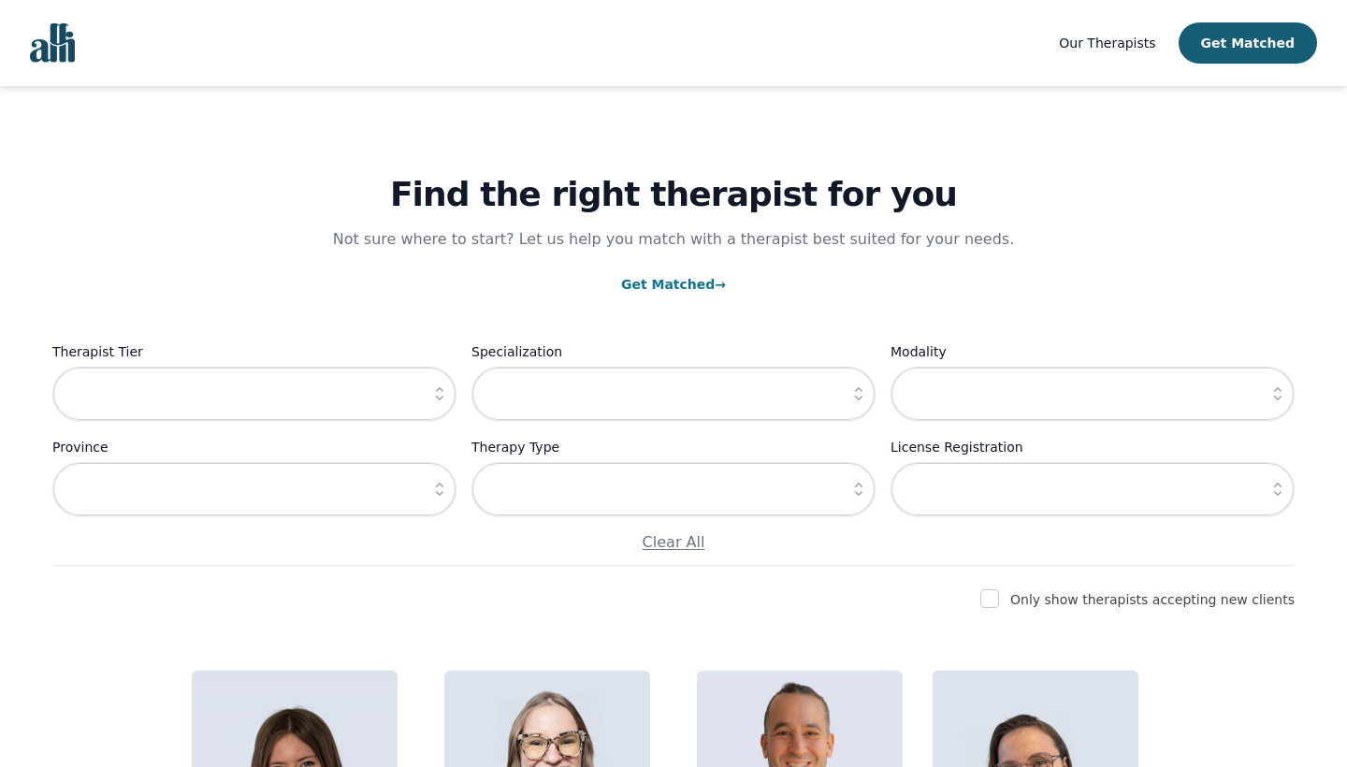
click at [999, 596] on input "checkbox" at bounding box center [989, 598] width 19 height 19
checkbox input "true"
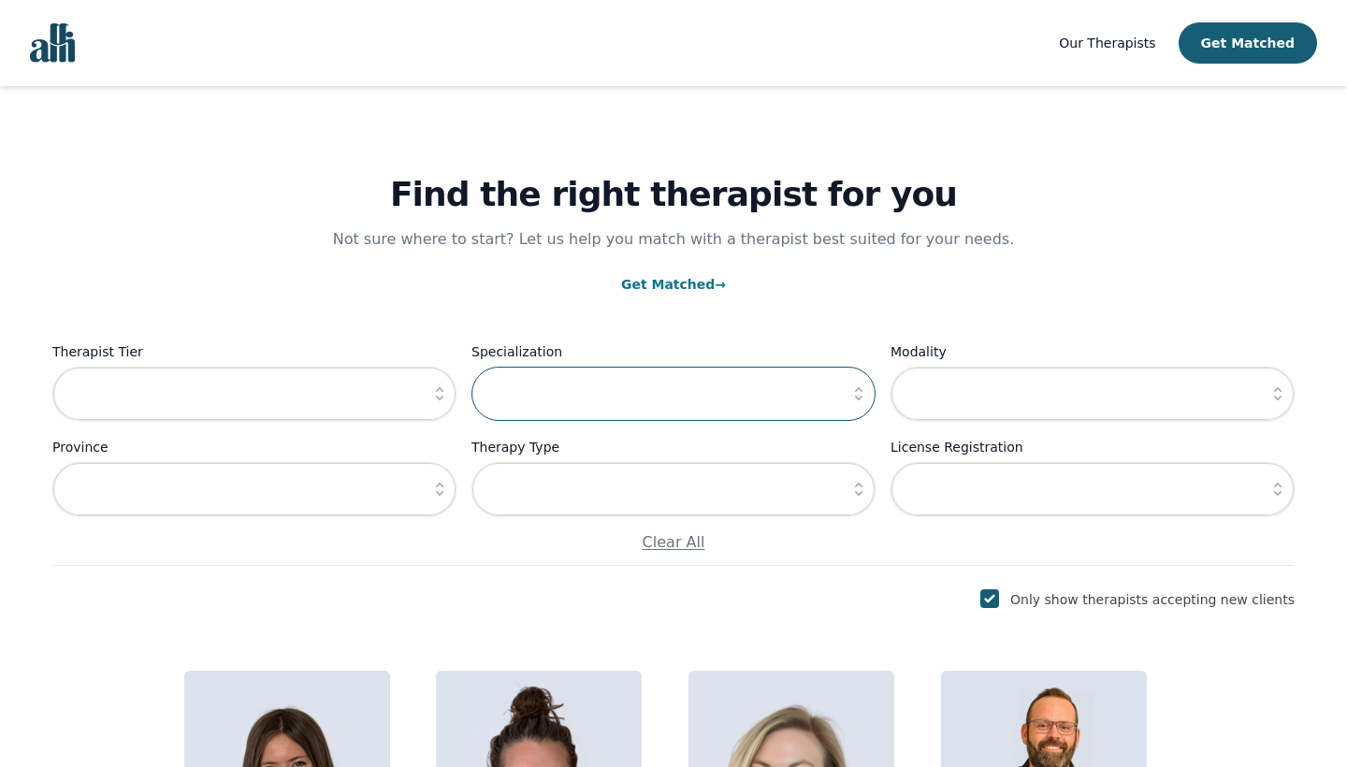
click at [549, 392] on input "text" at bounding box center [673, 394] width 404 height 54
click at [865, 400] on icon "button" at bounding box center [858, 393] width 19 height 19
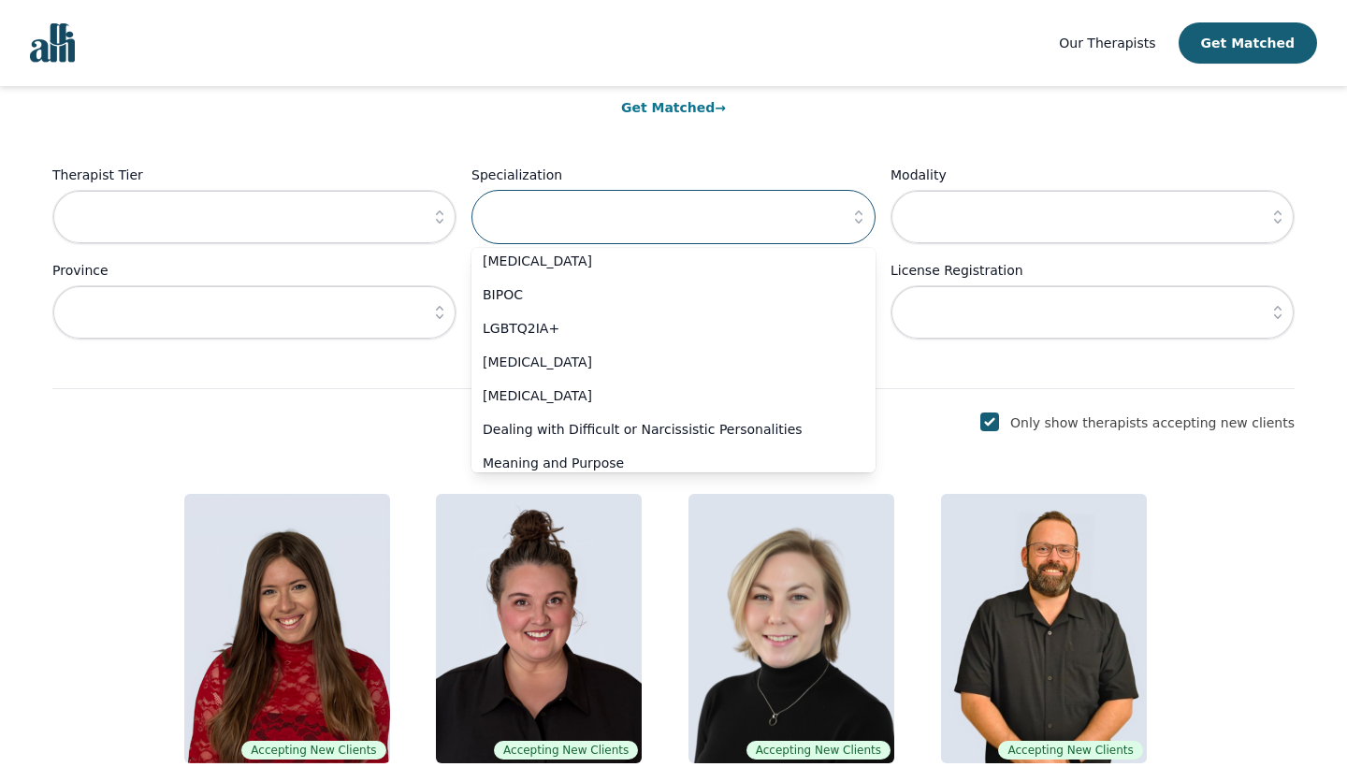
scroll to position [940, 0]
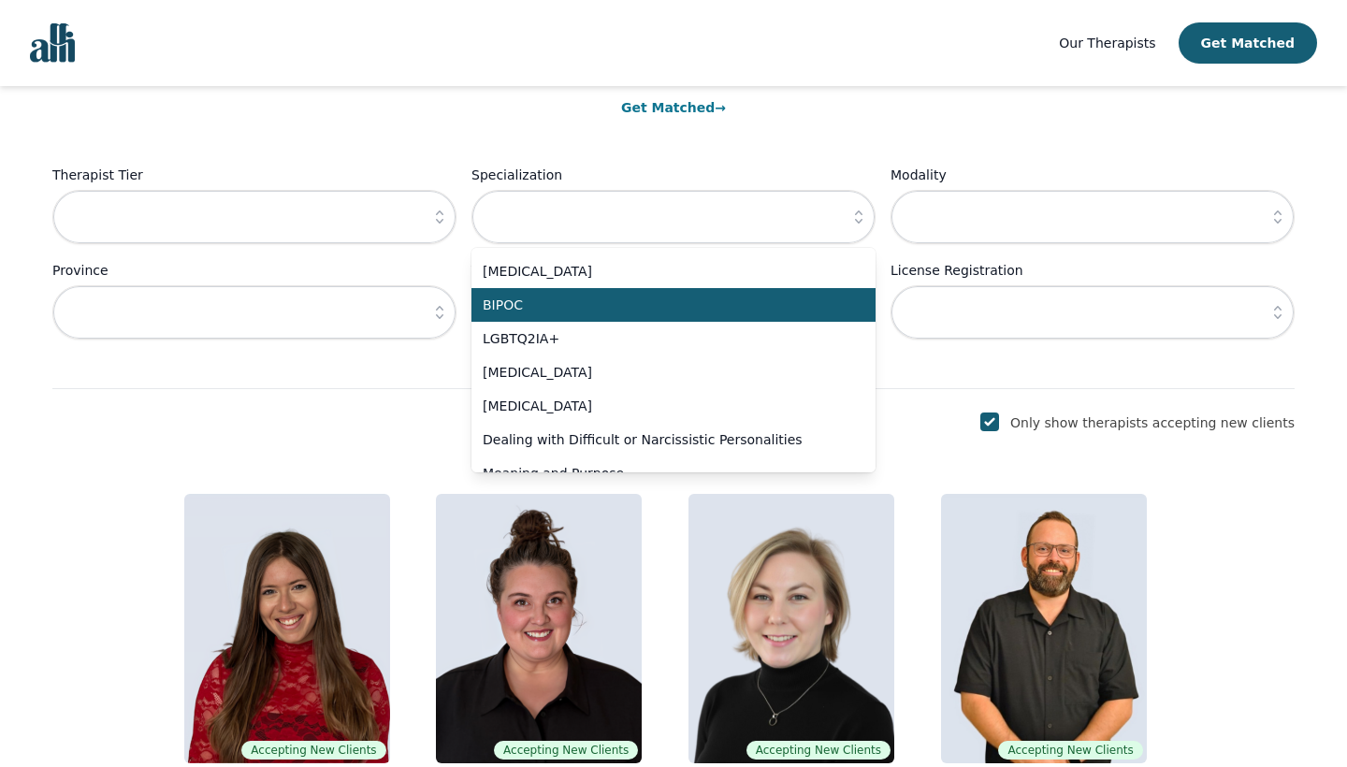
click at [520, 319] on li "BIPOC" at bounding box center [673, 305] width 404 height 34
type input "BIPOC"
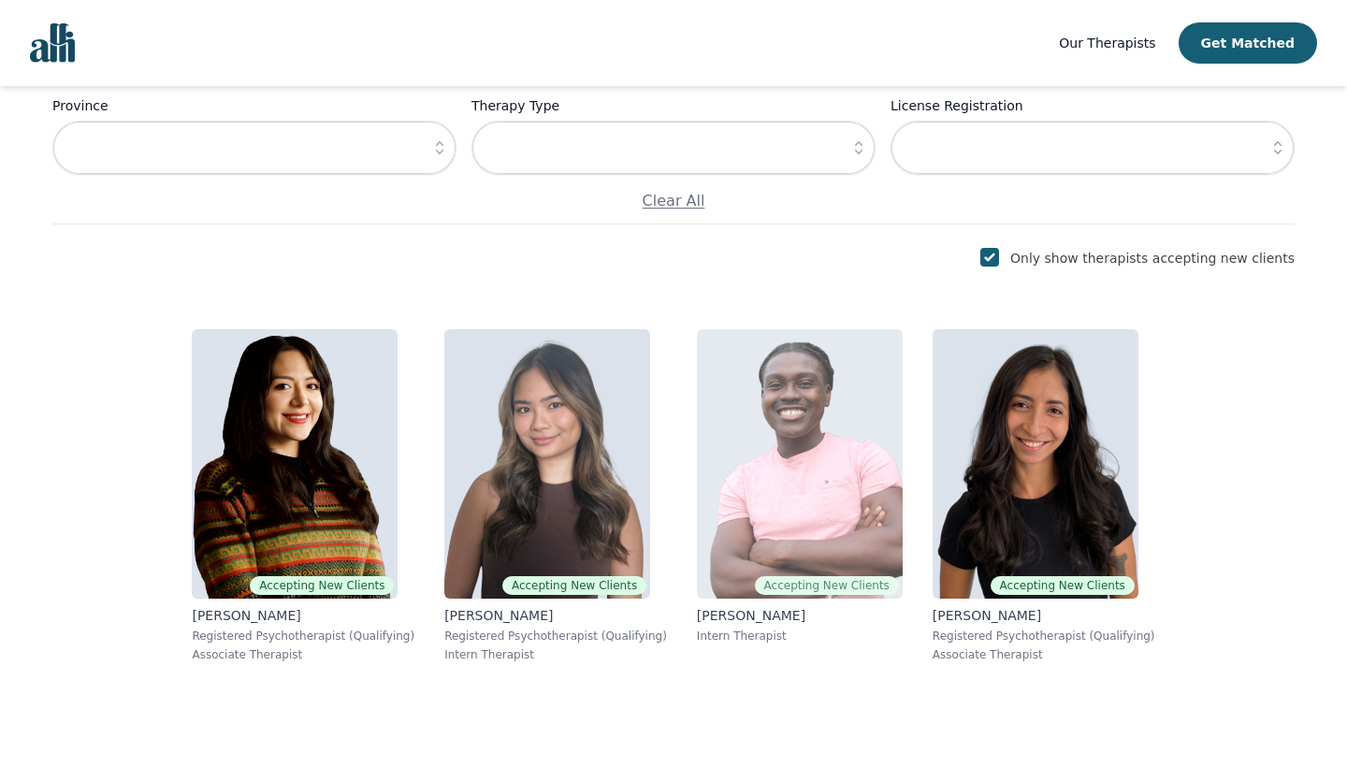
scroll to position [342, 0]
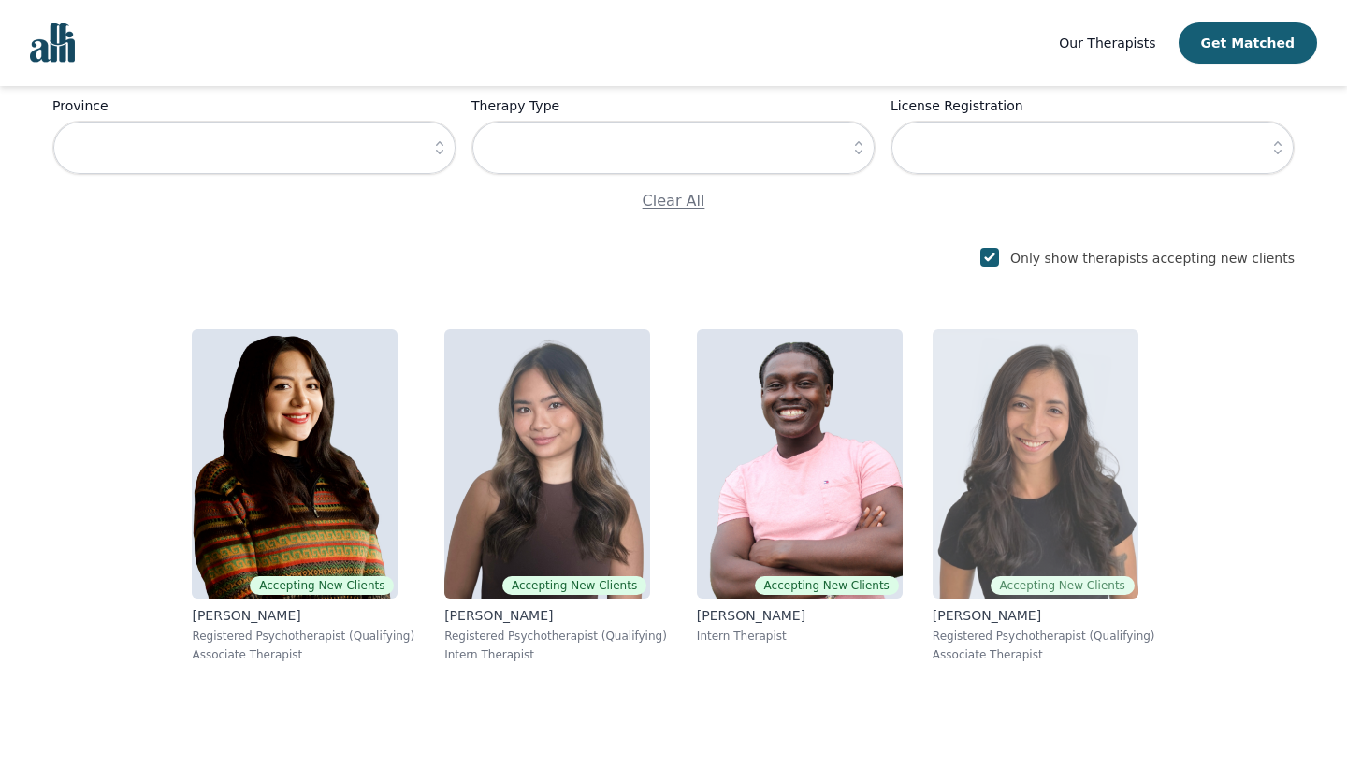
click at [1092, 423] on img at bounding box center [1036, 463] width 206 height 269
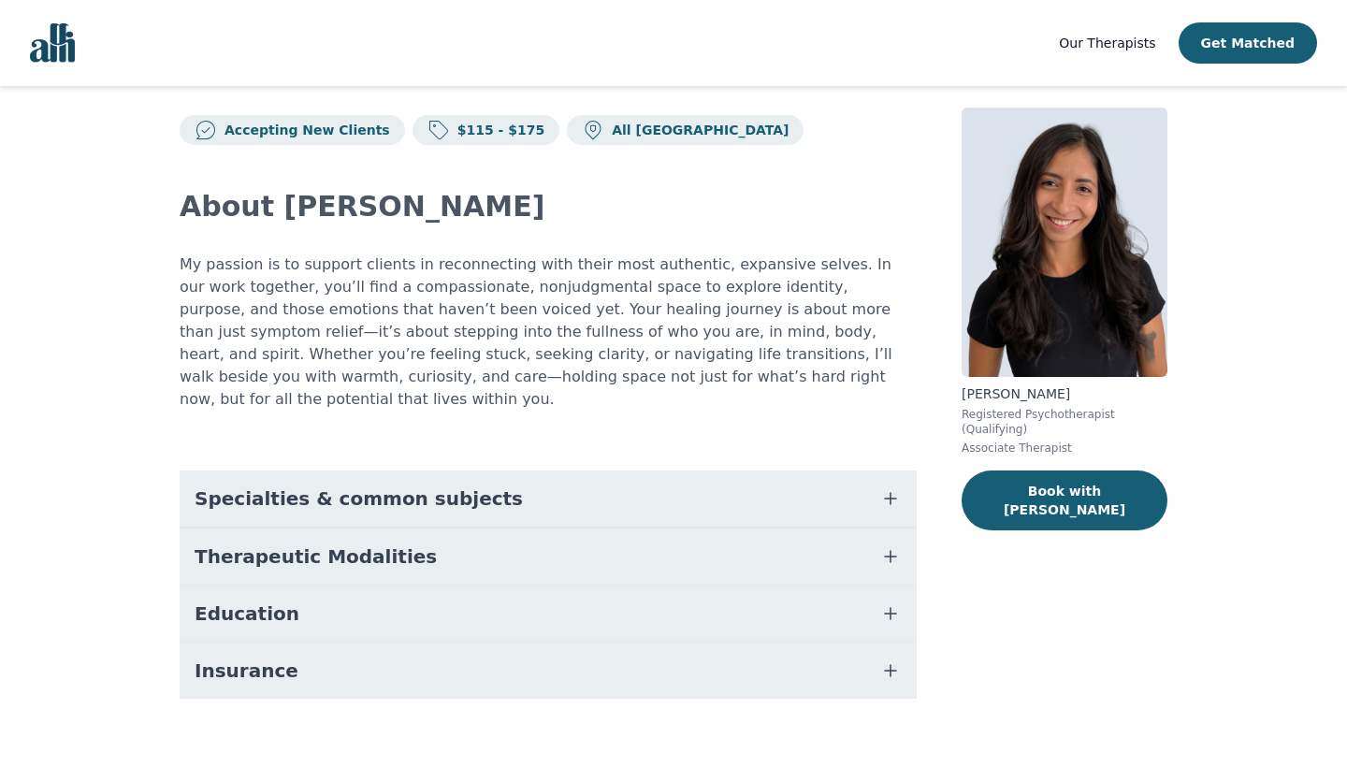
scroll to position [22, 0]
click at [889, 488] on icon "button" at bounding box center [890, 499] width 22 height 22
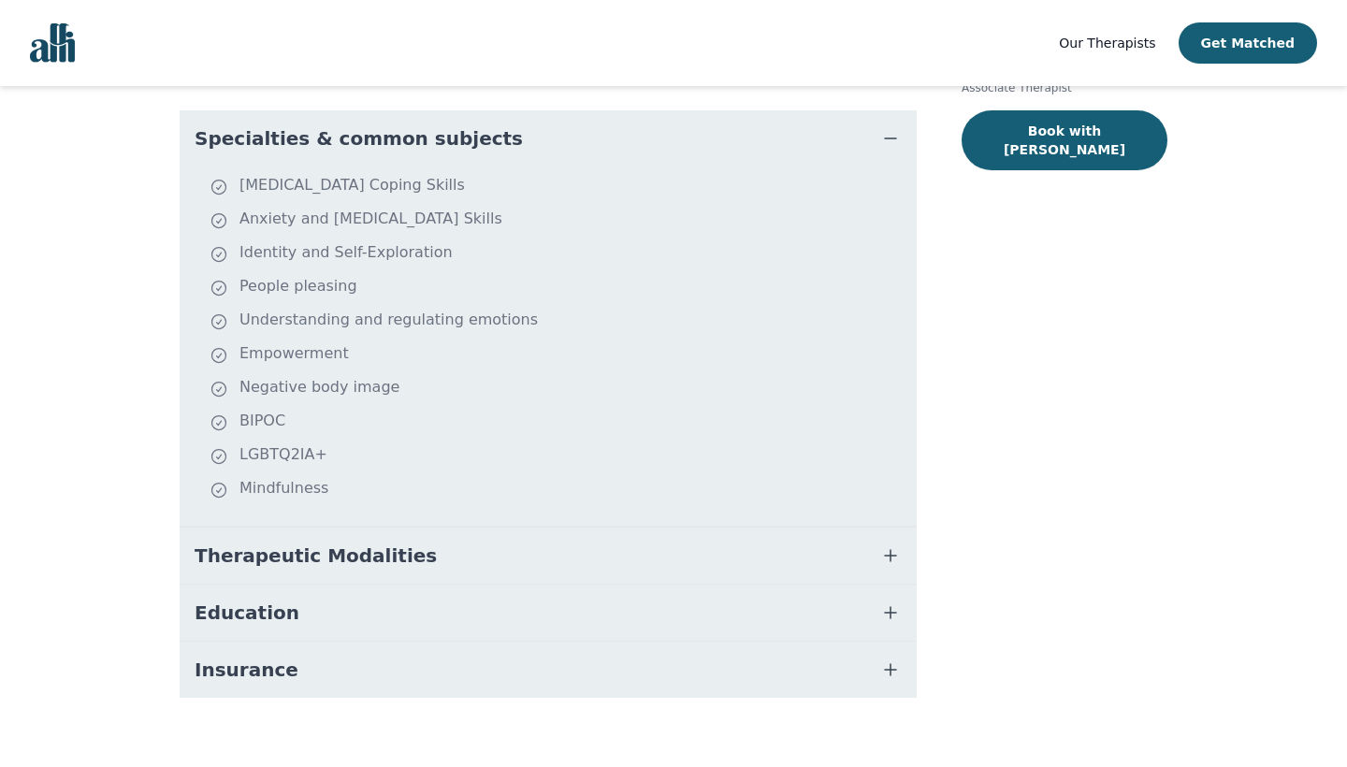
scroll to position [382, 0]
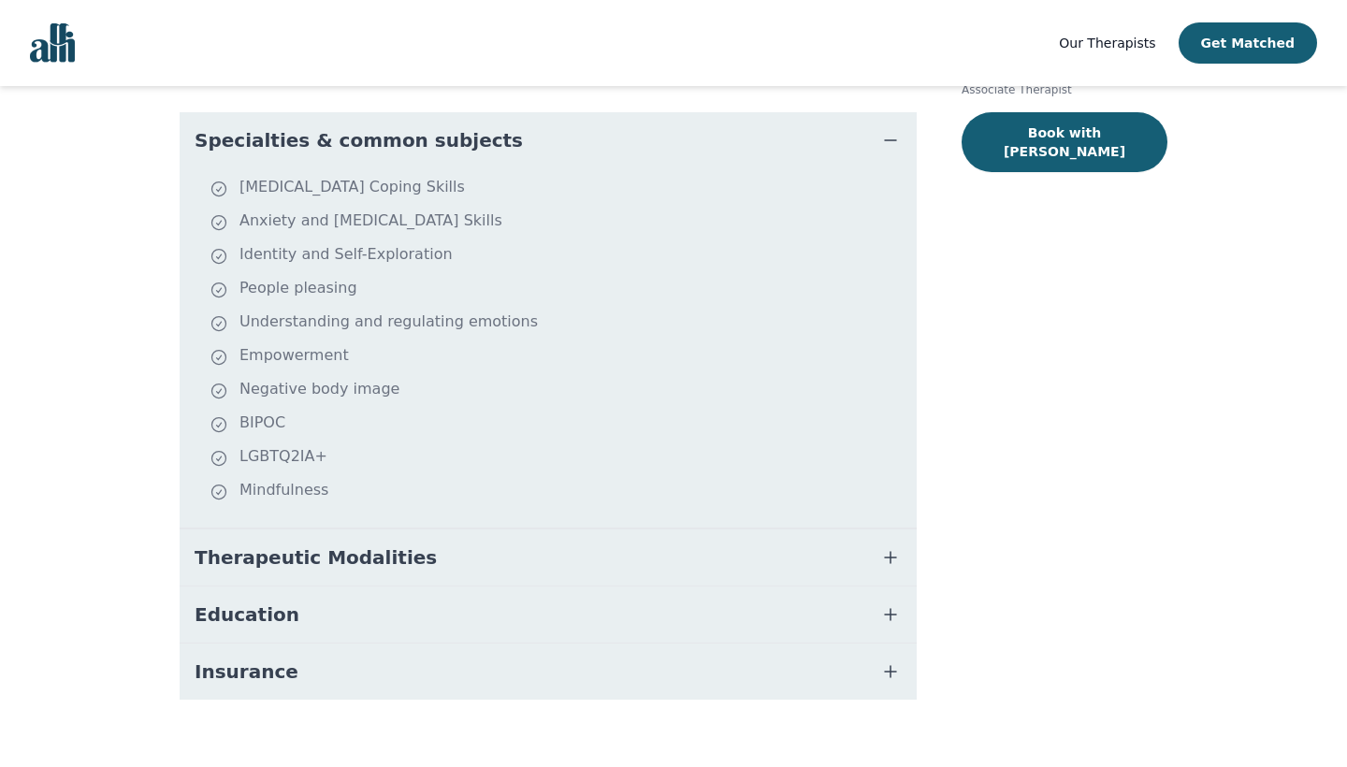
click at [898, 546] on icon "button" at bounding box center [890, 557] width 22 height 22
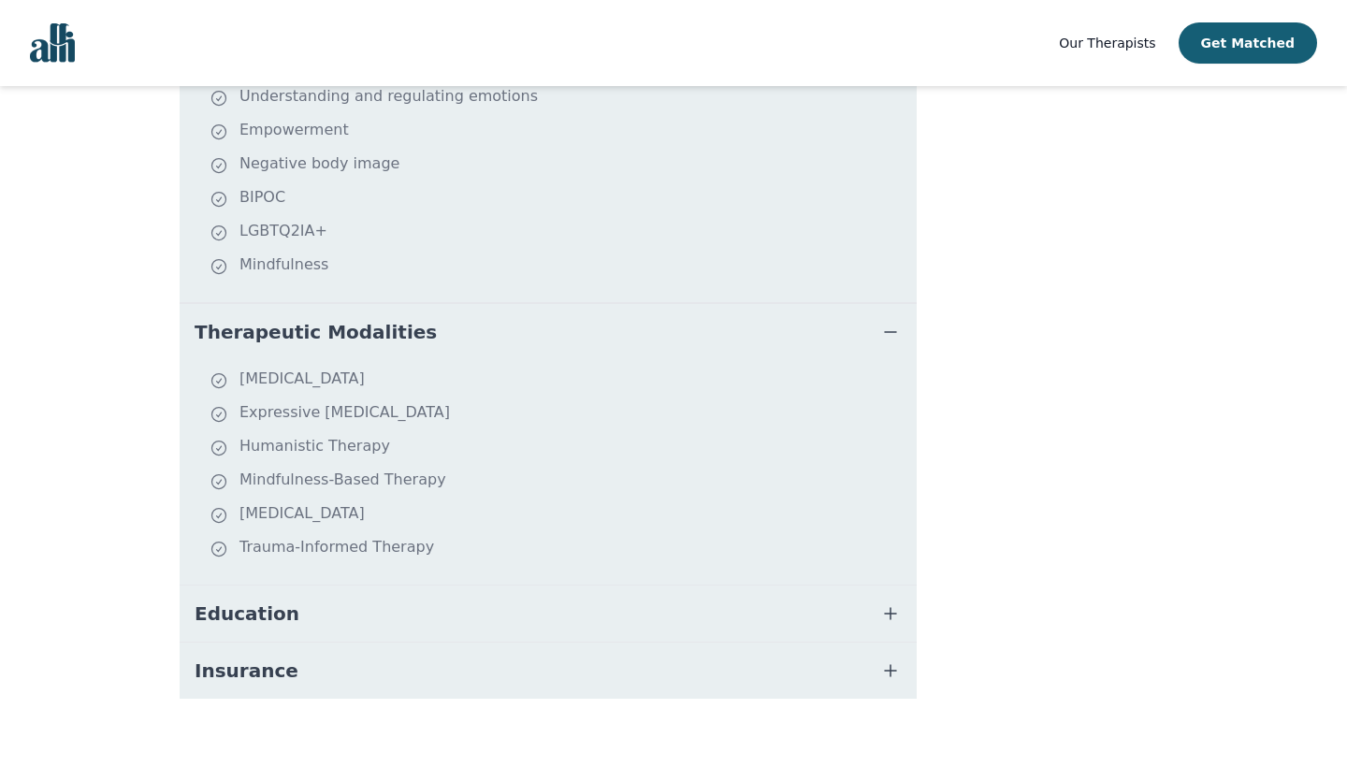
scroll to position [606, 0]
click at [898, 322] on icon "button" at bounding box center [890, 333] width 22 height 22
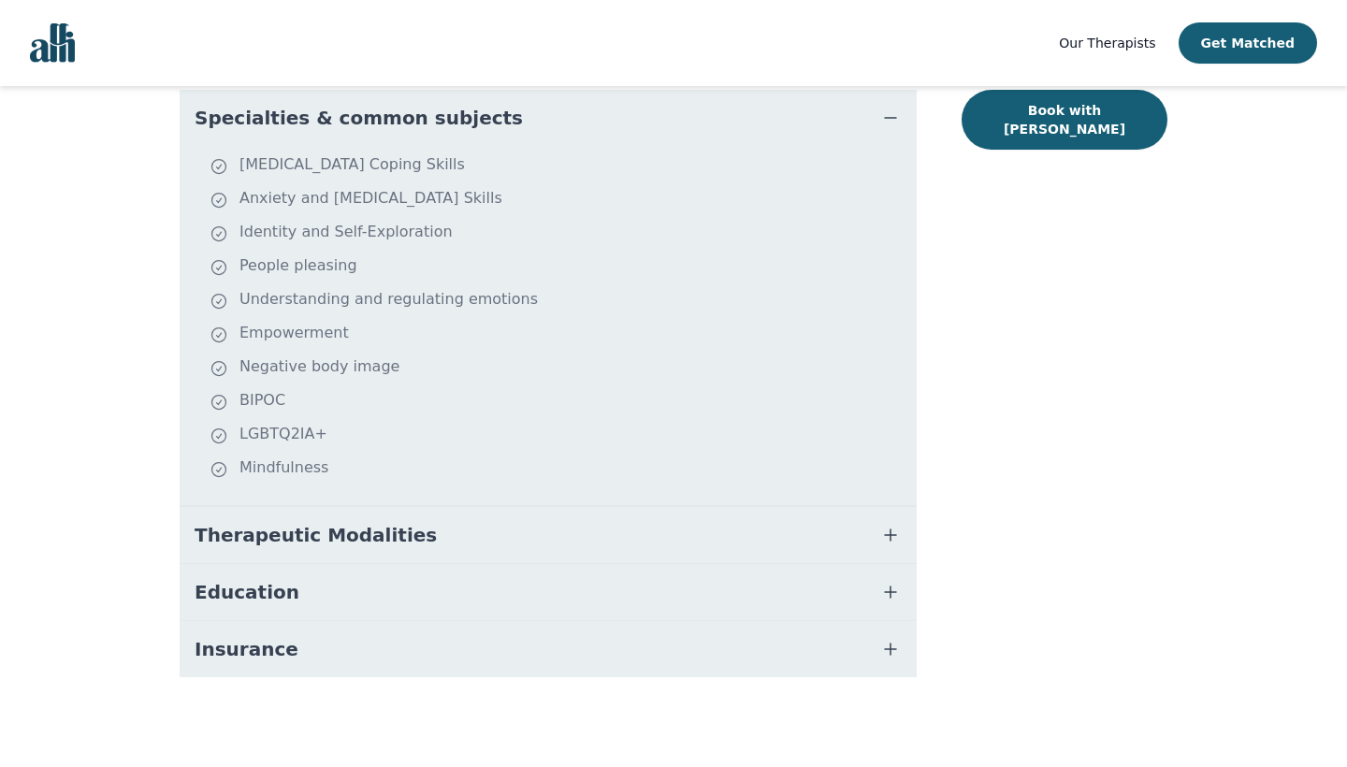
scroll to position [382, 0]
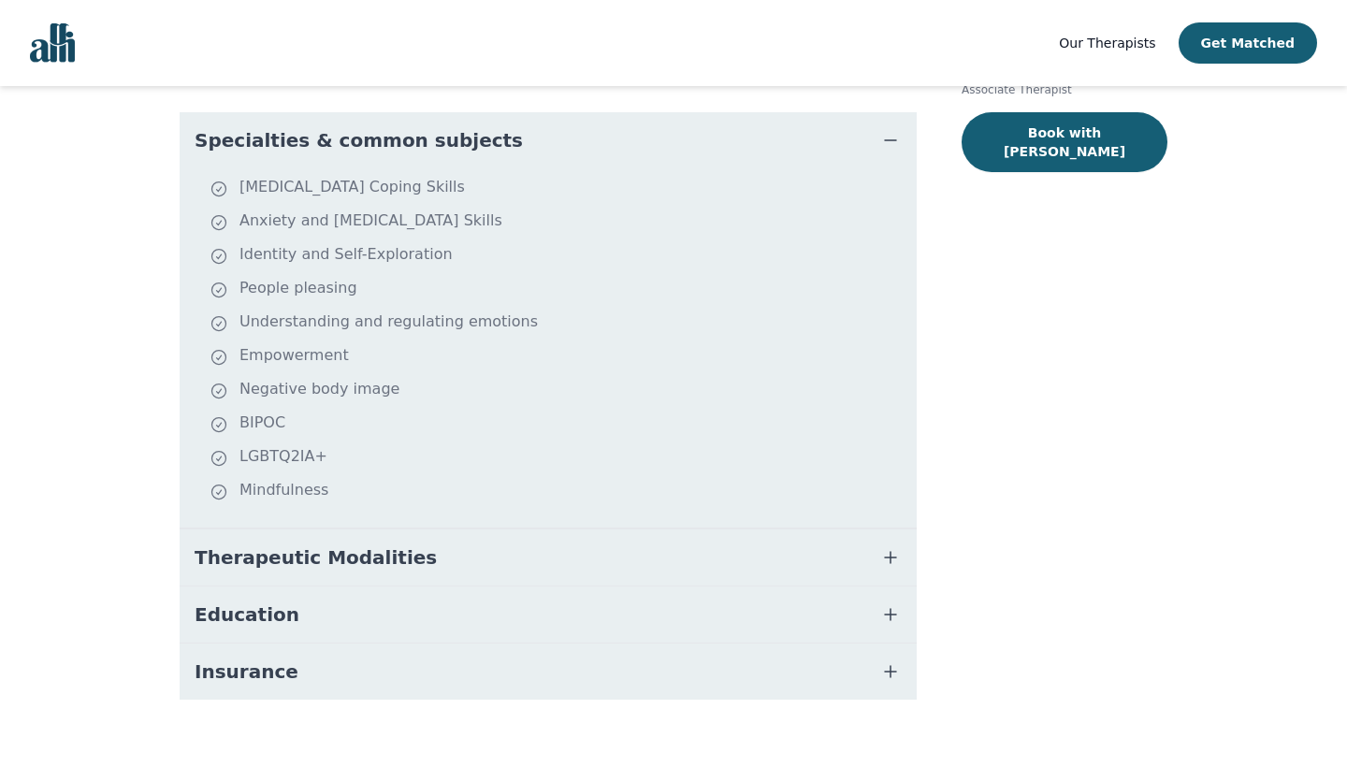
click at [886, 603] on icon "button" at bounding box center [890, 614] width 22 height 22
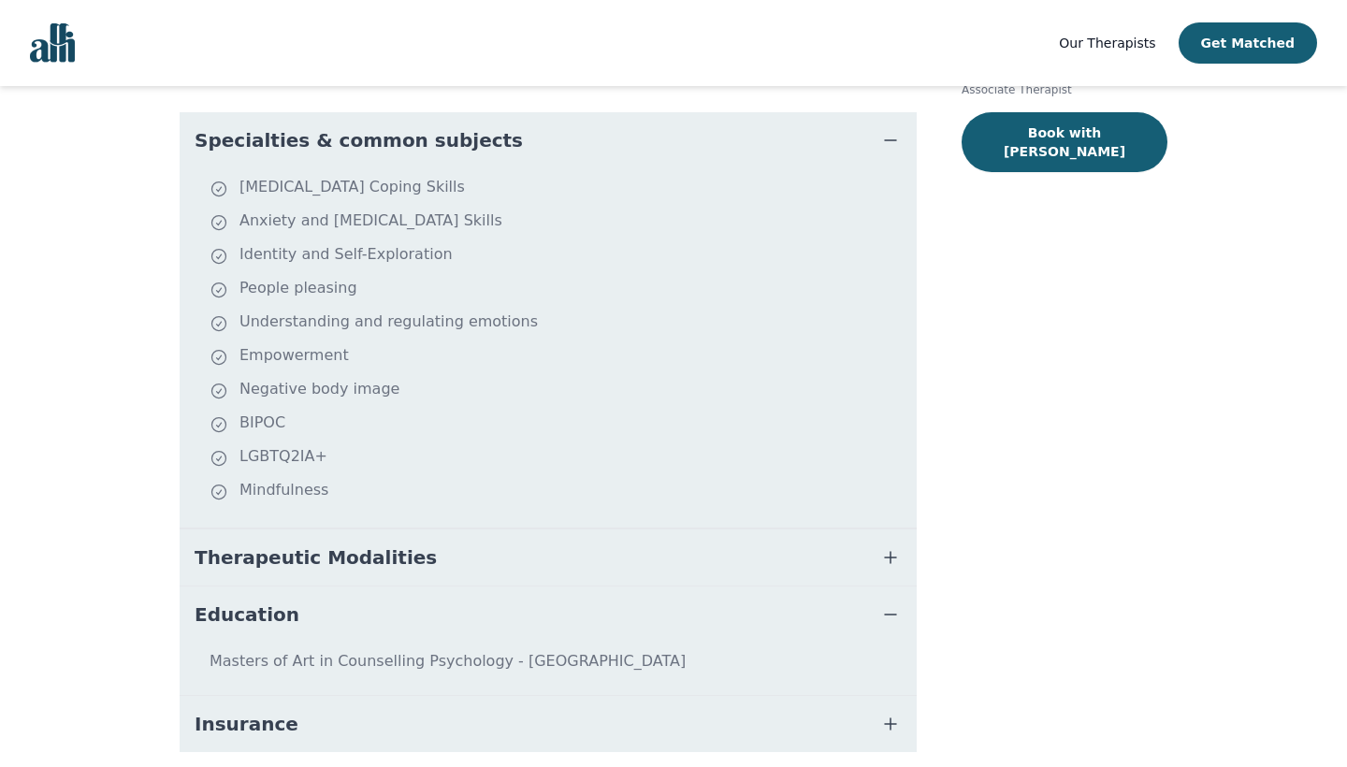
click at [886, 603] on icon "button" at bounding box center [890, 614] width 22 height 22
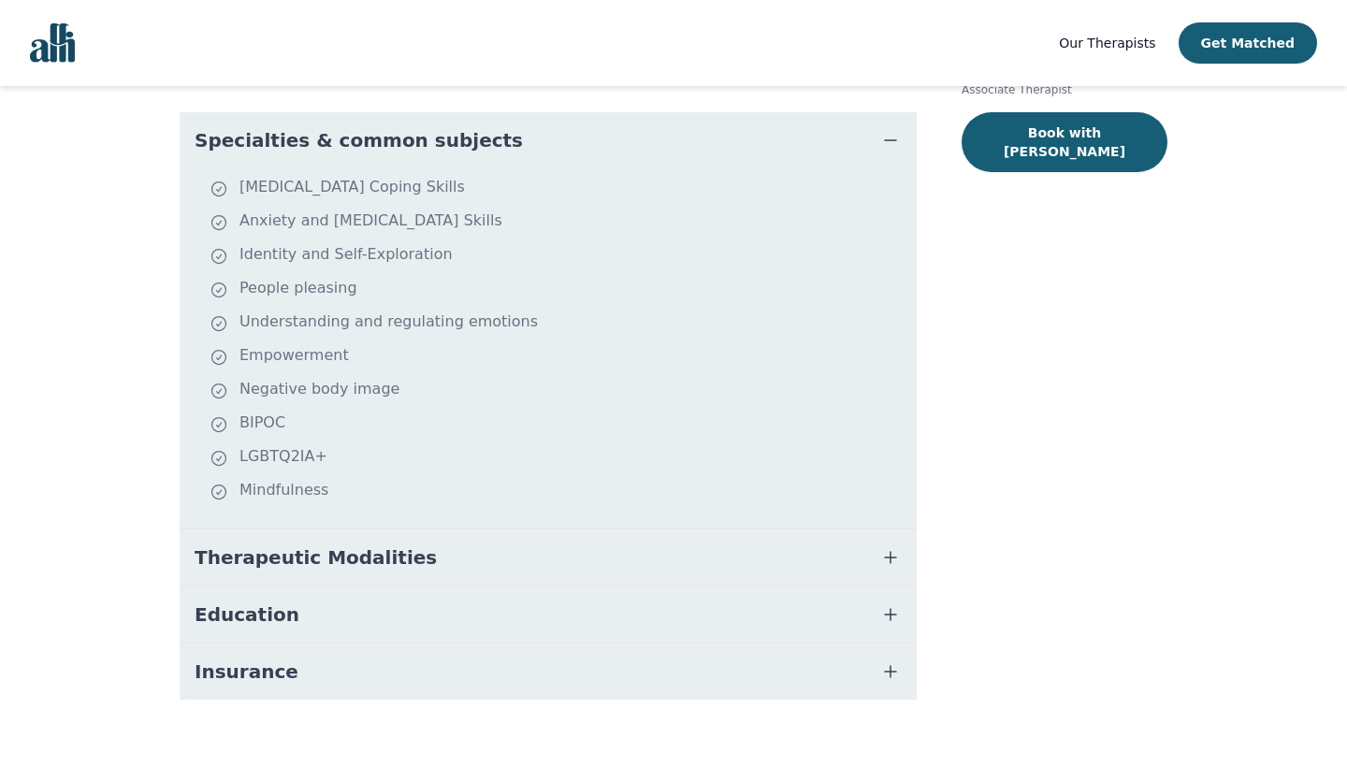
click at [891, 603] on icon "button" at bounding box center [890, 614] width 22 height 22
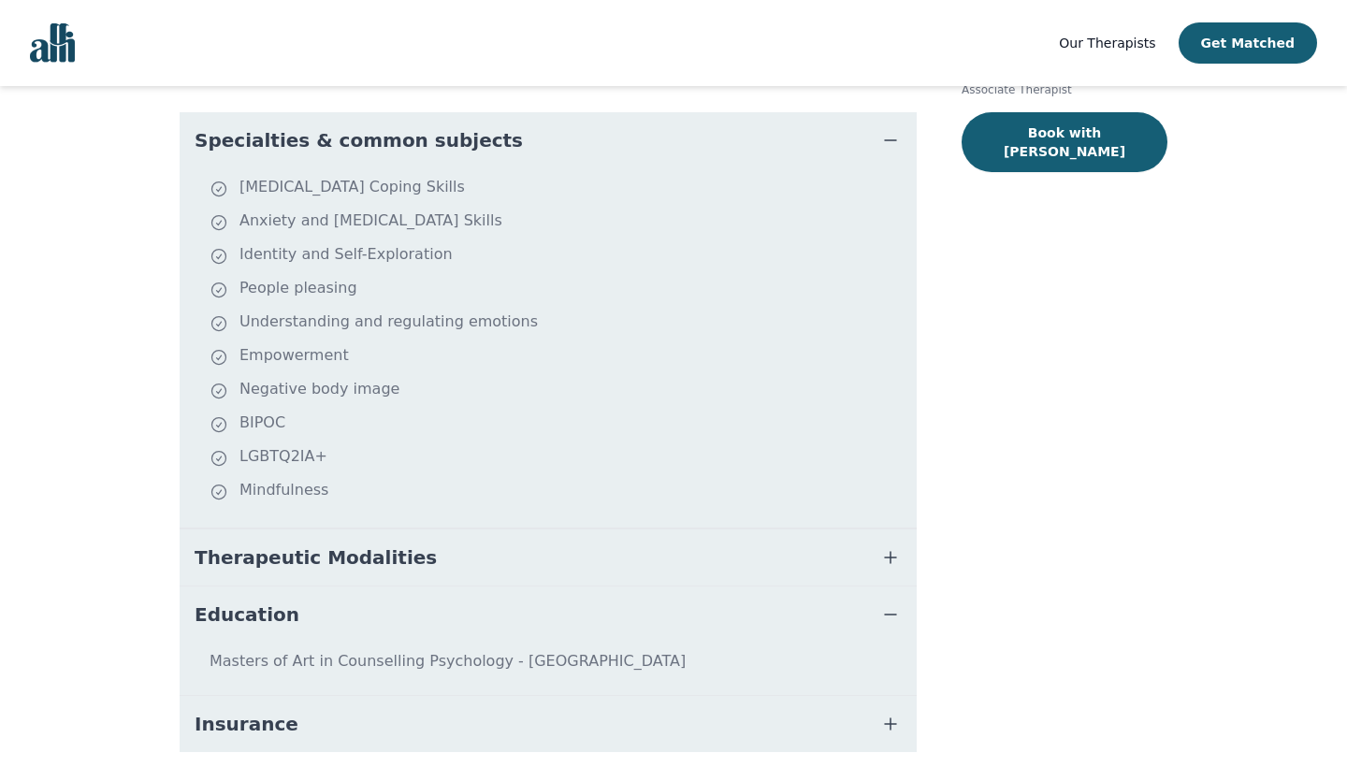
click at [891, 603] on icon "button" at bounding box center [890, 614] width 22 height 22
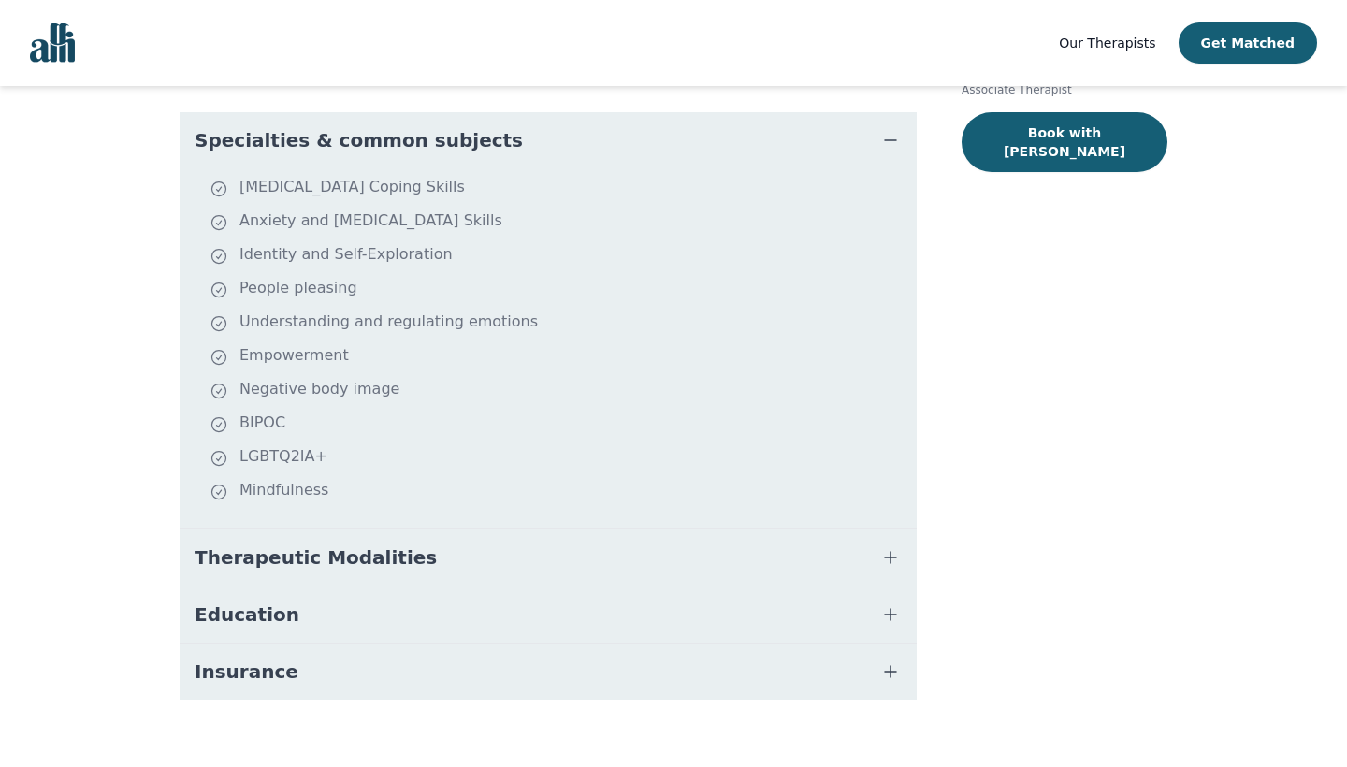
click at [889, 660] on icon "button" at bounding box center [890, 671] width 22 height 22
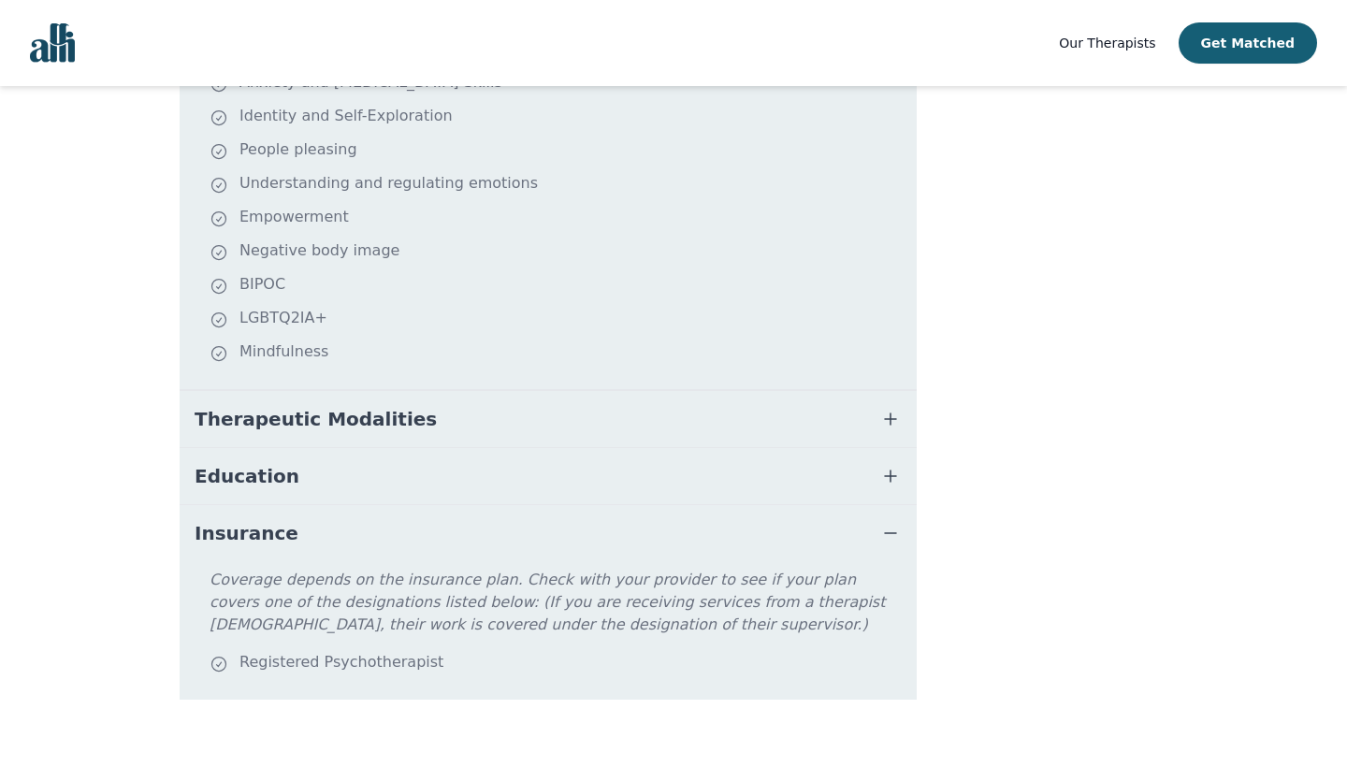
click at [890, 522] on icon "button" at bounding box center [890, 533] width 22 height 22
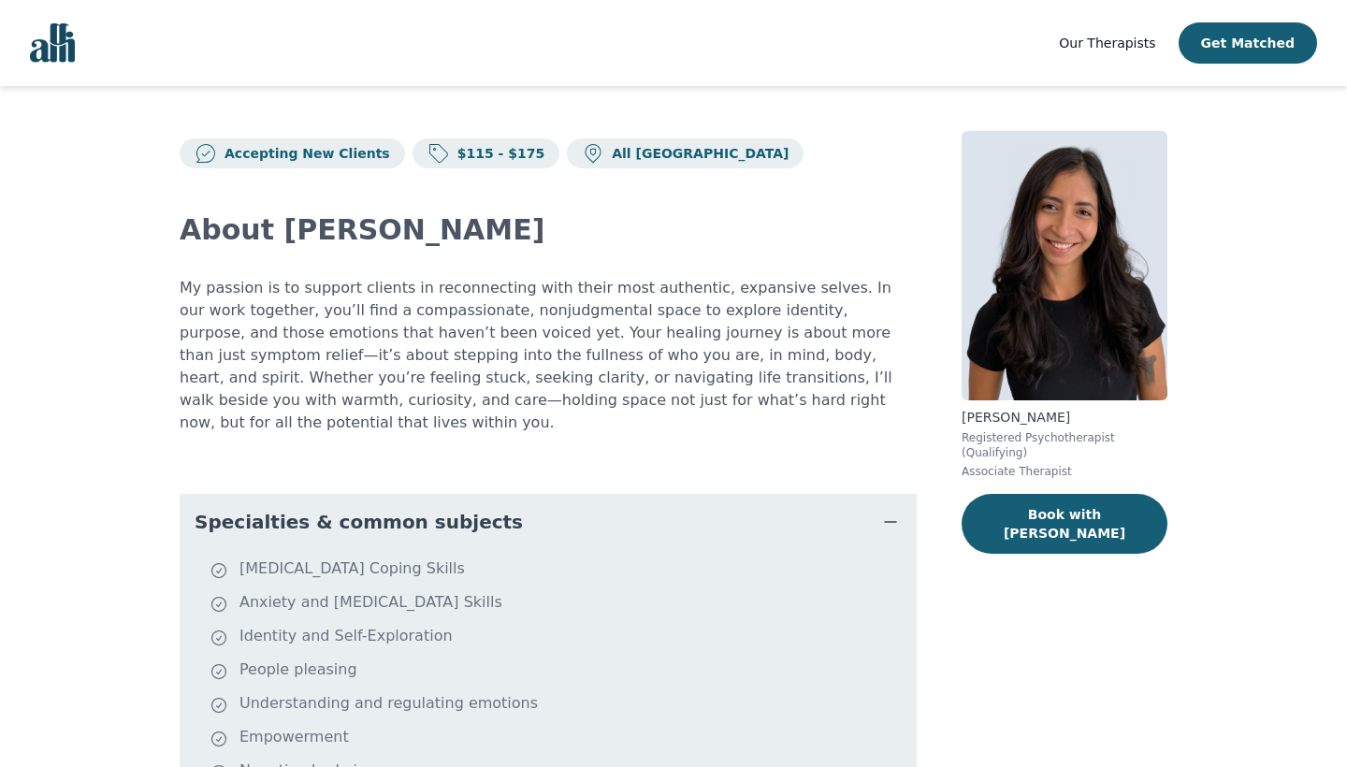
scroll to position [0, 0]
click at [1150, 38] on span "Our Therapists" at bounding box center [1107, 43] width 96 height 15
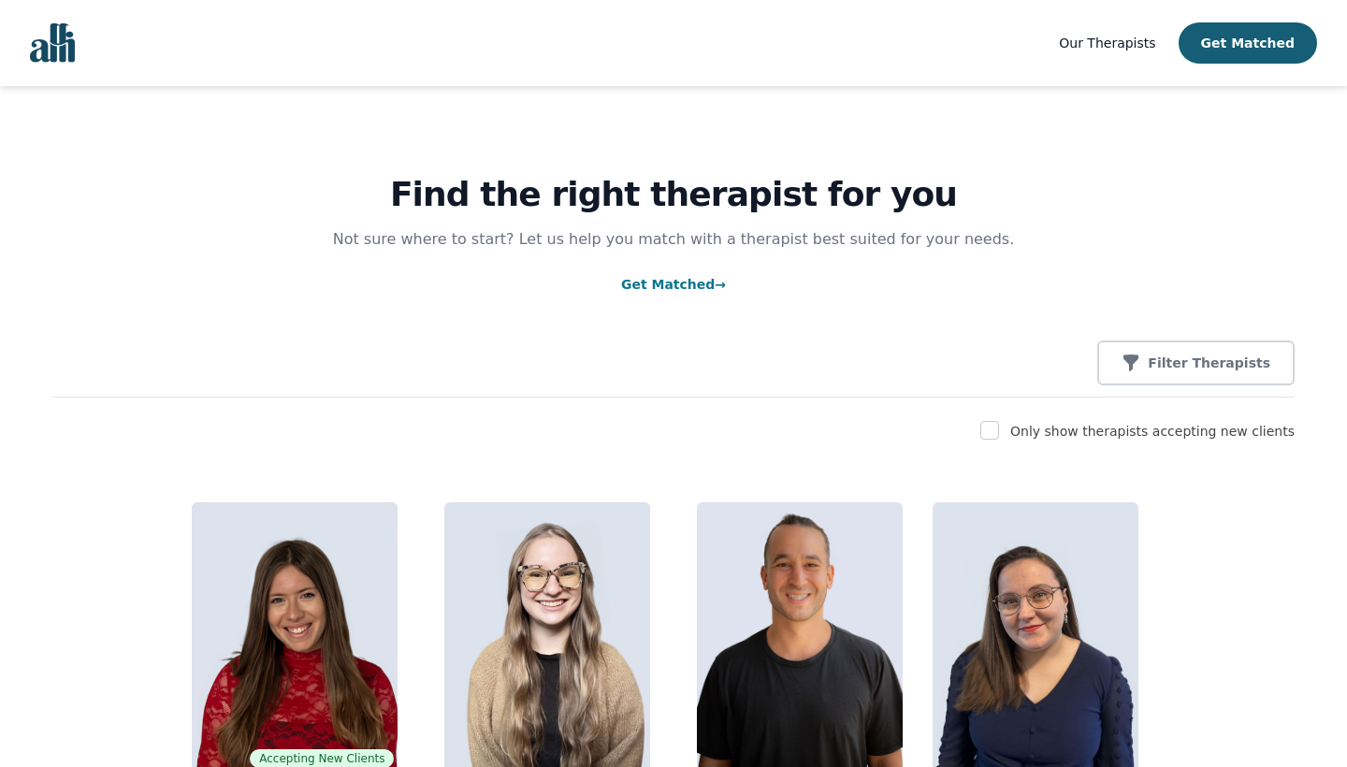
click at [999, 441] on div at bounding box center [989, 431] width 19 height 22
click at [999, 422] on input "checkbox" at bounding box center [989, 430] width 19 height 19
checkbox input "true"
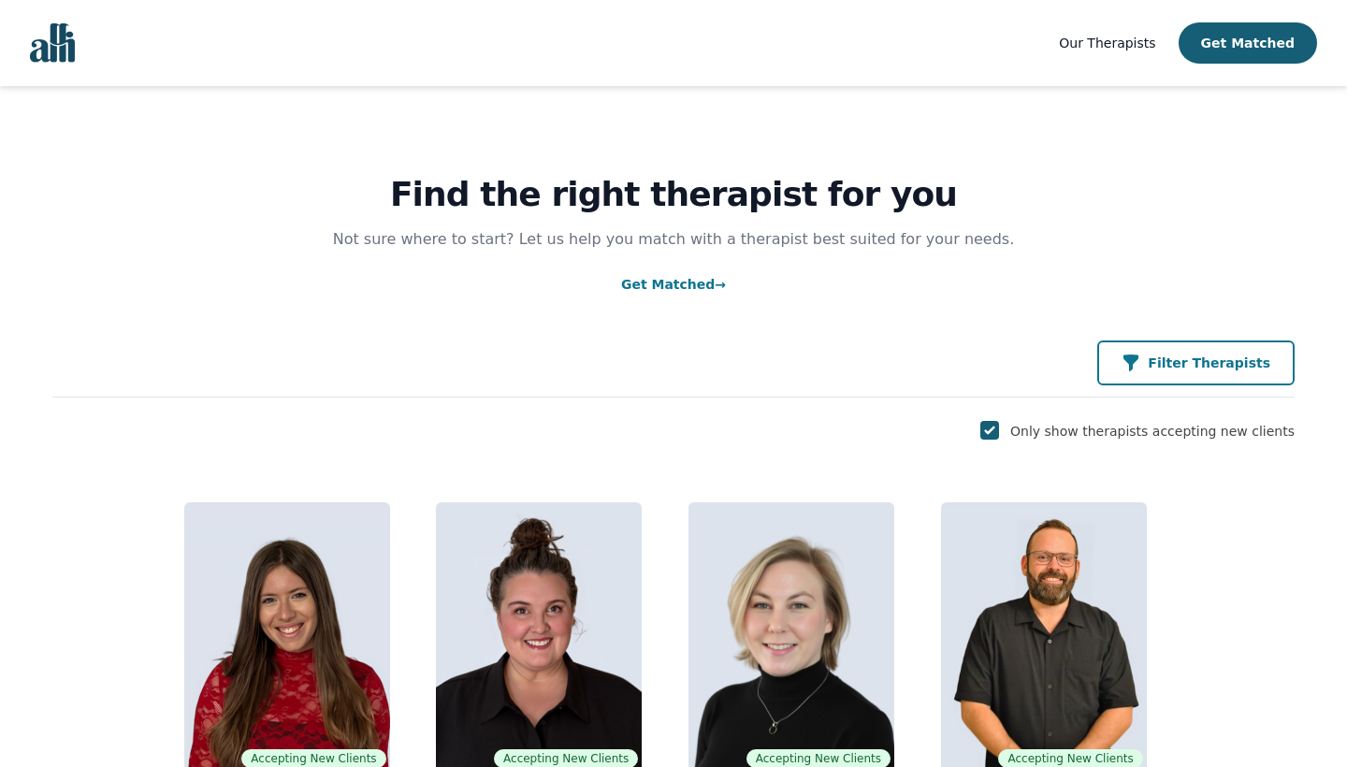
click at [1140, 359] on icon "button" at bounding box center [1130, 363] width 19 height 19
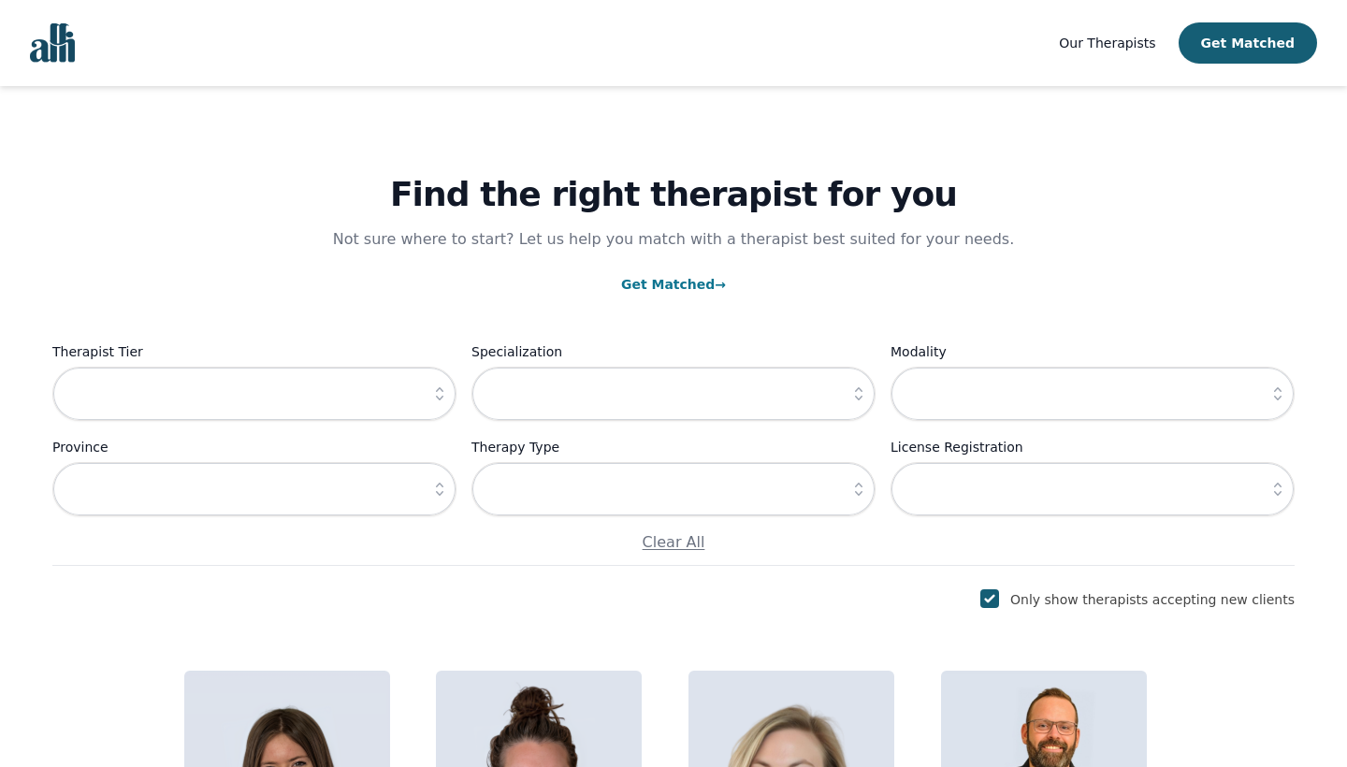
click at [1277, 487] on icon "button" at bounding box center [1277, 489] width 19 height 19
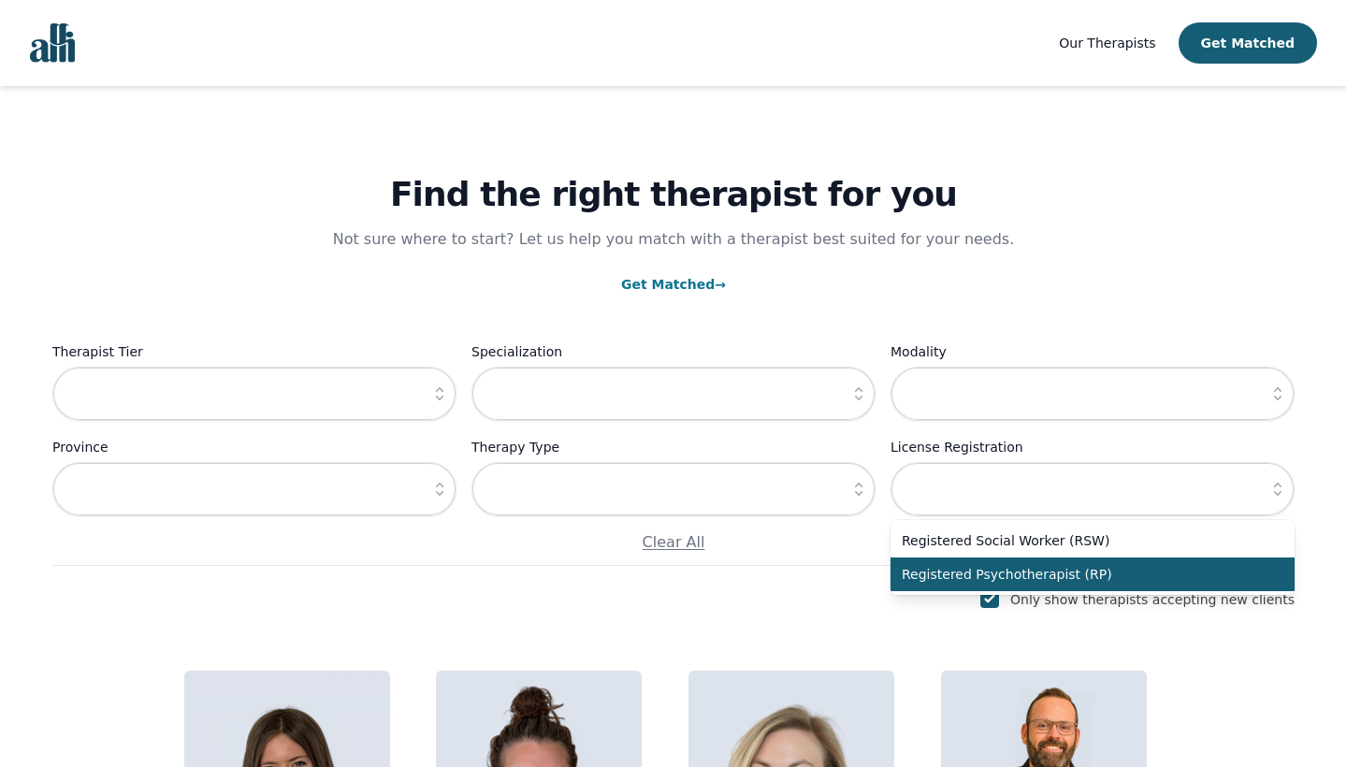
click at [1236, 571] on span "Registered Psychotherapist (RP)" at bounding box center [1081, 574] width 359 height 19
type input "Registered Psychotherapist (RP)"
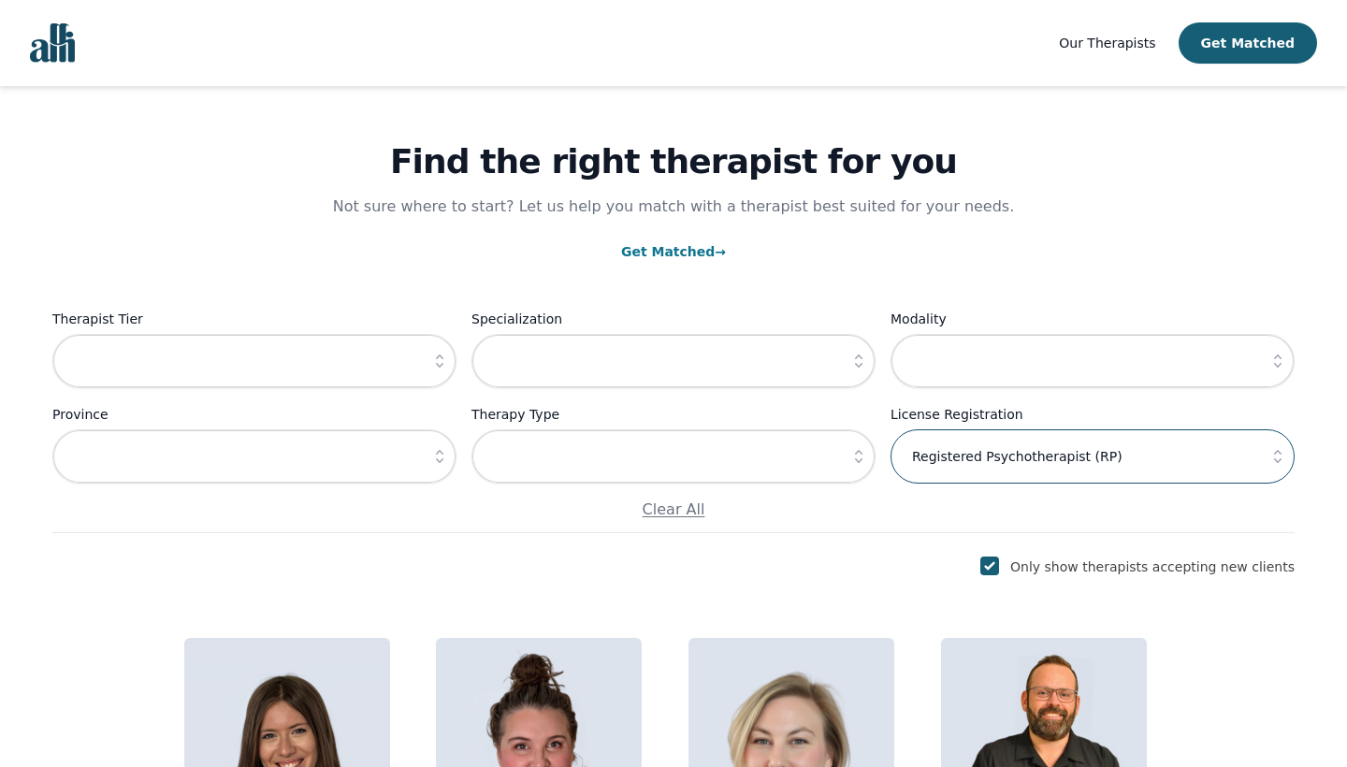
scroll to position [36, 0]
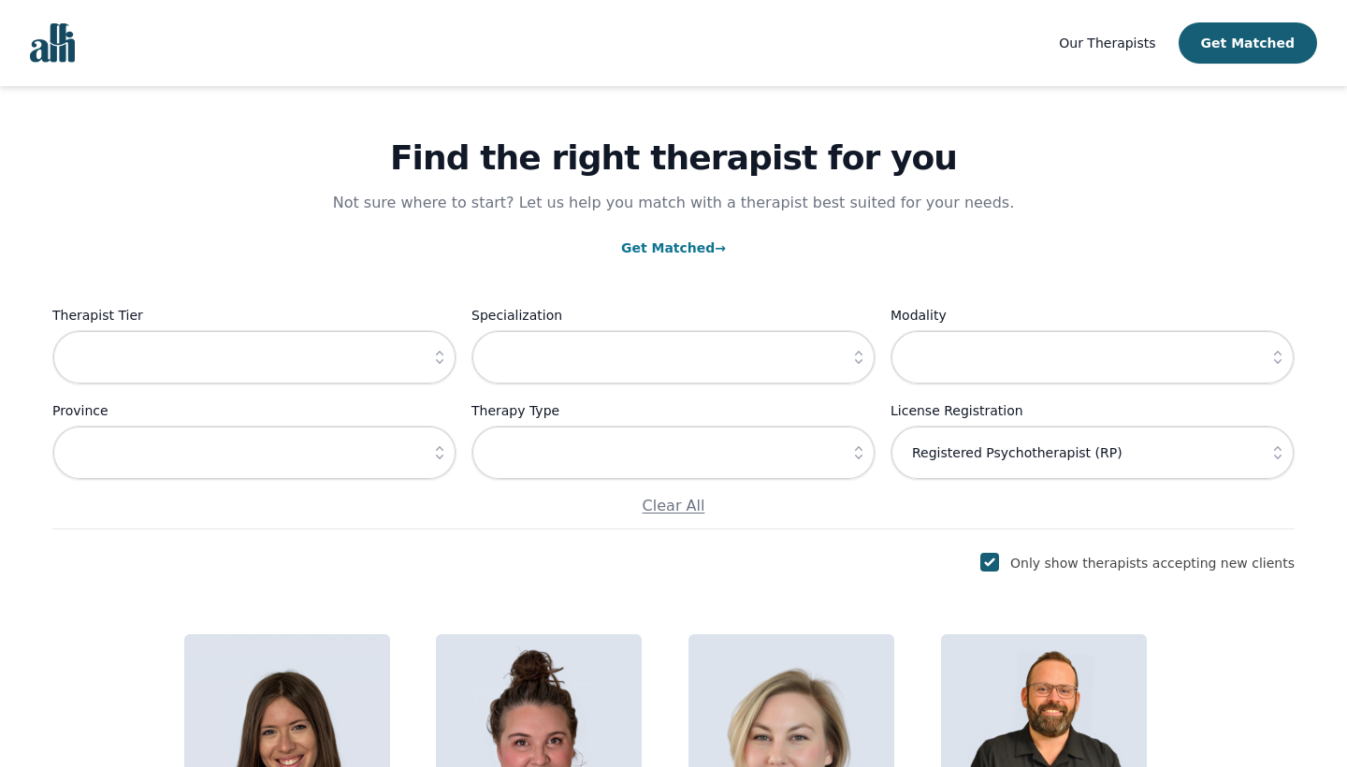
click at [742, 354] on input "text" at bounding box center [673, 357] width 404 height 54
click at [853, 354] on icon "button" at bounding box center [858, 357] width 19 height 19
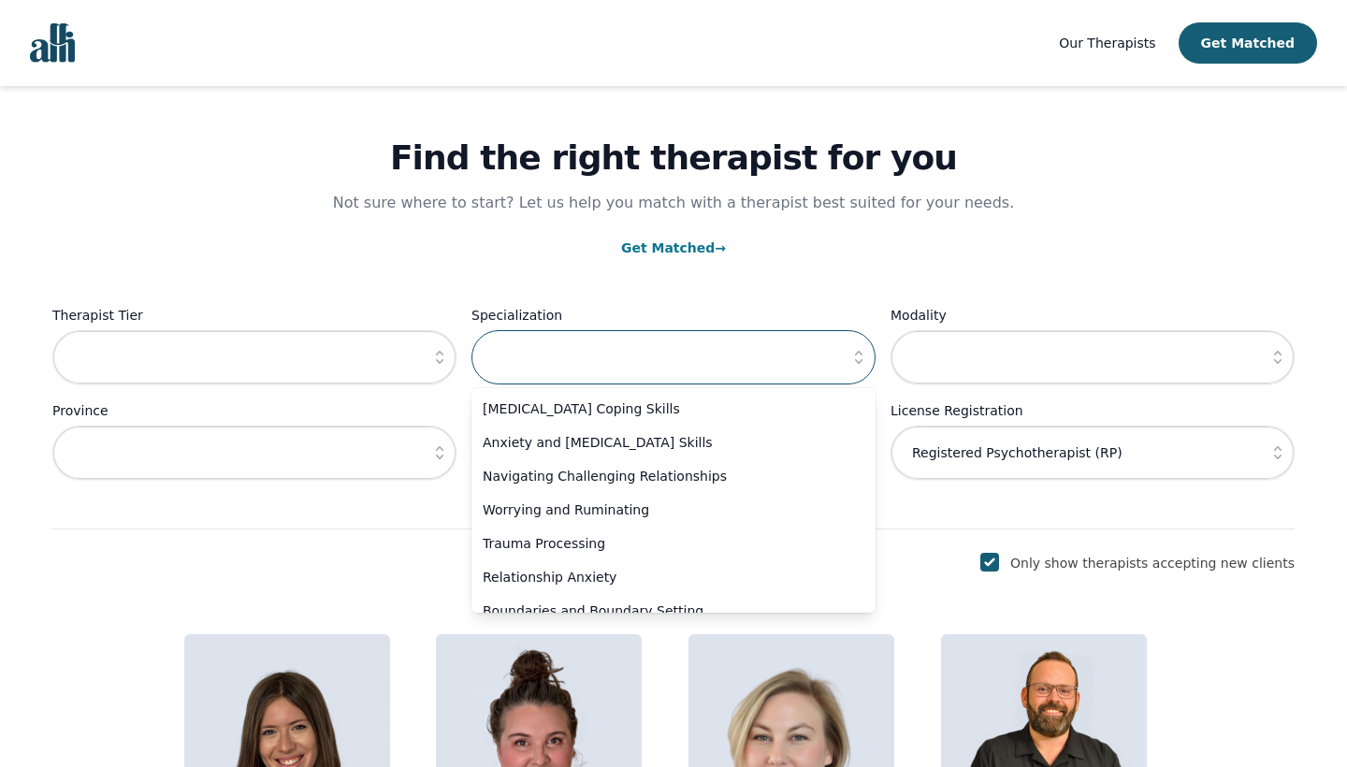
scroll to position [-1, 0]
click at [344, 512] on p "Clear All" at bounding box center [673, 506] width 1242 height 22
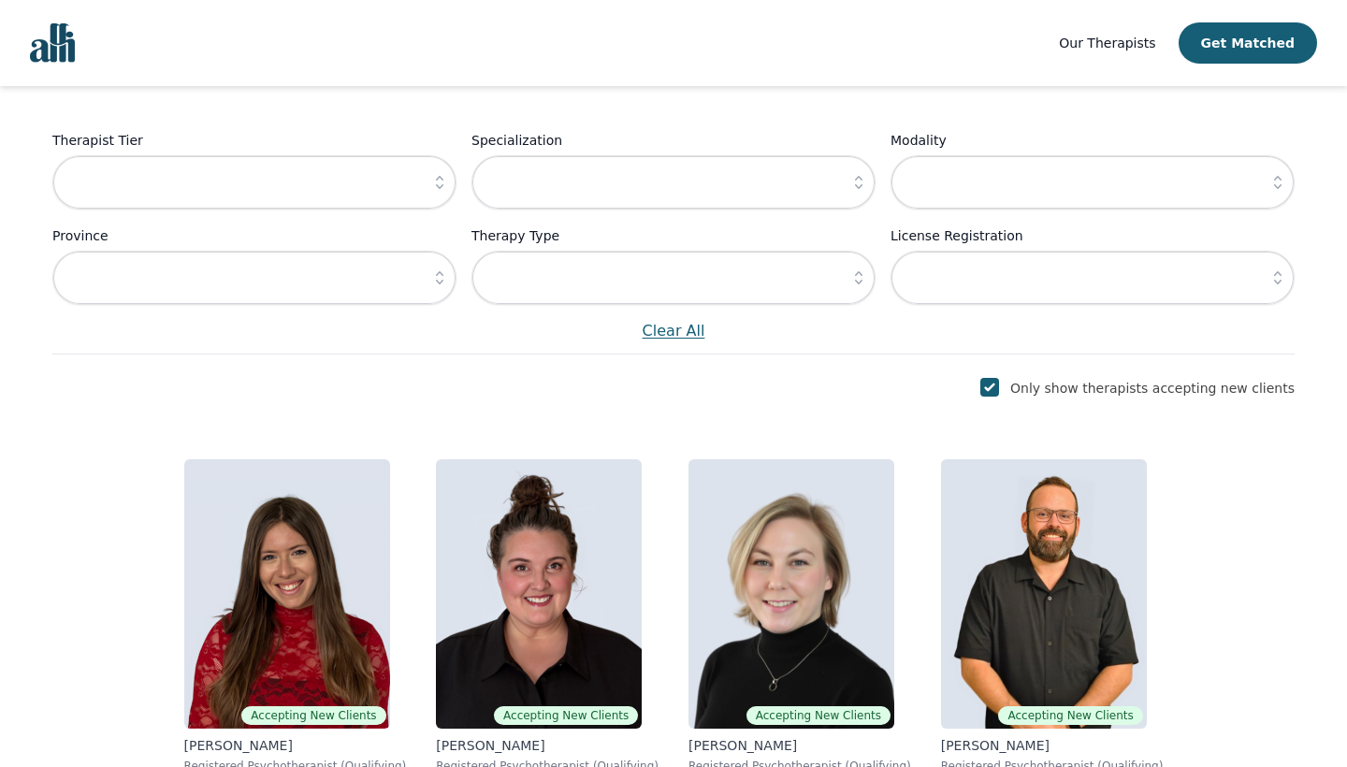
scroll to position [263, 0]
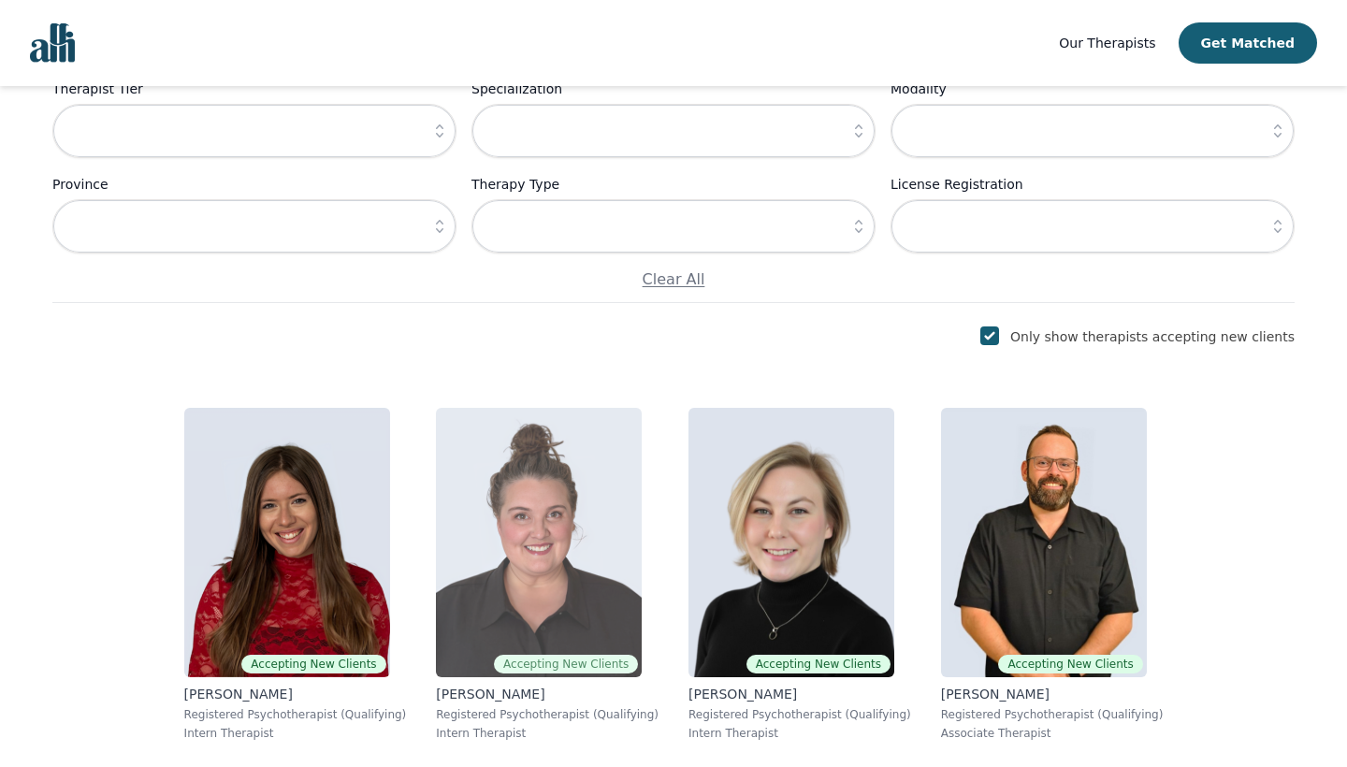
click at [445, 488] on img at bounding box center [539, 542] width 206 height 269
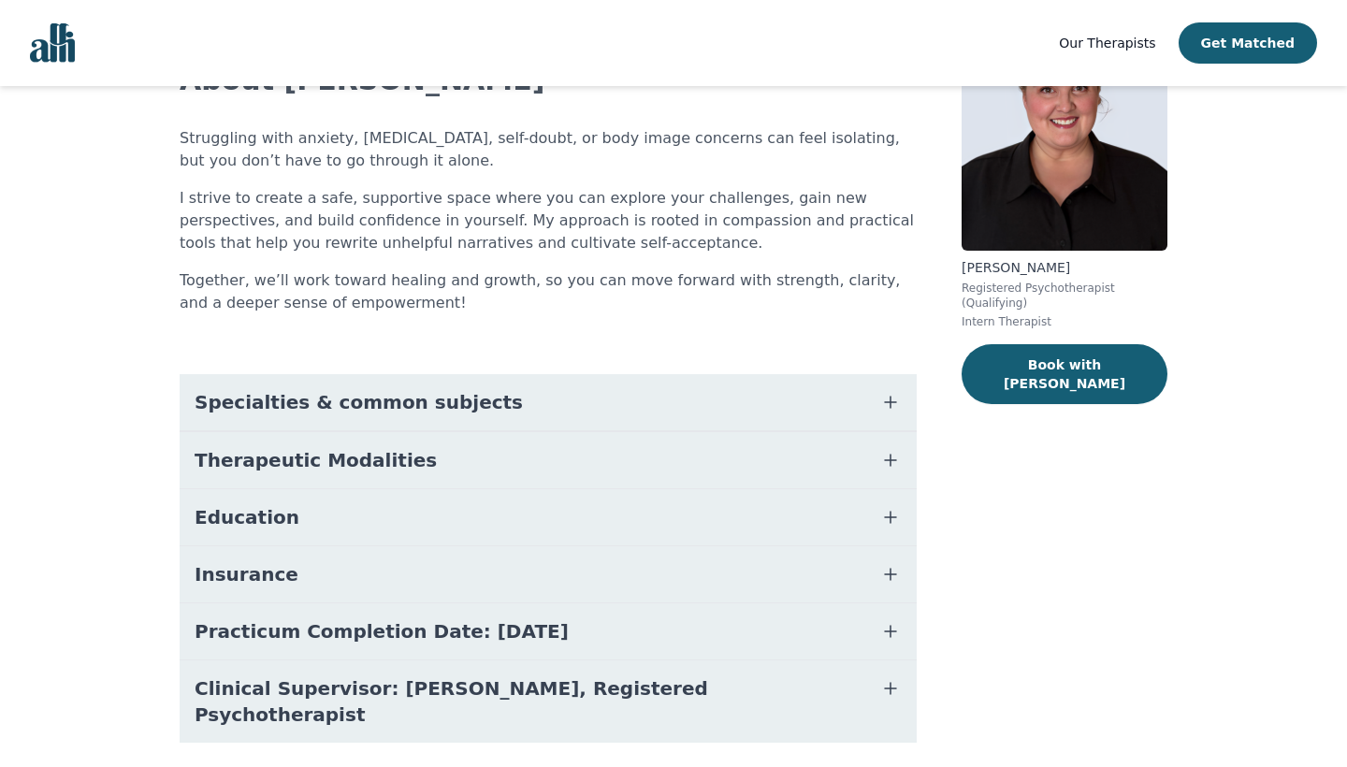
scroll to position [133, 0]
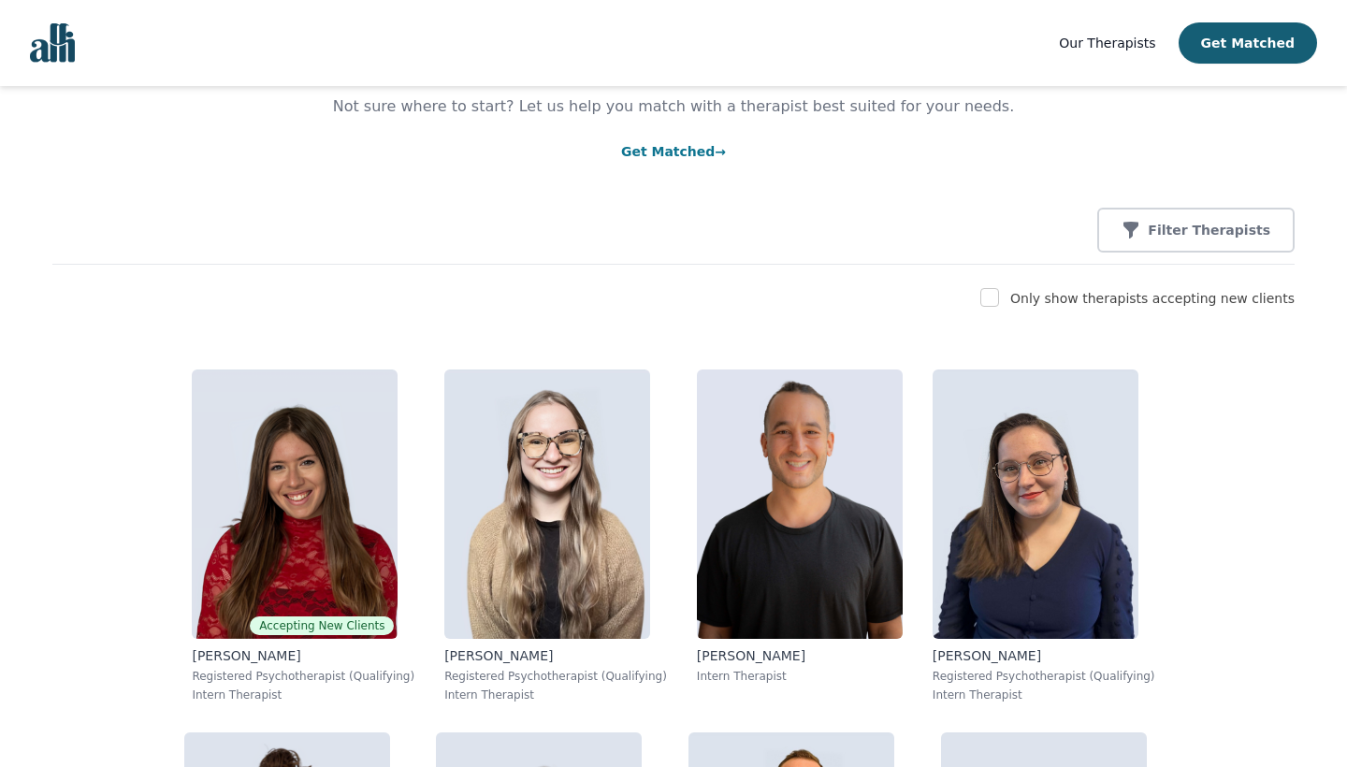
scroll to position [189, 0]
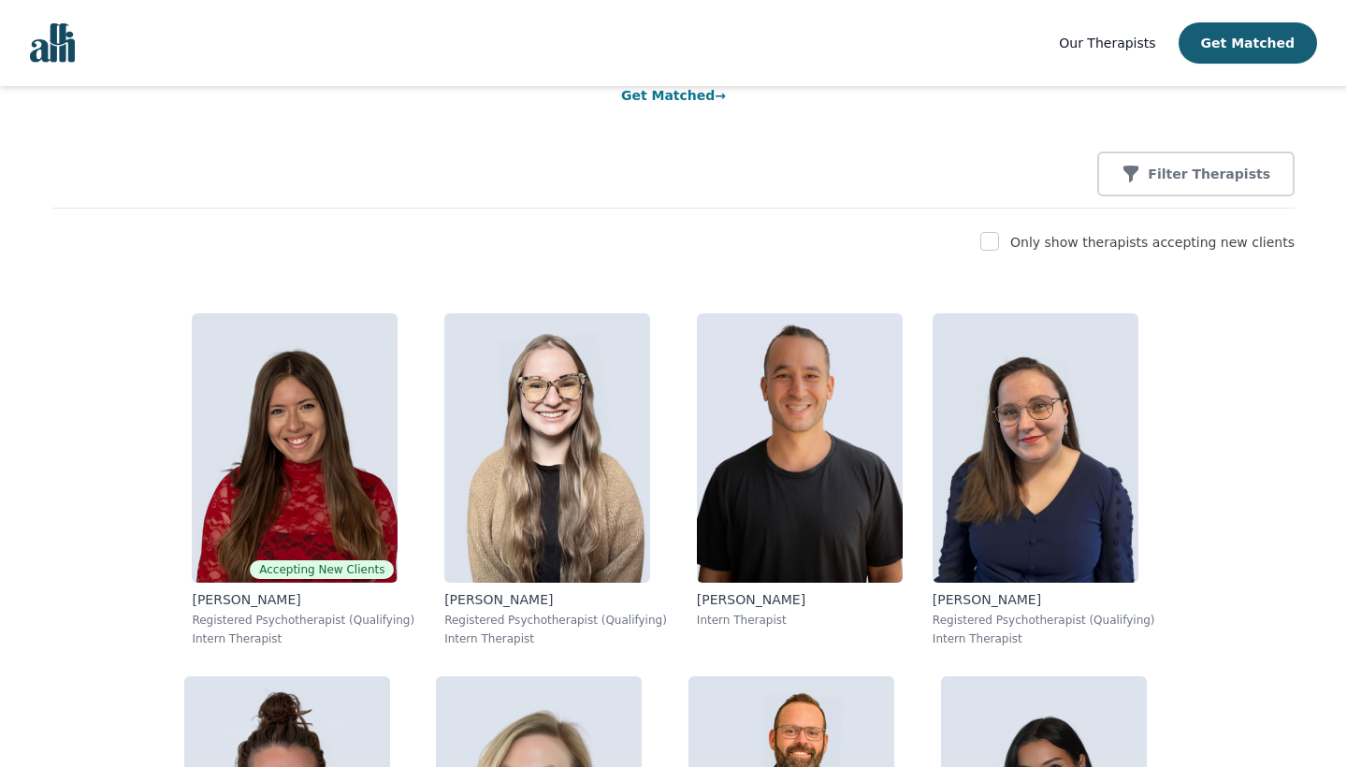
click at [999, 234] on input "checkbox" at bounding box center [989, 241] width 19 height 19
checkbox input "true"
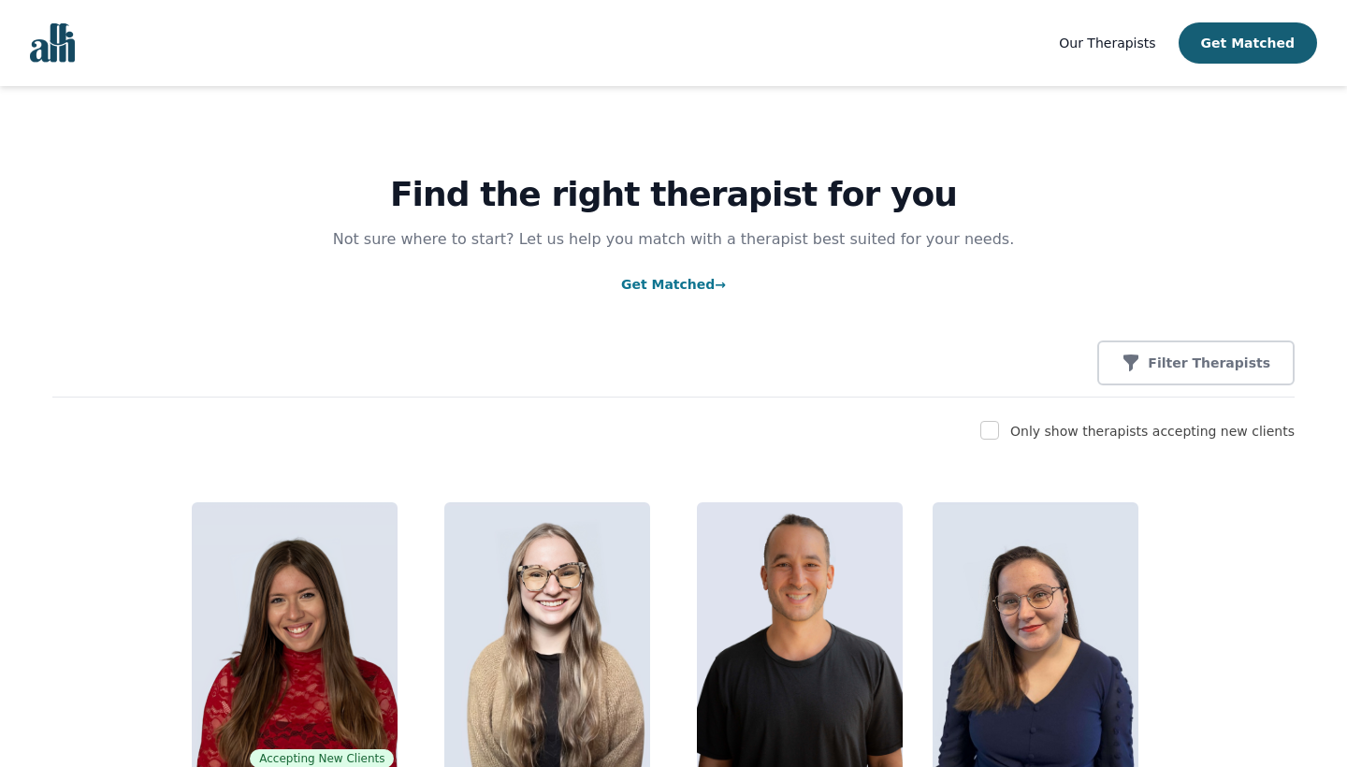
scroll to position [92, 0]
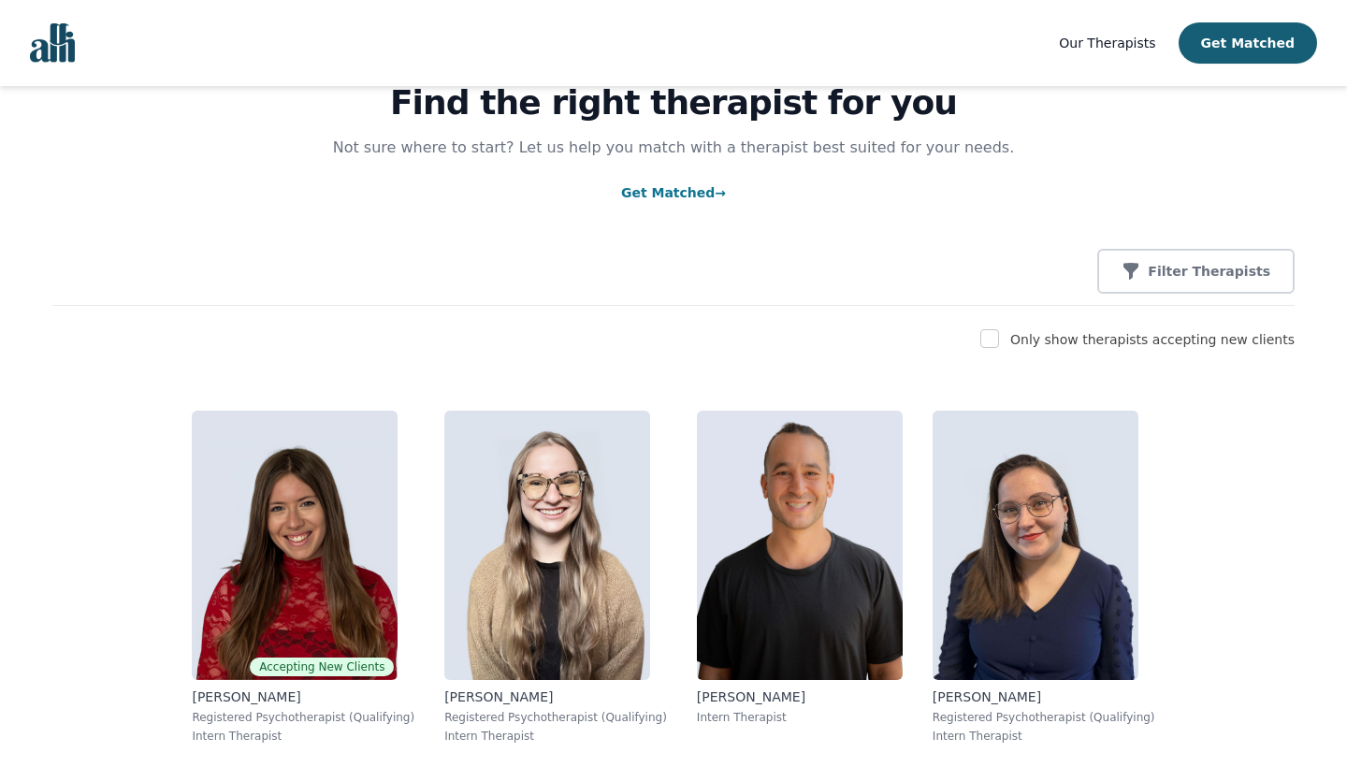
click at [999, 339] on input "checkbox" at bounding box center [989, 338] width 19 height 19
checkbox input "true"
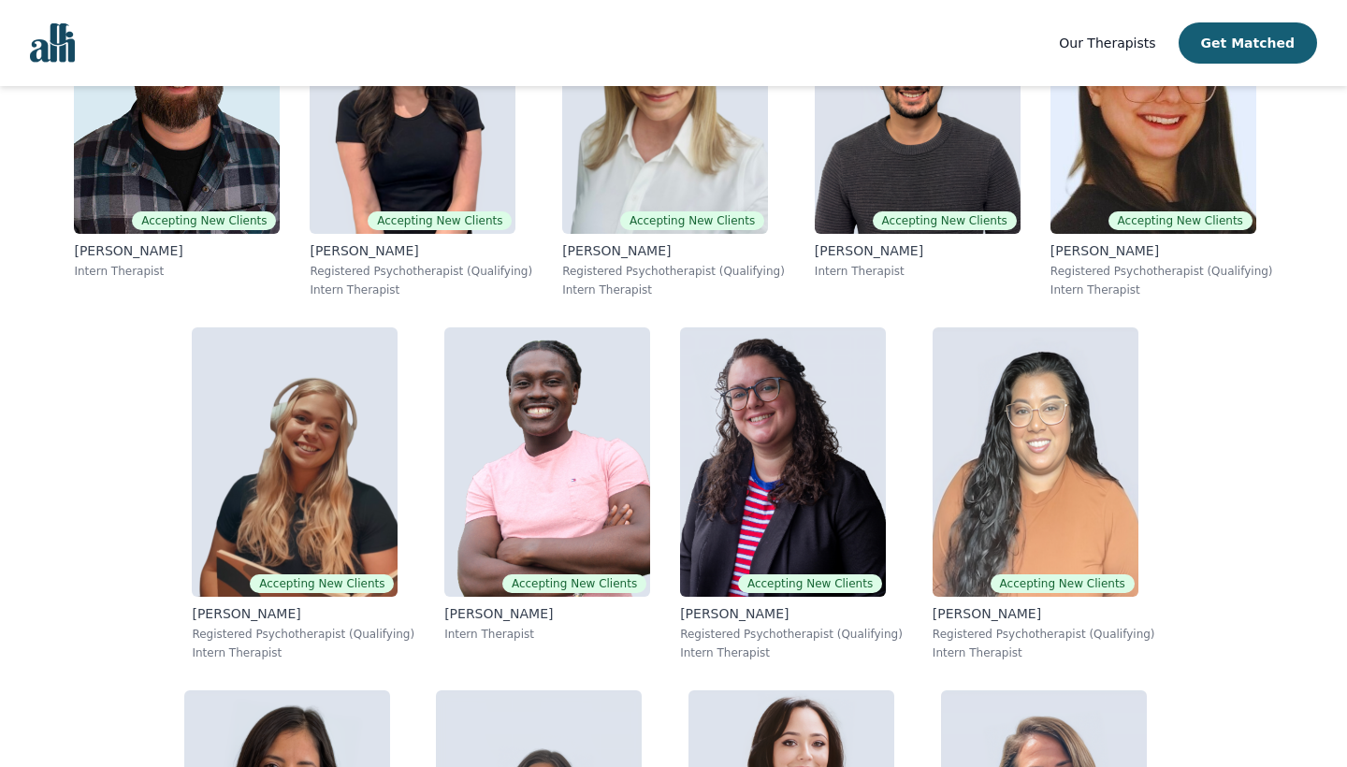
scroll to position [4892, 0]
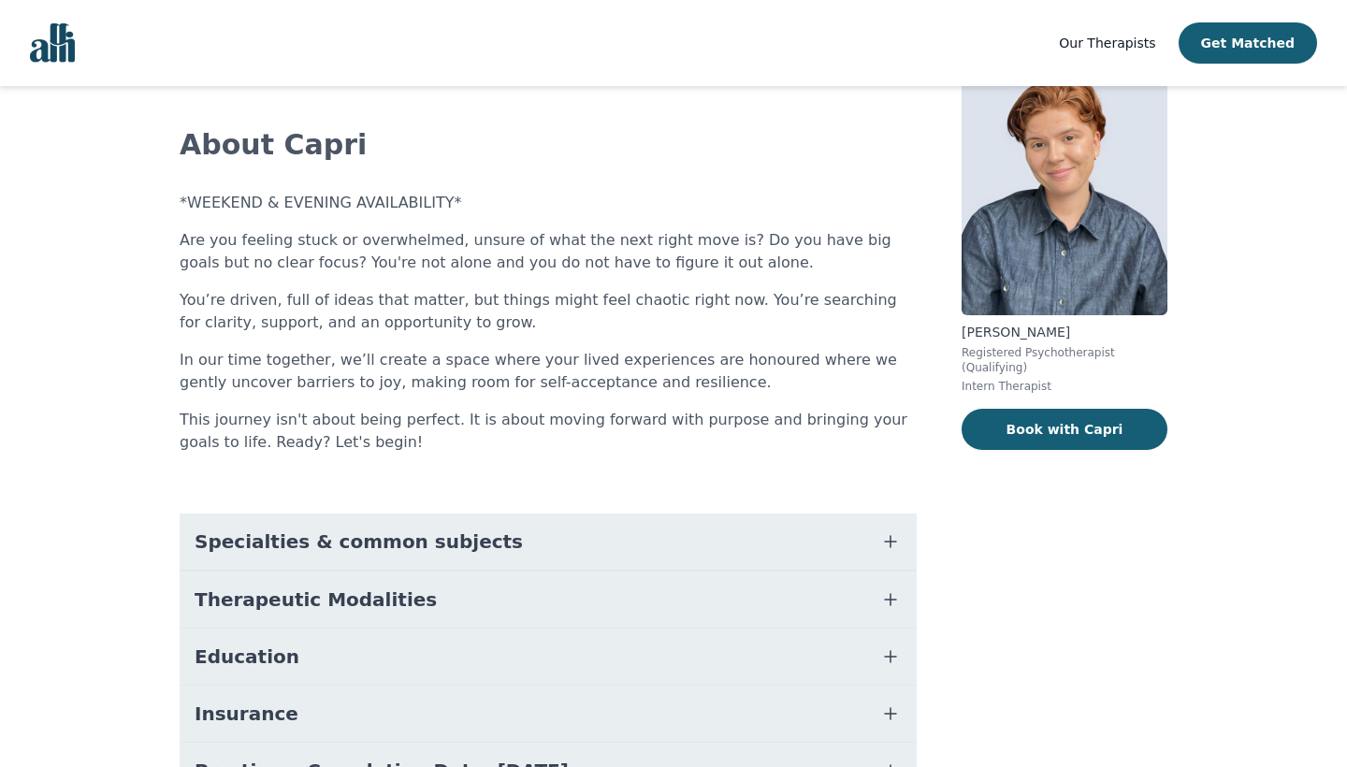
scroll to position [95, 0]
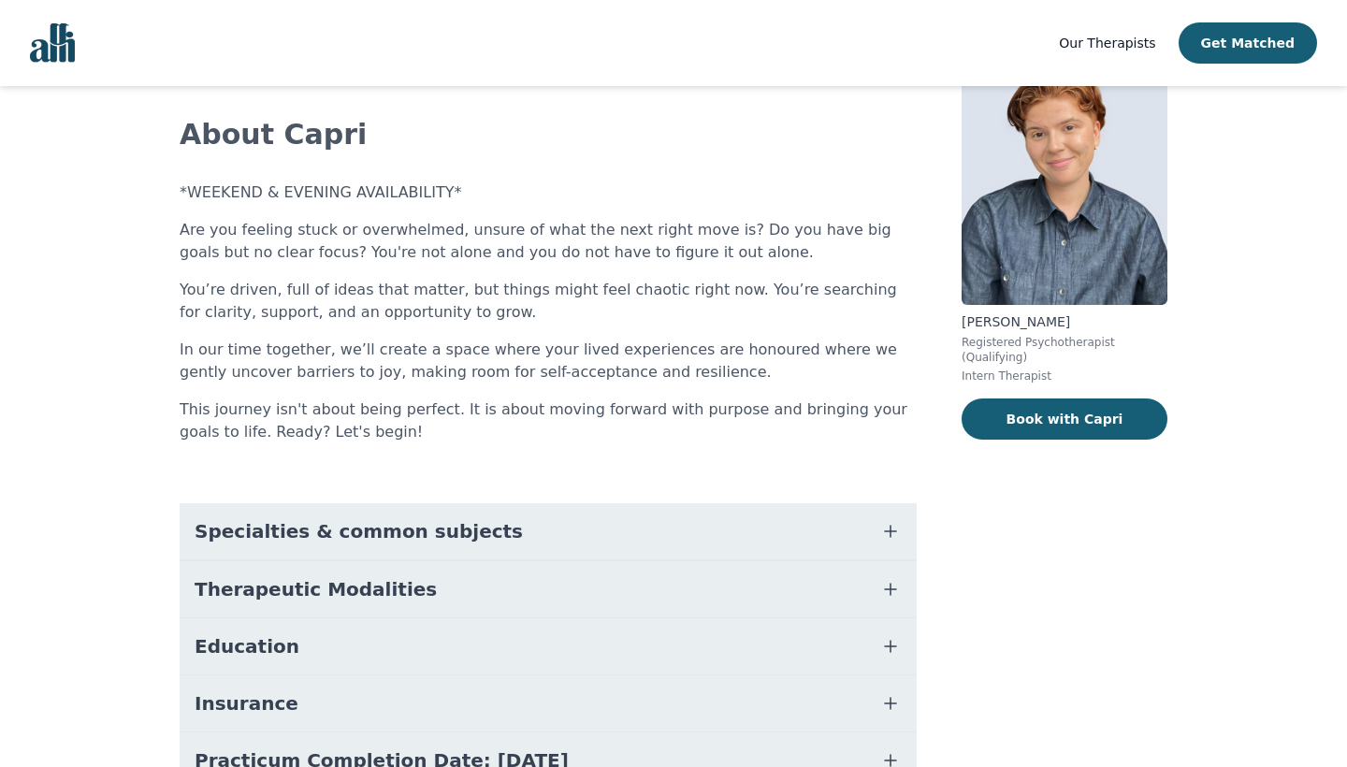
click at [886, 534] on icon "button" at bounding box center [890, 531] width 22 height 22
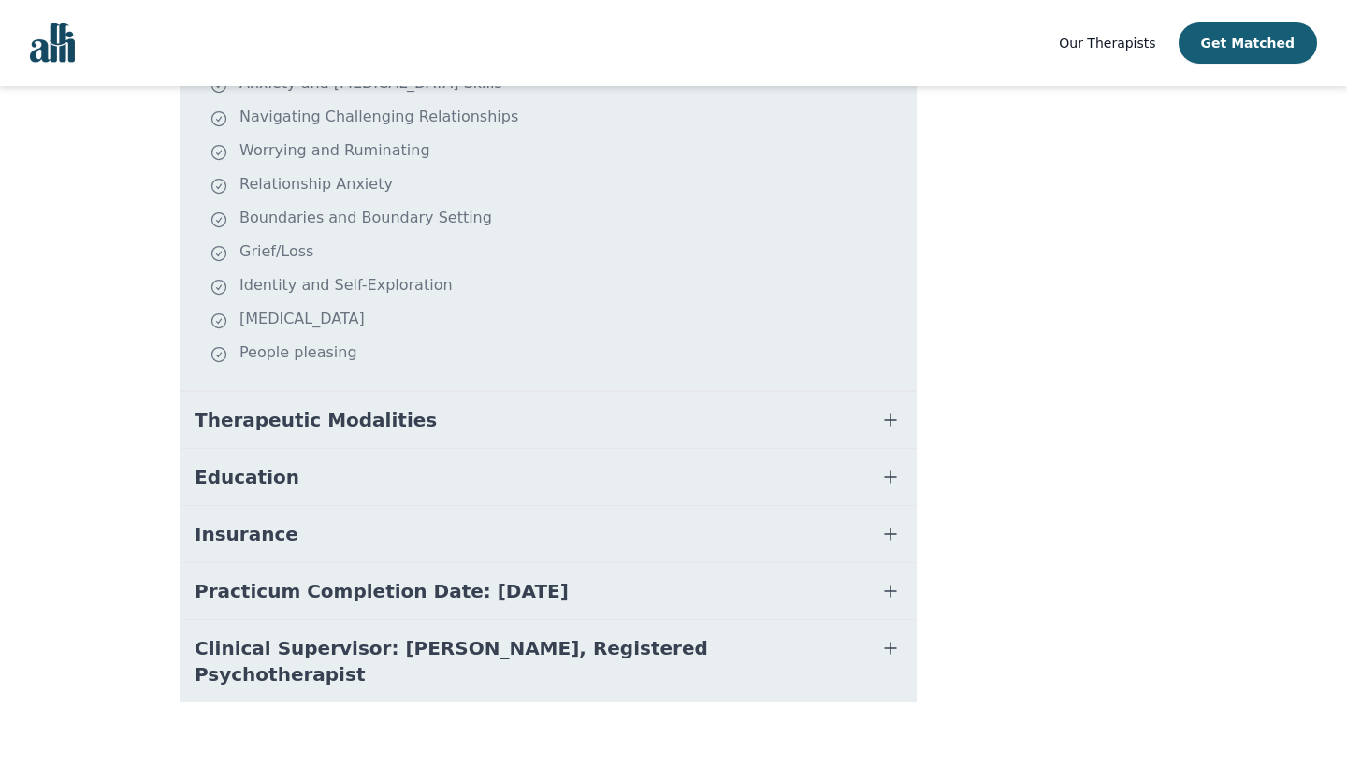
scroll to position [623, 0]
click at [888, 420] on icon "button" at bounding box center [890, 421] width 22 height 22
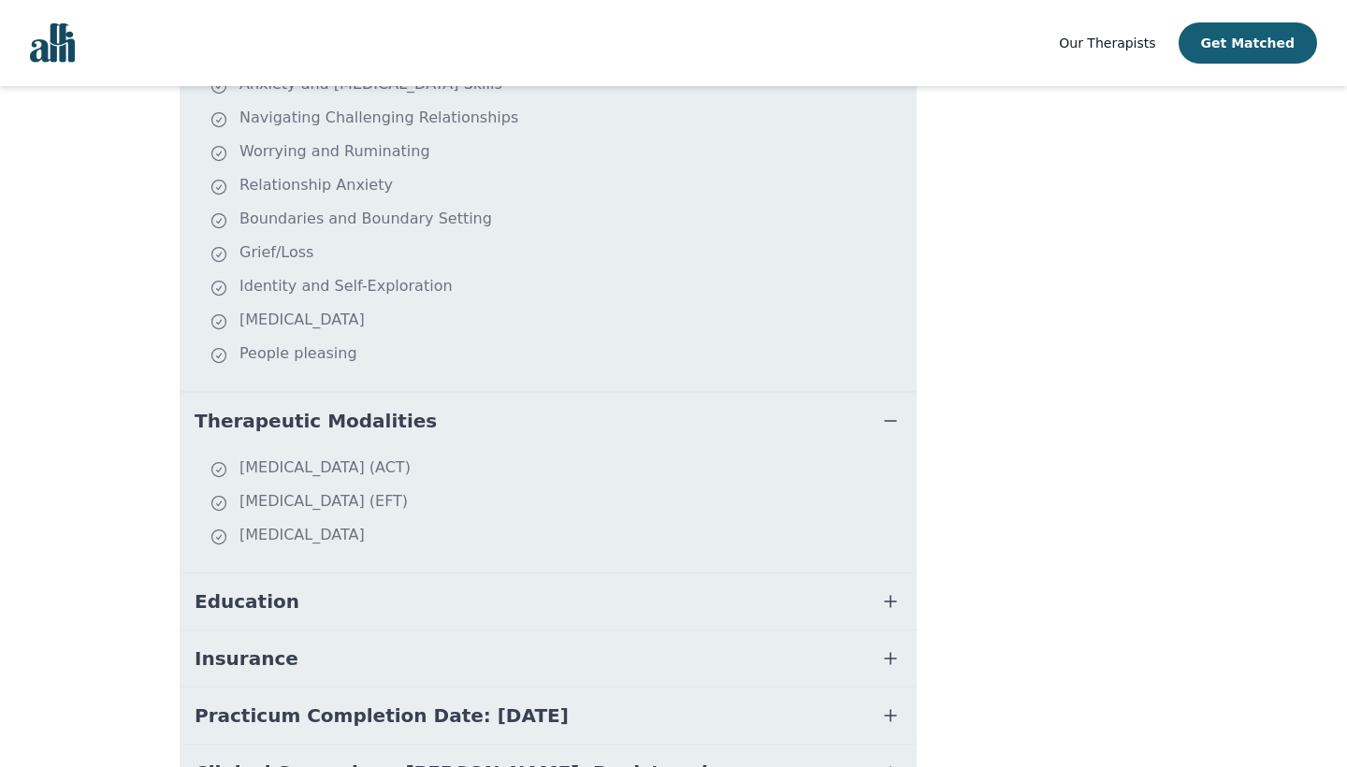
click at [888, 420] on icon "button" at bounding box center [890, 421] width 22 height 22
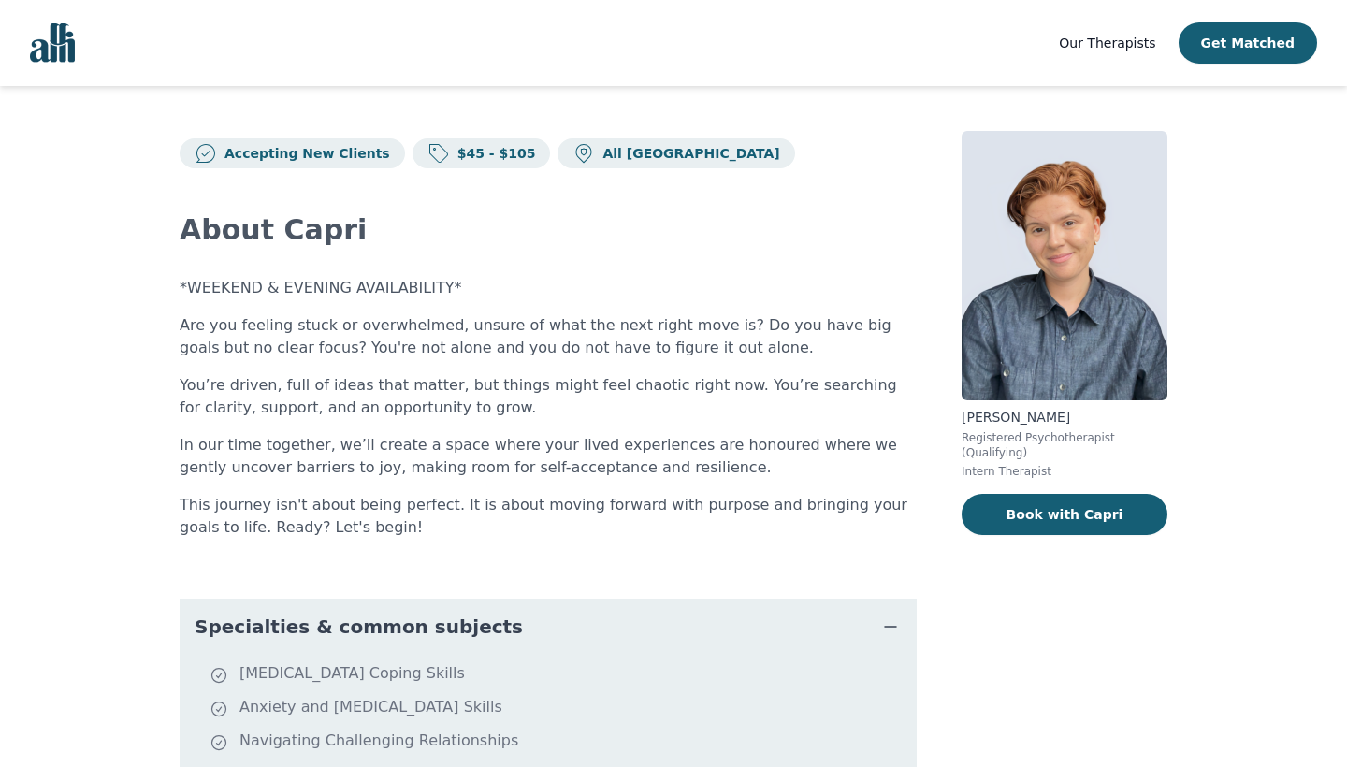
scroll to position [0, 0]
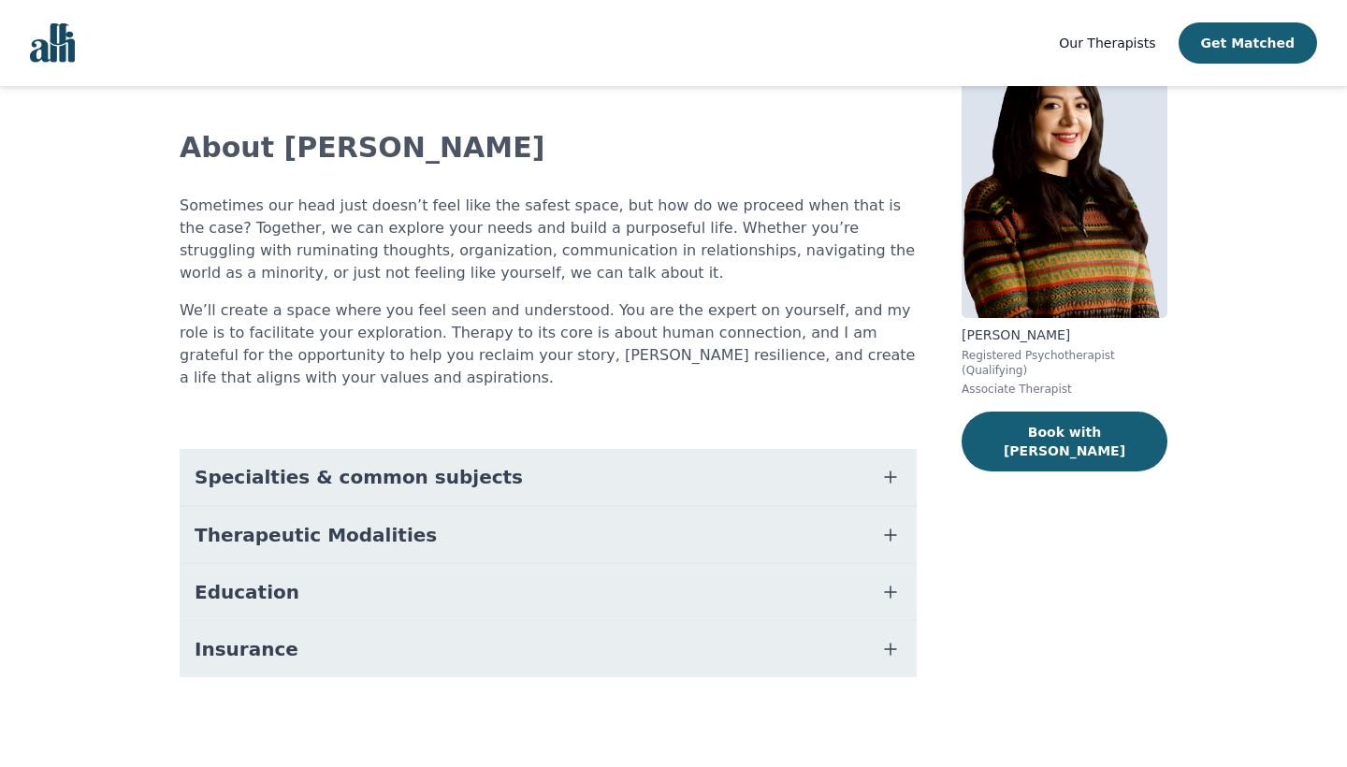
scroll to position [82, 0]
click at [885, 478] on icon "button" at bounding box center [890, 477] width 22 height 22
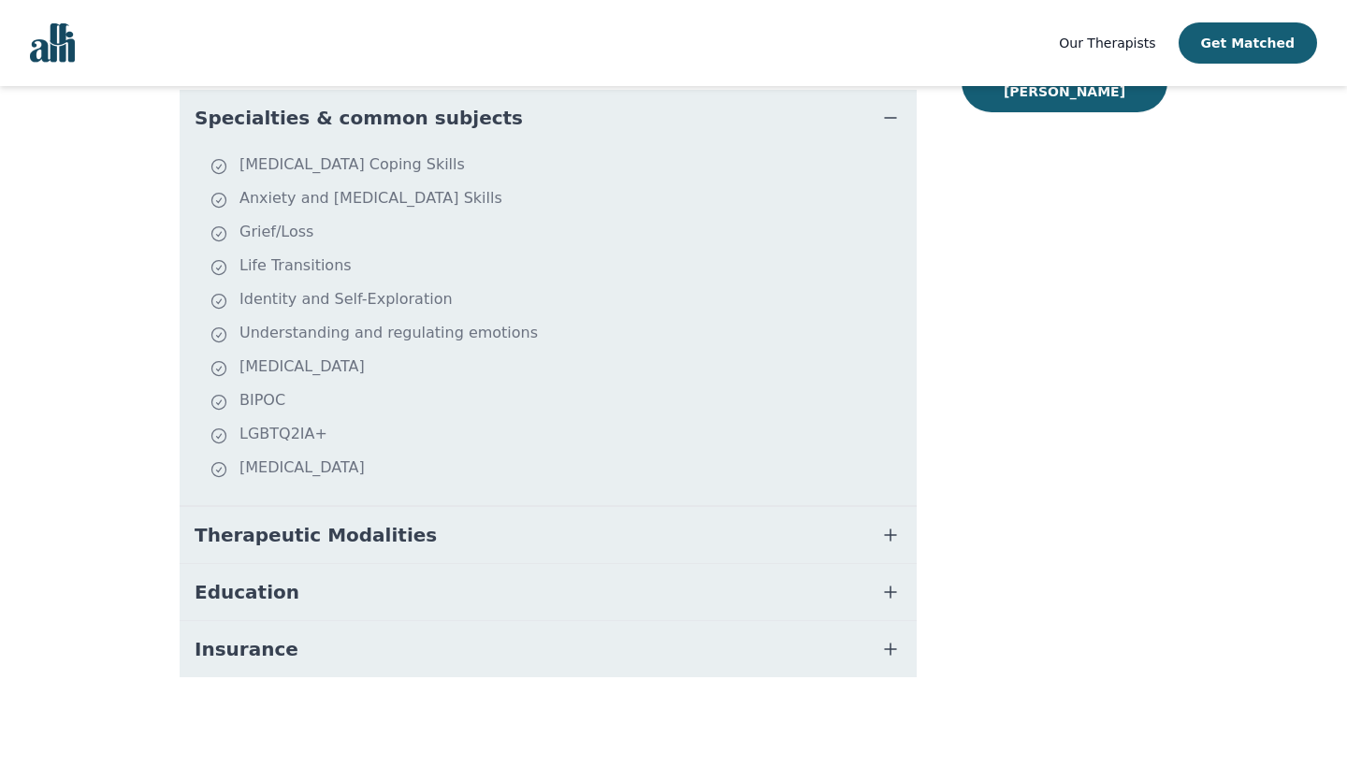
scroll to position [441, 0]
click at [895, 584] on icon "button" at bounding box center [890, 592] width 22 height 22
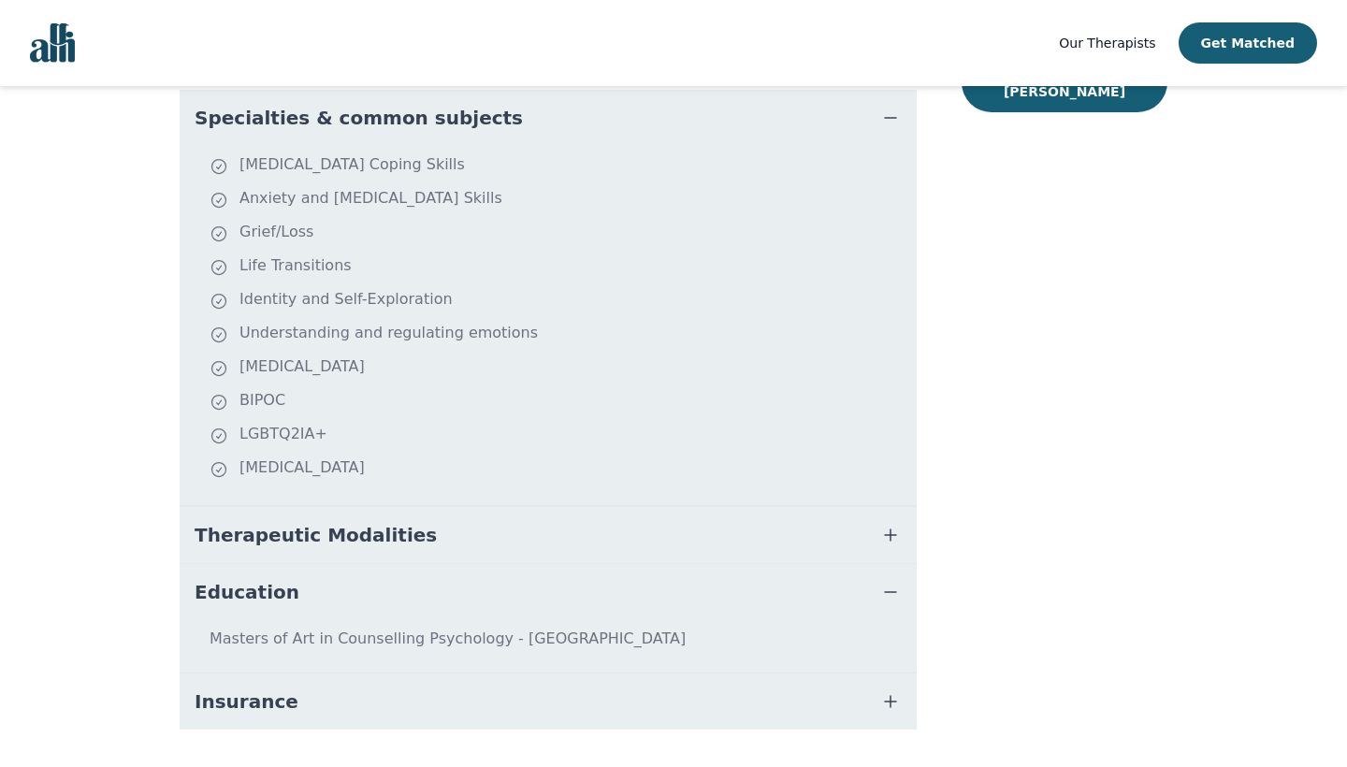
click at [894, 596] on icon "button" at bounding box center [890, 592] width 22 height 22
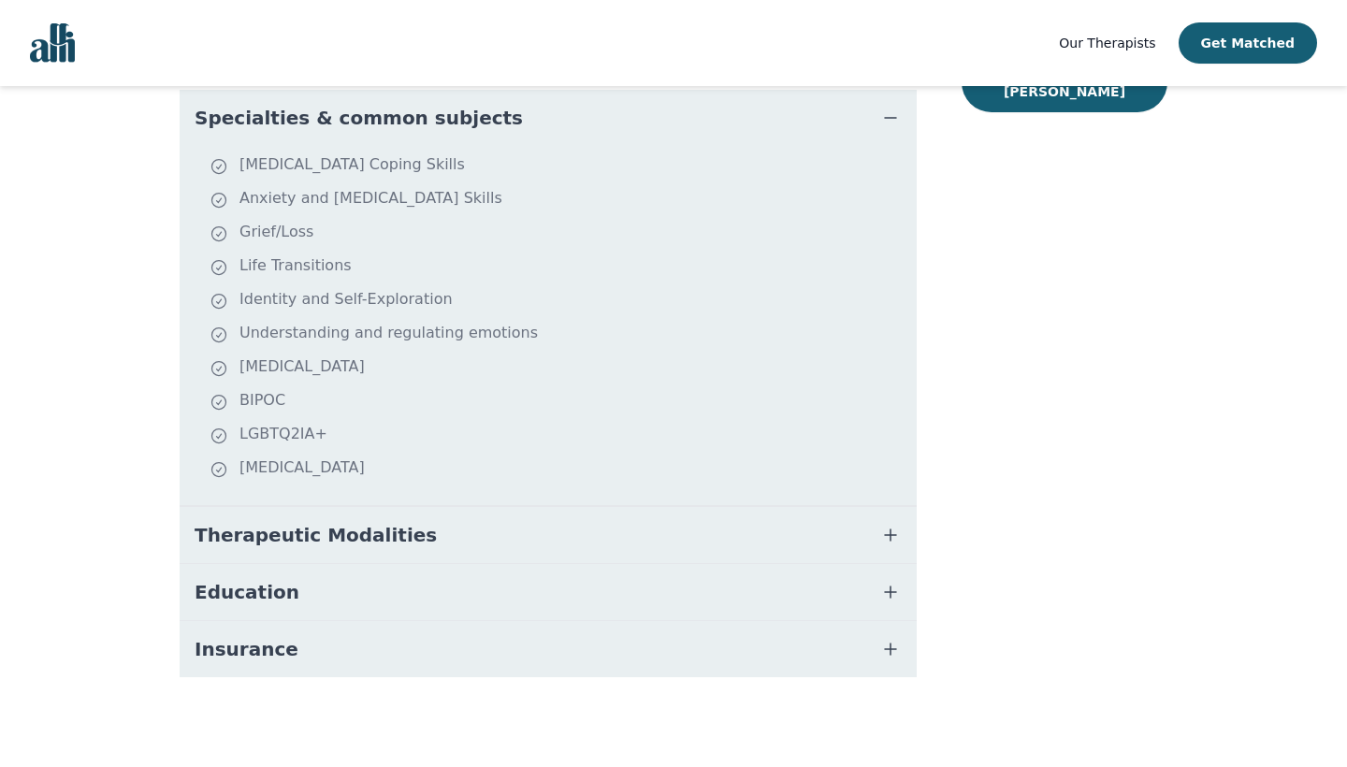
click at [890, 535] on icon "button" at bounding box center [890, 534] width 11 height 11
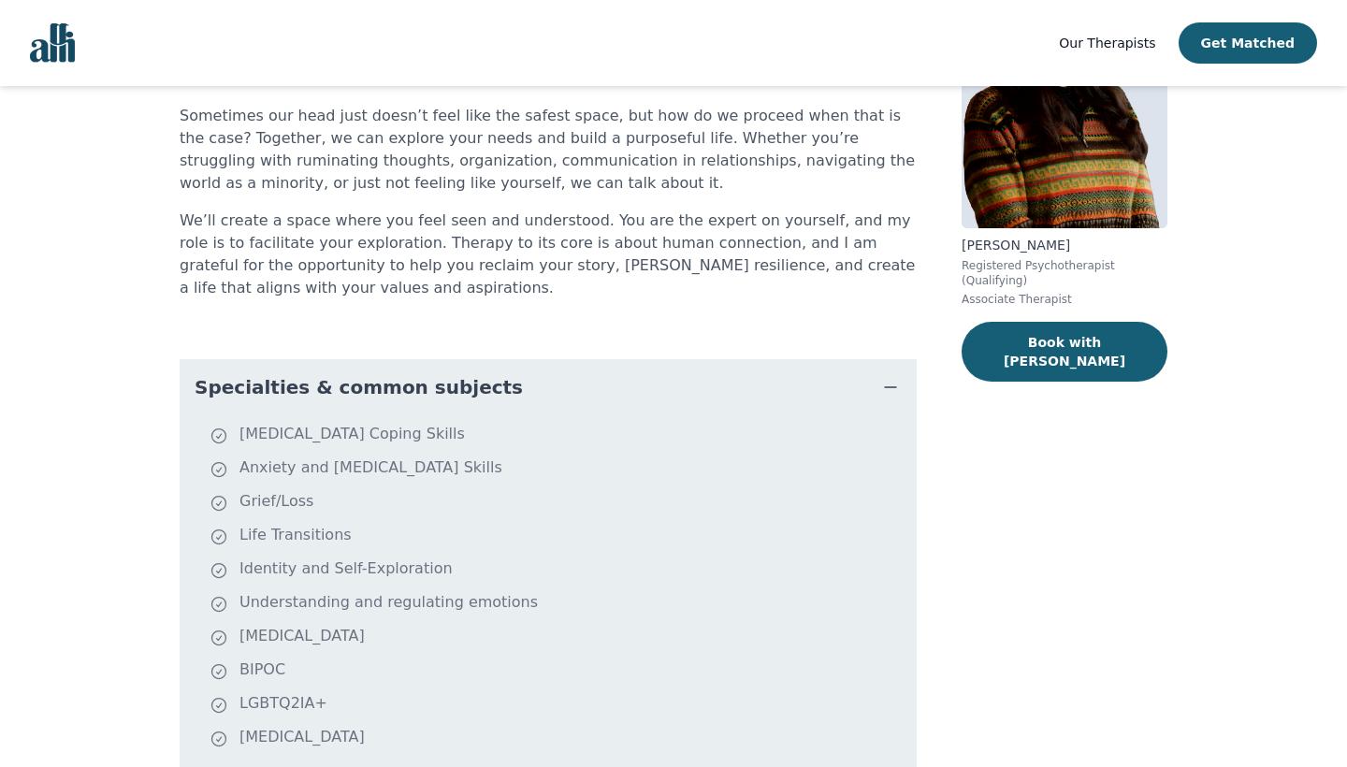
scroll to position [0, 0]
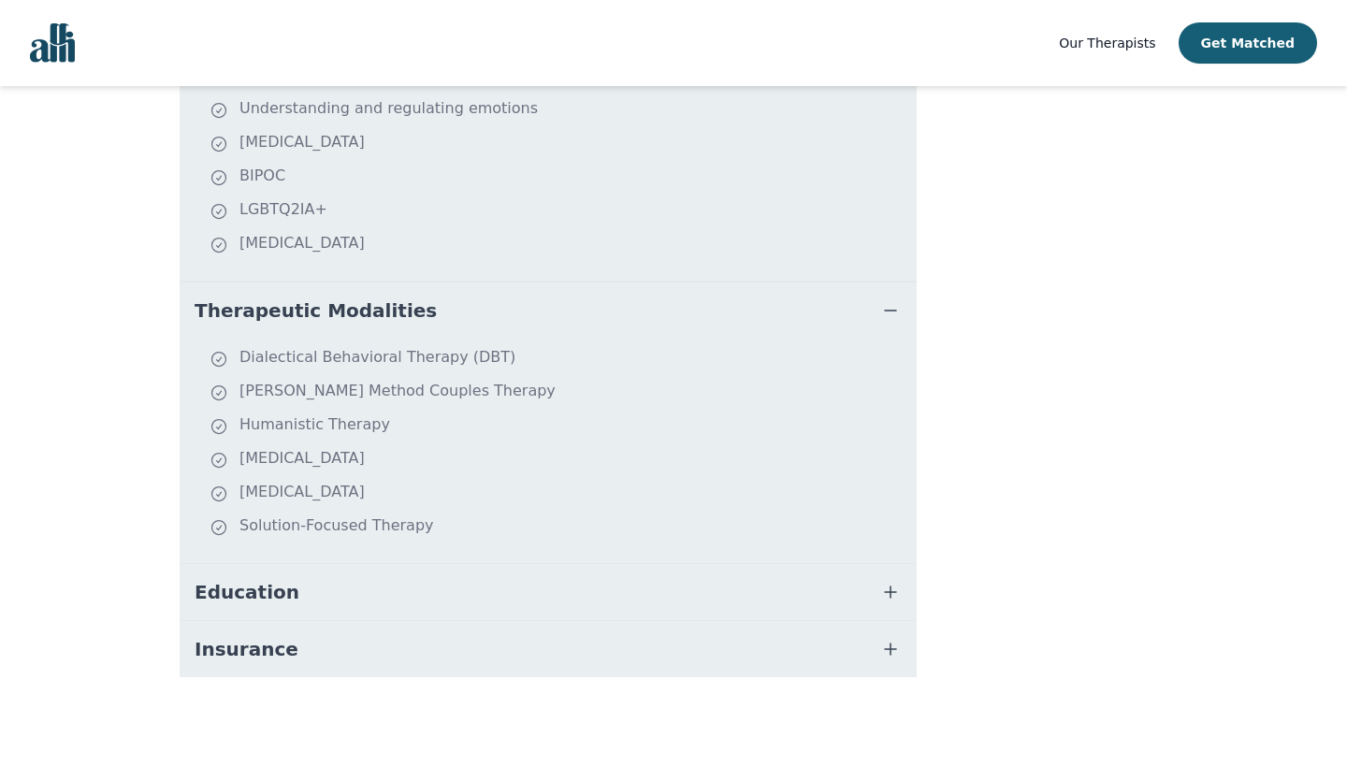
click at [899, 595] on icon "button" at bounding box center [890, 592] width 22 height 22
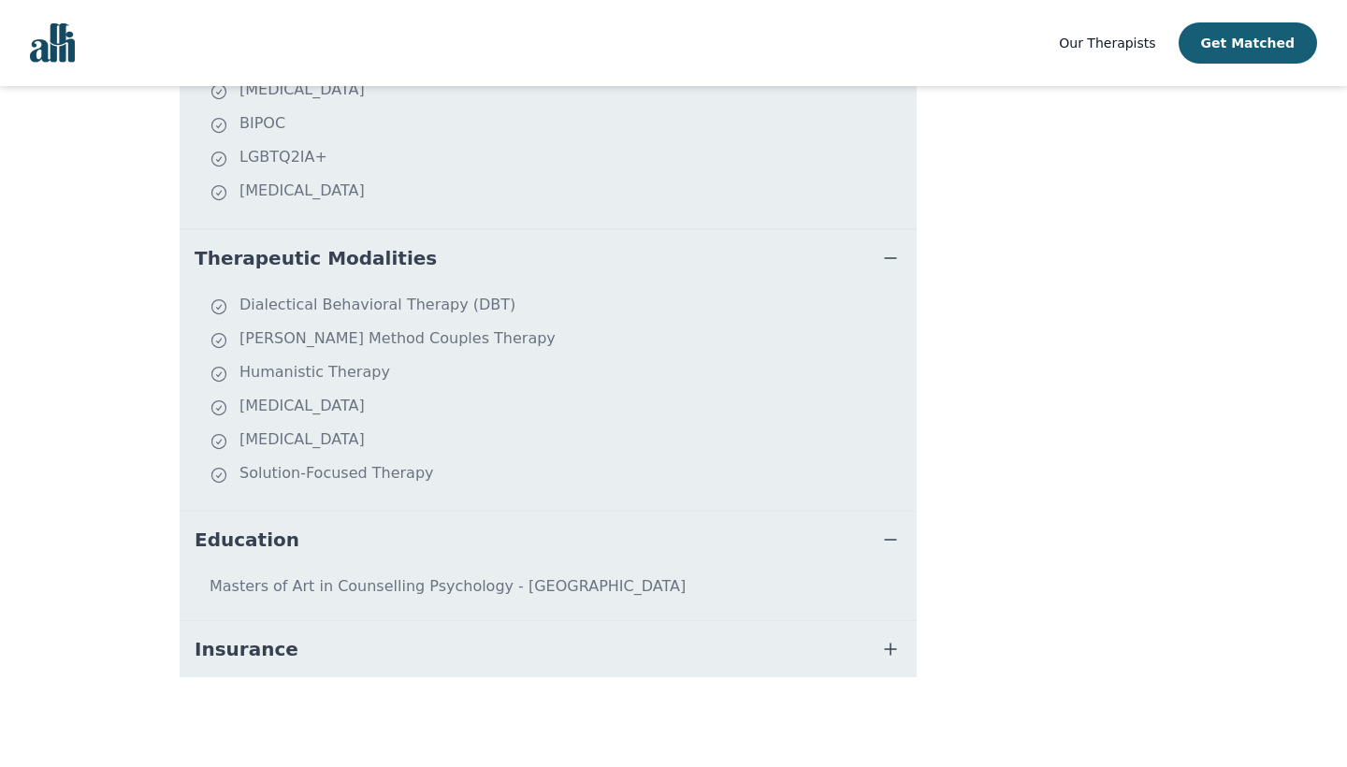
scroll to position [718, 0]
click at [886, 645] on icon "button" at bounding box center [890, 649] width 22 height 22
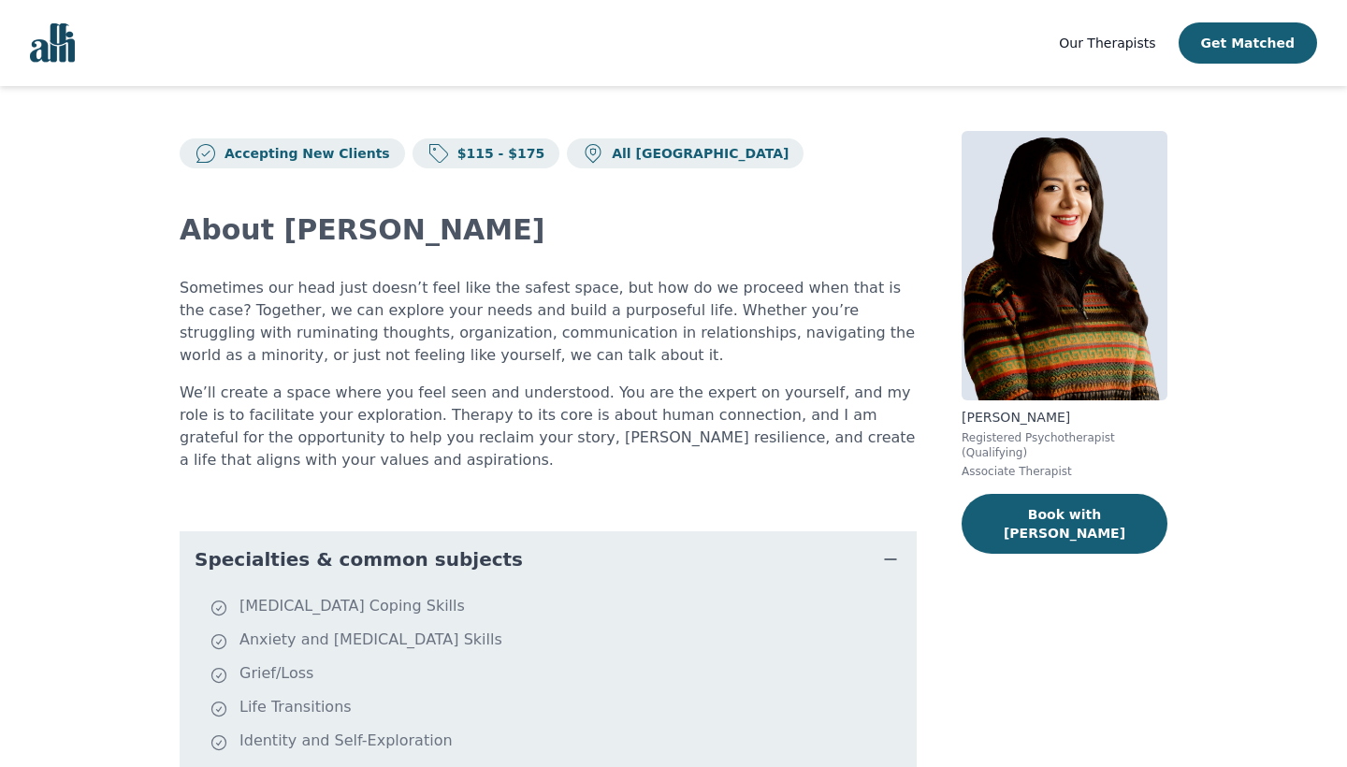
scroll to position [0, 0]
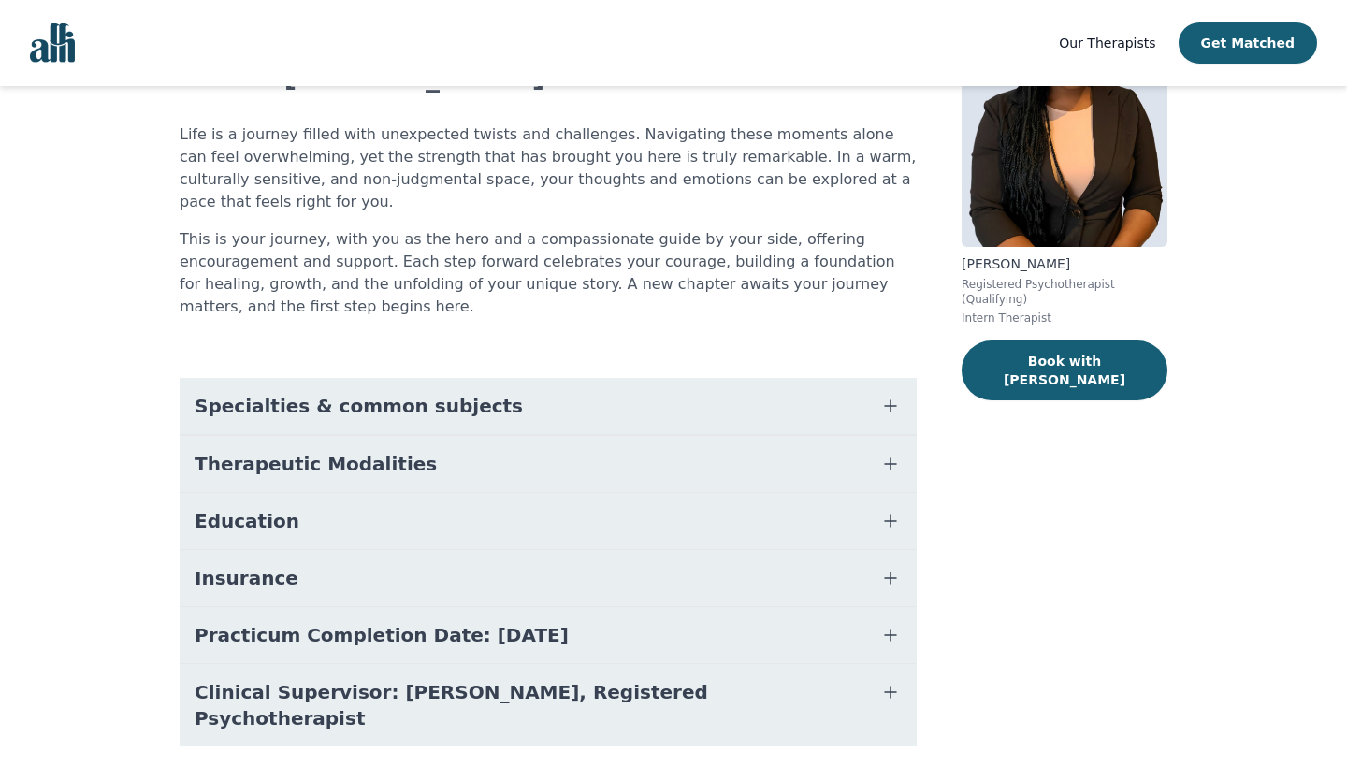
scroll to position [152, 0]
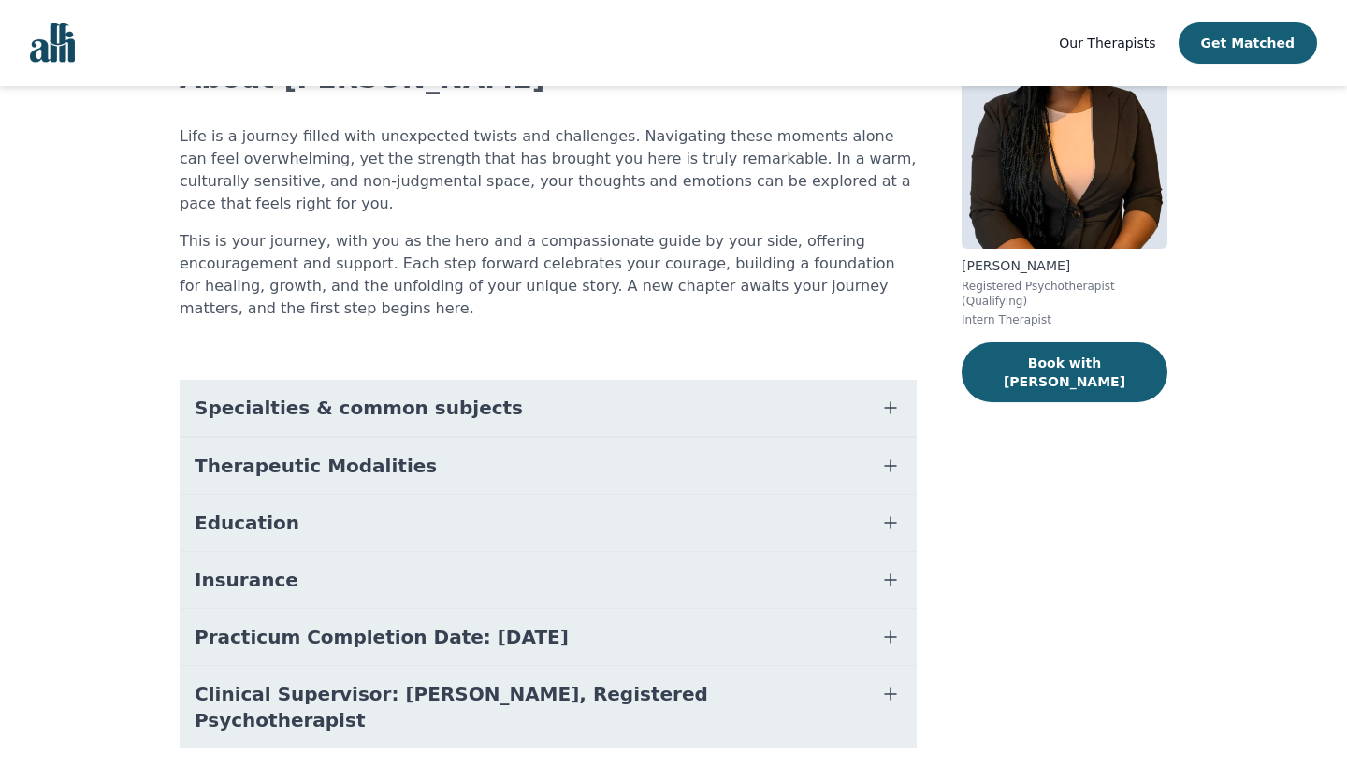
click at [727, 609] on button "Practicum Completion Date: [DATE]" at bounding box center [548, 637] width 737 height 56
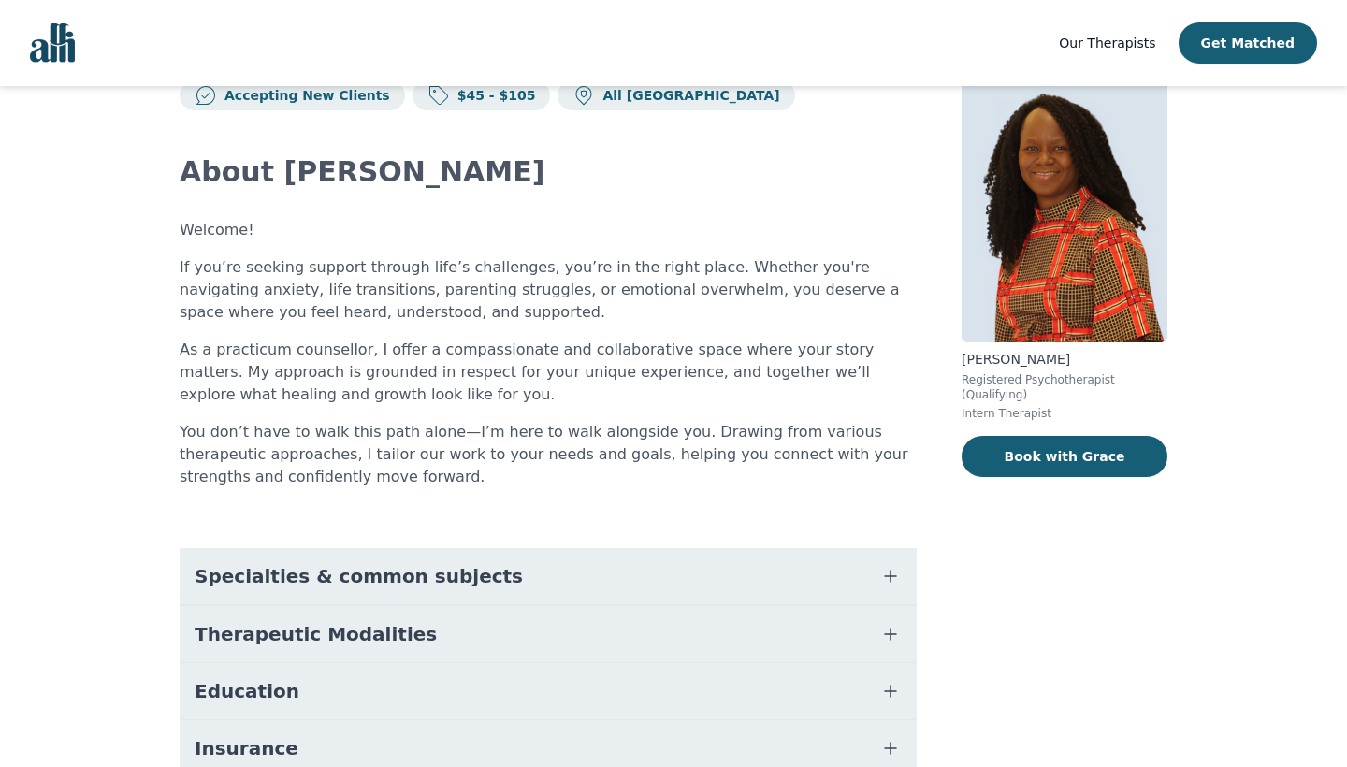
scroll to position [138, 0]
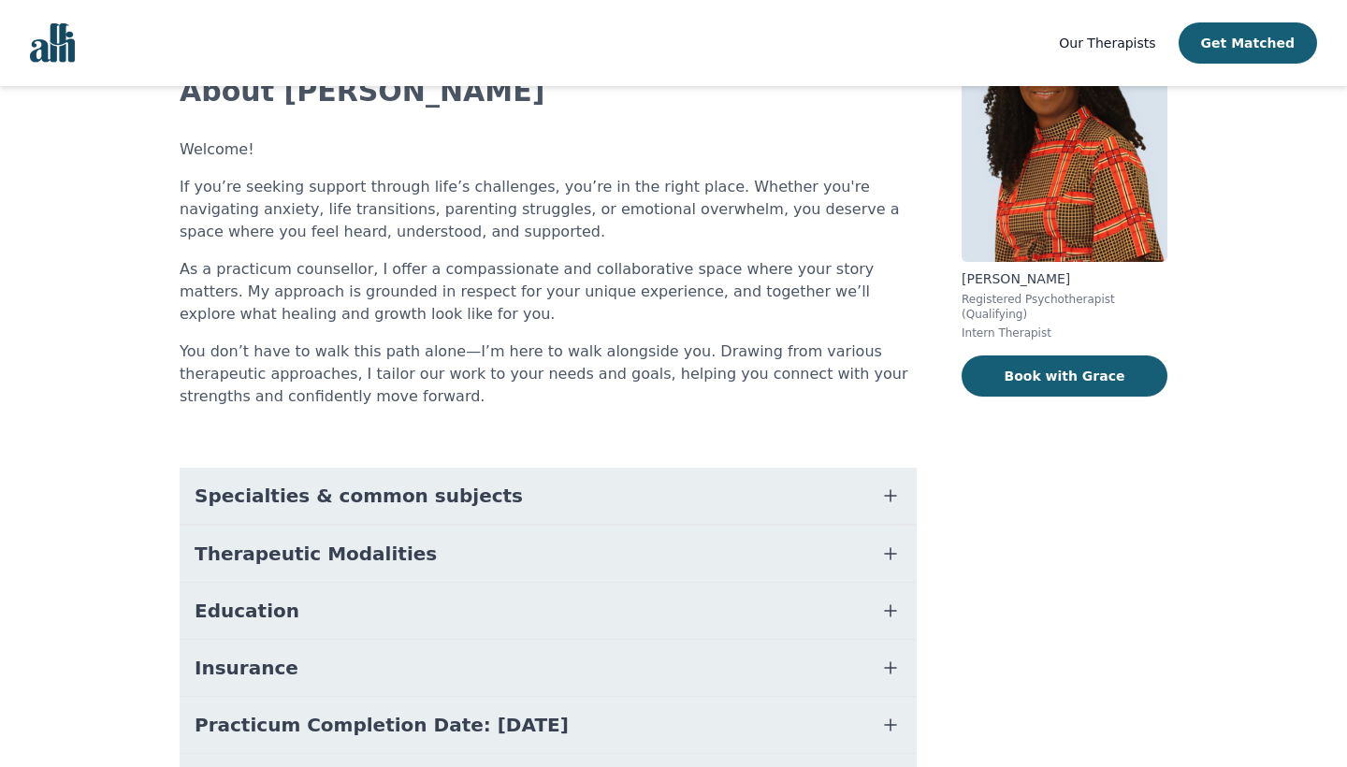
click at [753, 498] on button "Specialties & common subjects" at bounding box center [548, 496] width 737 height 56
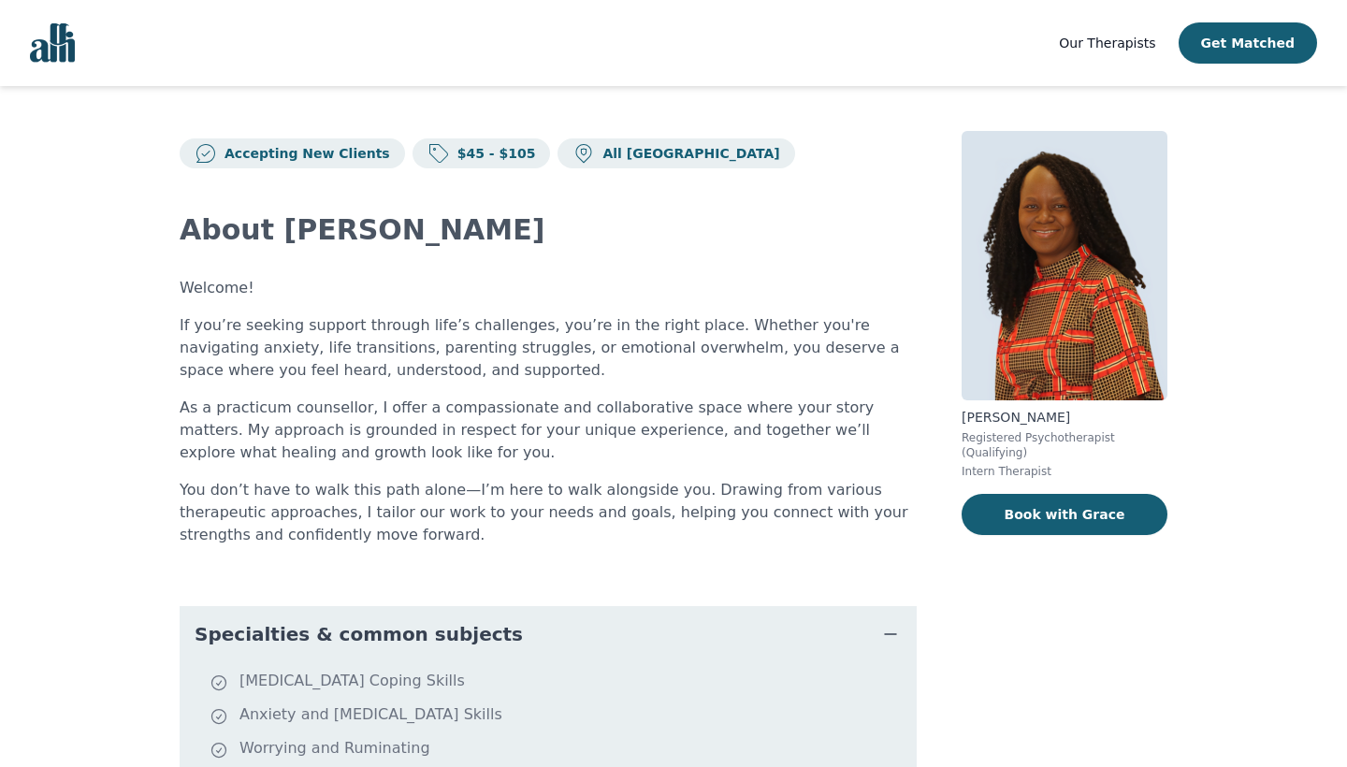
scroll to position [0, 0]
